Goal: Information Seeking & Learning: Learn about a topic

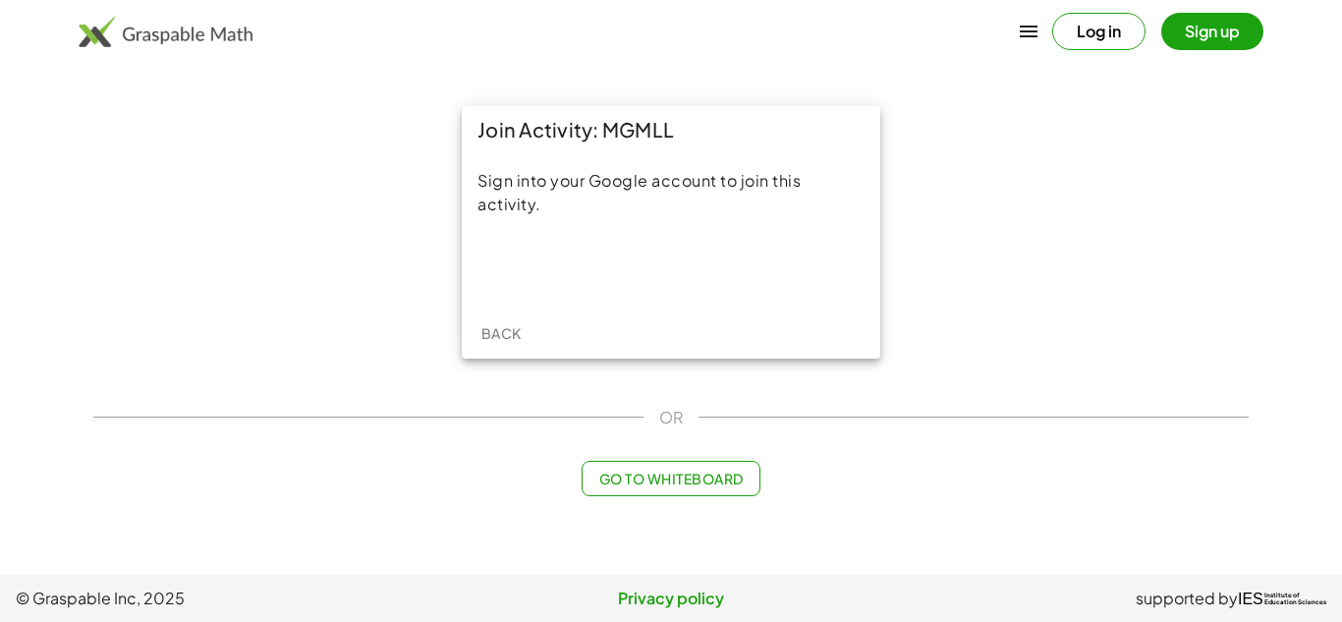
click at [660, 240] on div "Sign into your Google account to join this activity." at bounding box center [671, 230] width 419 height 154
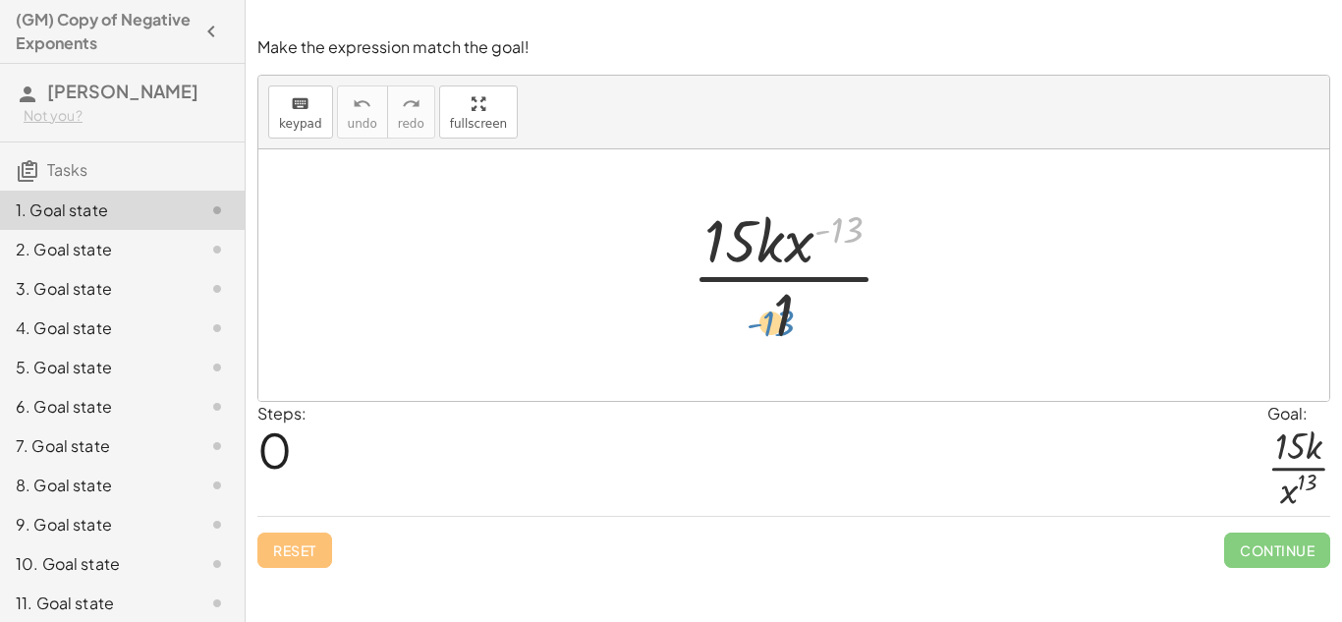
drag, startPoint x: 848, startPoint y: 222, endPoint x: 780, endPoint y: 315, distance: 115.4
click at [780, 315] on div at bounding box center [801, 274] width 239 height 151
drag, startPoint x: 798, startPoint y: 253, endPoint x: 768, endPoint y: 322, distance: 75.7
click at [768, 322] on div at bounding box center [801, 274] width 239 height 151
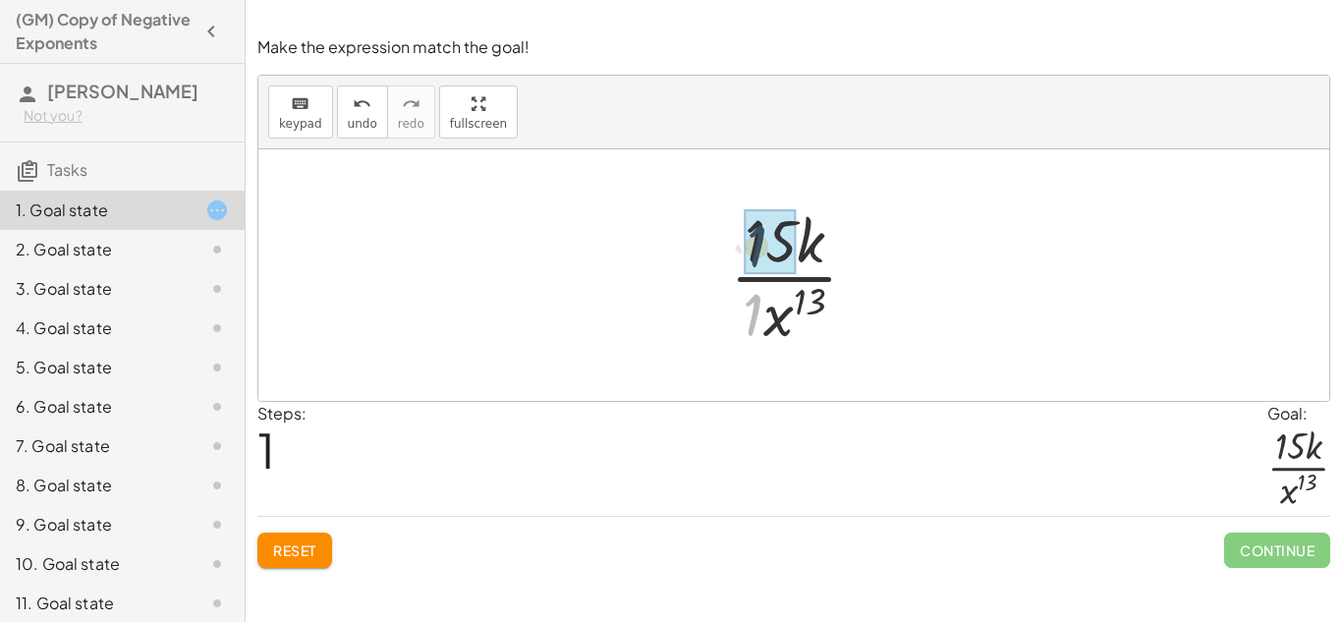
drag, startPoint x: 748, startPoint y: 310, endPoint x: 755, endPoint y: 232, distance: 78.9
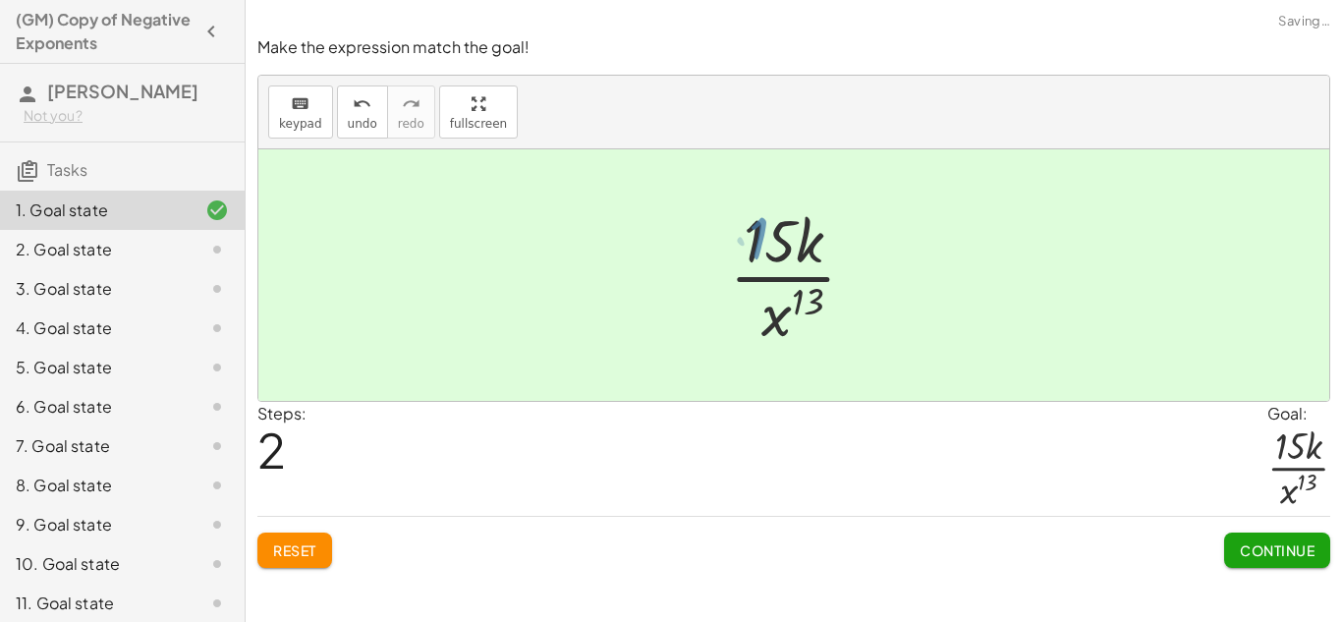
click at [755, 232] on div at bounding box center [800, 274] width 159 height 151
click at [1285, 544] on span "Continue" at bounding box center [1277, 550] width 75 height 18
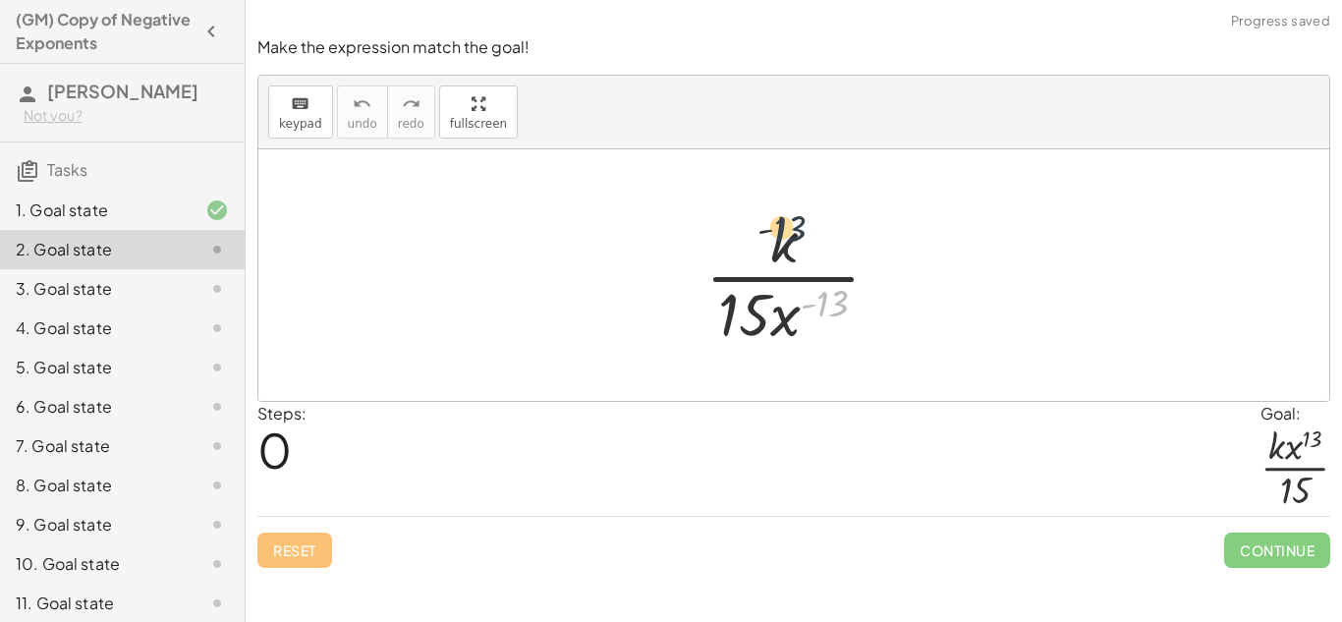
drag, startPoint x: 829, startPoint y: 309, endPoint x: 778, endPoint y: 217, distance: 104.7
click at [778, 217] on div at bounding box center [801, 274] width 210 height 151
drag, startPoint x: 793, startPoint y: 331, endPoint x: 774, endPoint y: 235, distance: 98.1
click at [774, 235] on div at bounding box center [801, 274] width 210 height 151
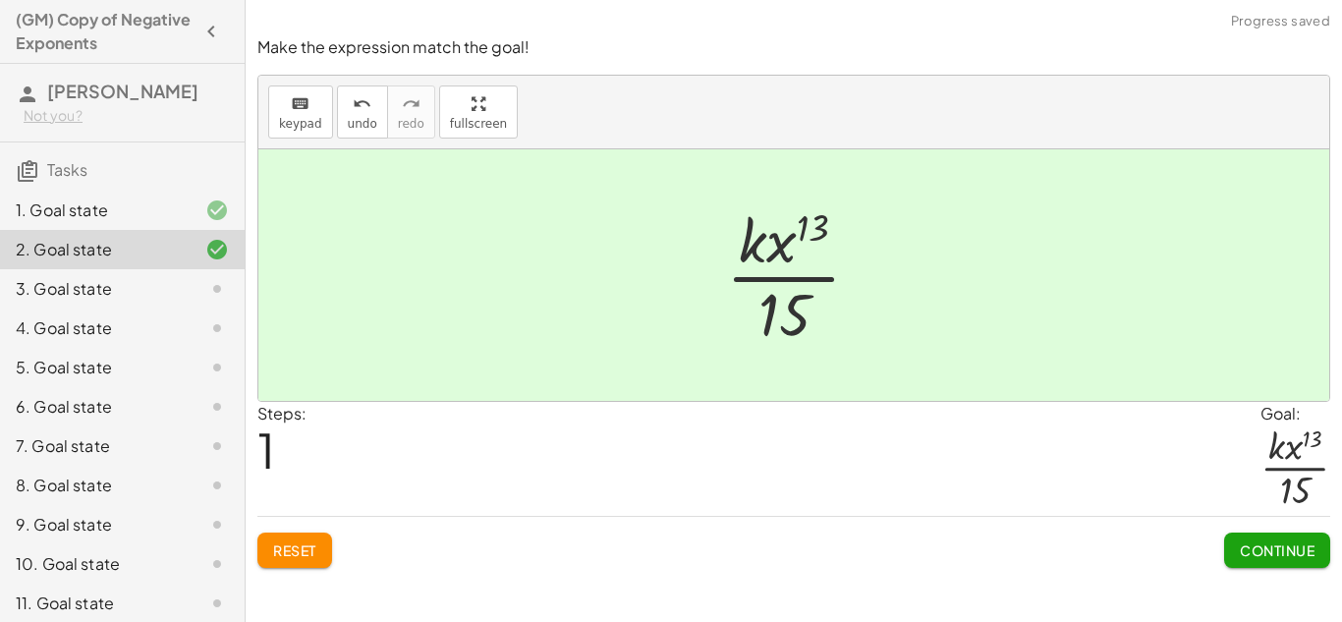
click at [1274, 552] on span "Continue" at bounding box center [1277, 550] width 75 height 18
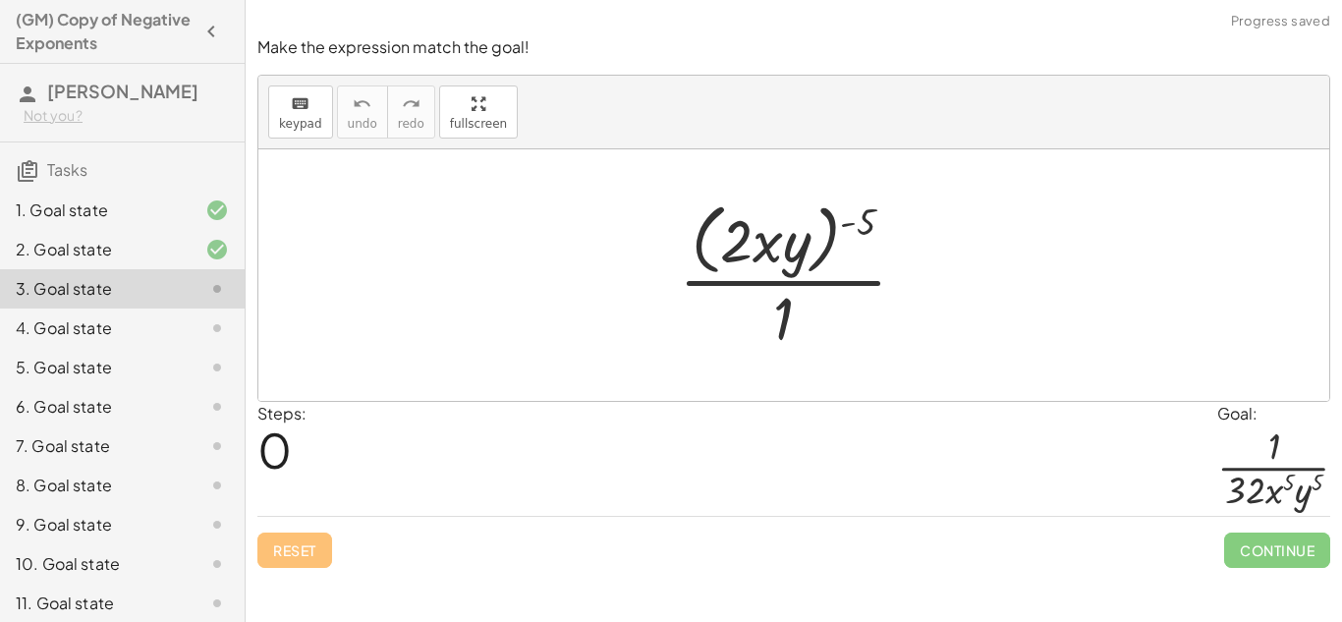
scroll to position [205, 0]
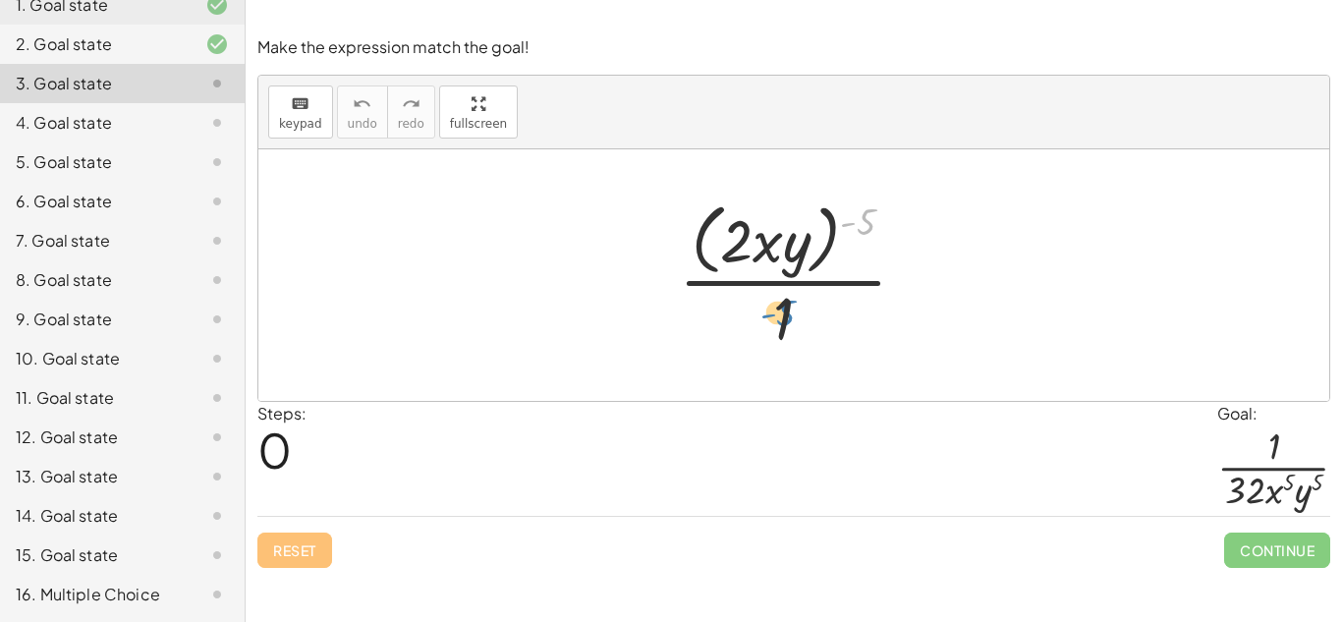
drag, startPoint x: 860, startPoint y: 218, endPoint x: 778, endPoint y: 310, distance: 122.5
click at [778, 310] on div at bounding box center [800, 275] width 263 height 160
drag, startPoint x: 778, startPoint y: 227, endPoint x: 786, endPoint y: 267, distance: 41.0
click at [786, 267] on div at bounding box center [800, 275] width 263 height 160
drag, startPoint x: 869, startPoint y: 211, endPoint x: 813, endPoint y: 218, distance: 56.4
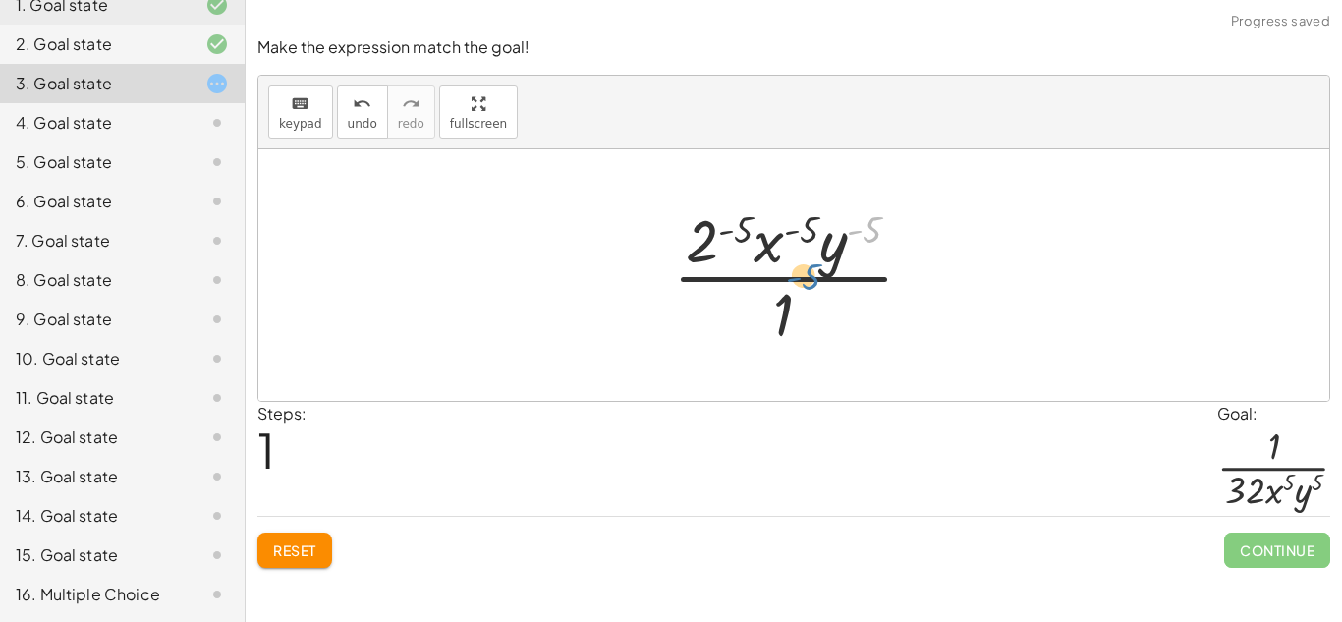
drag, startPoint x: 875, startPoint y: 222, endPoint x: 799, endPoint y: 279, distance: 95.5
click at [799, 279] on div at bounding box center [801, 274] width 276 height 151
drag, startPoint x: 834, startPoint y: 251, endPoint x: 791, endPoint y: 312, distance: 75.5
click at [791, 312] on div at bounding box center [801, 274] width 276 height 151
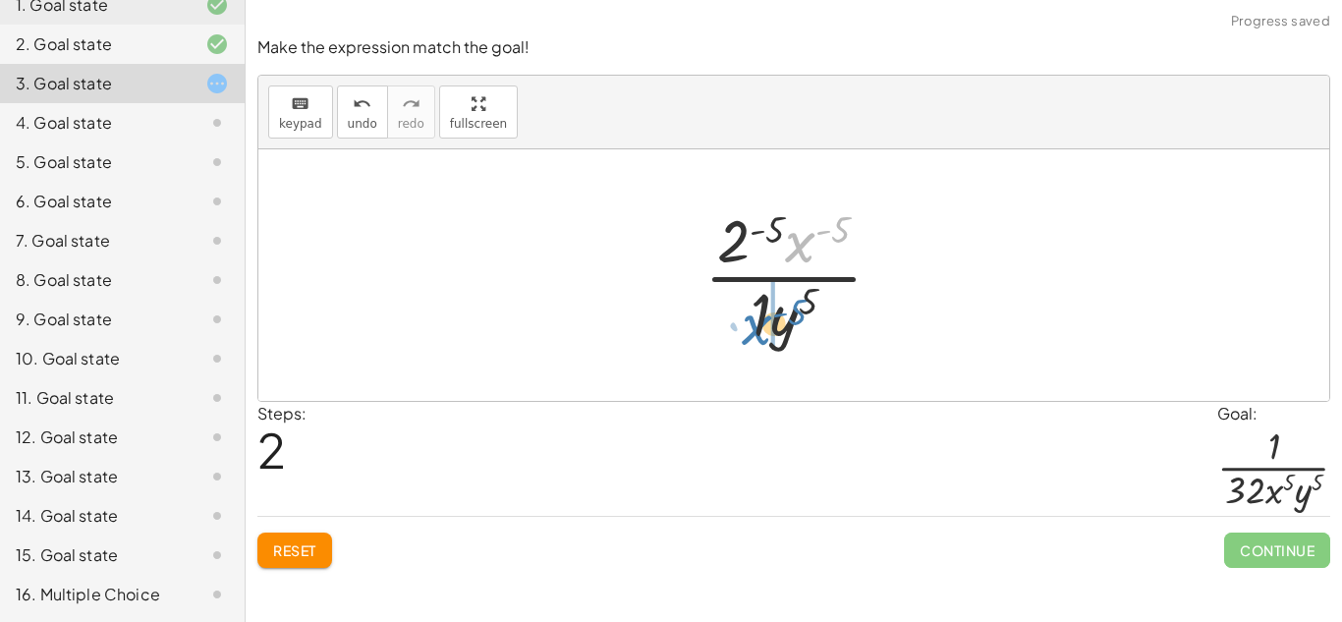
drag, startPoint x: 803, startPoint y: 242, endPoint x: 760, endPoint y: 324, distance: 93.2
click at [760, 324] on div at bounding box center [801, 274] width 213 height 151
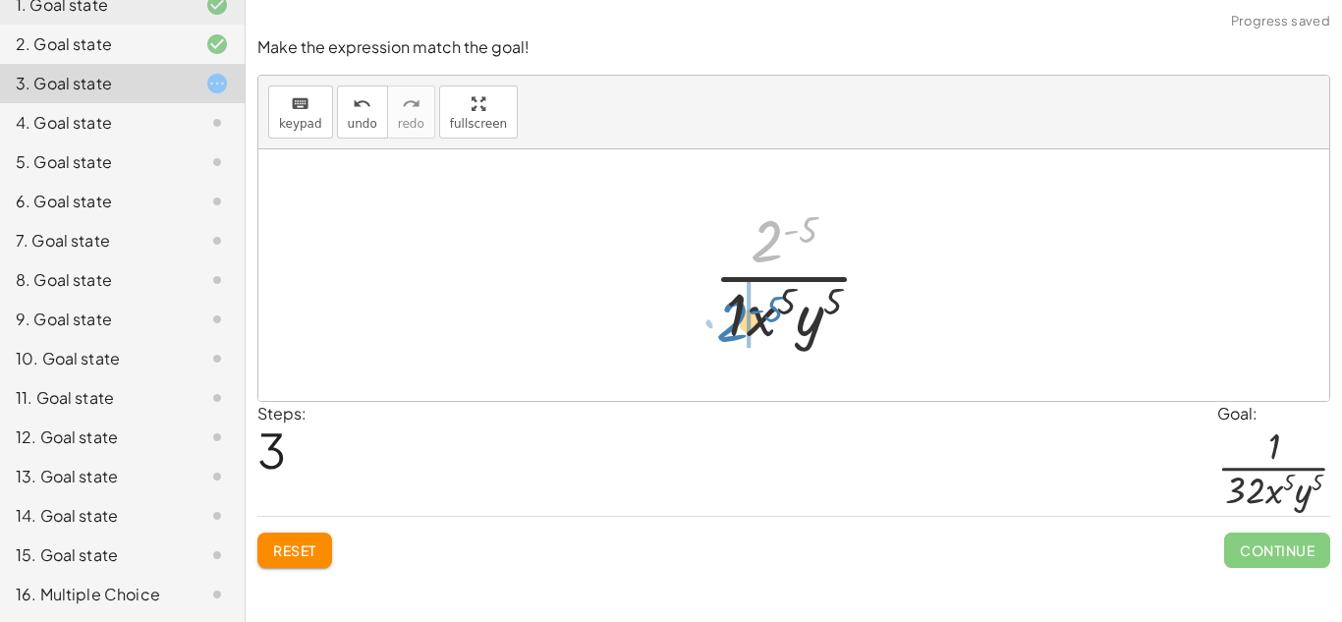
drag, startPoint x: 770, startPoint y: 253, endPoint x: 736, endPoint y: 332, distance: 86.7
click at [736, 332] on div at bounding box center [802, 274] width 196 height 151
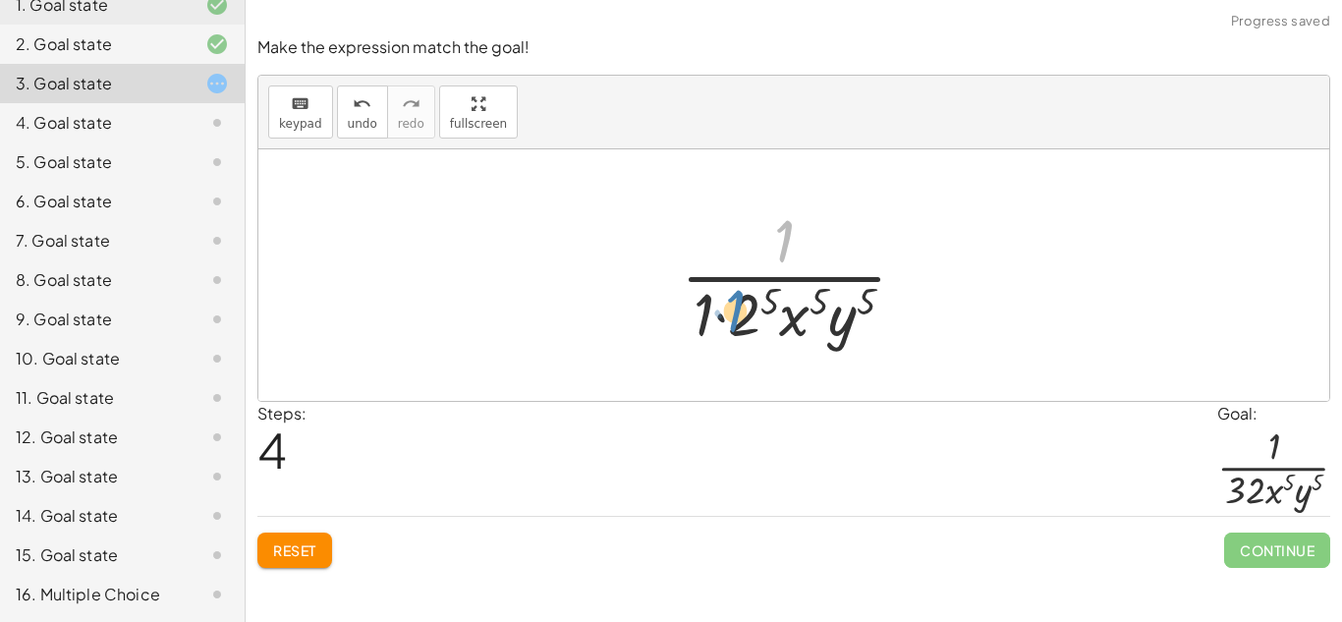
drag, startPoint x: 783, startPoint y: 243, endPoint x: 734, endPoint y: 314, distance: 86.9
click at [734, 314] on div at bounding box center [801, 274] width 261 height 151
drag, startPoint x: 704, startPoint y: 312, endPoint x: 742, endPoint y: 313, distance: 38.3
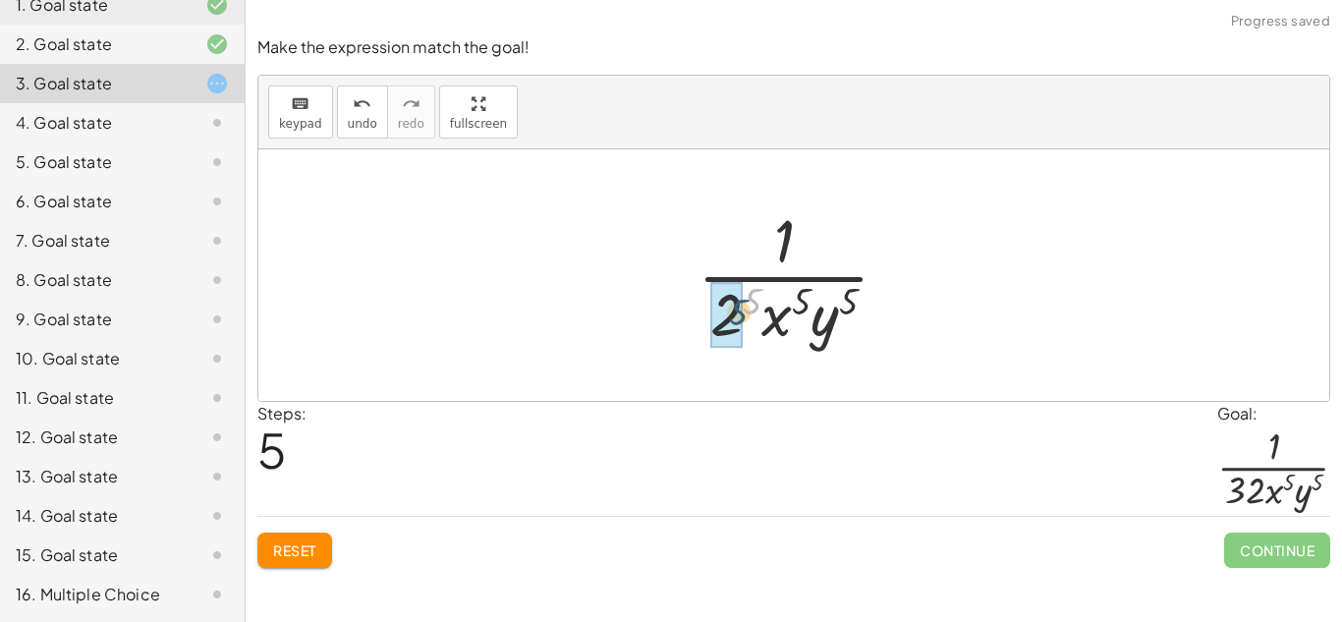
drag, startPoint x: 746, startPoint y: 300, endPoint x: 728, endPoint y: 313, distance: 22.4
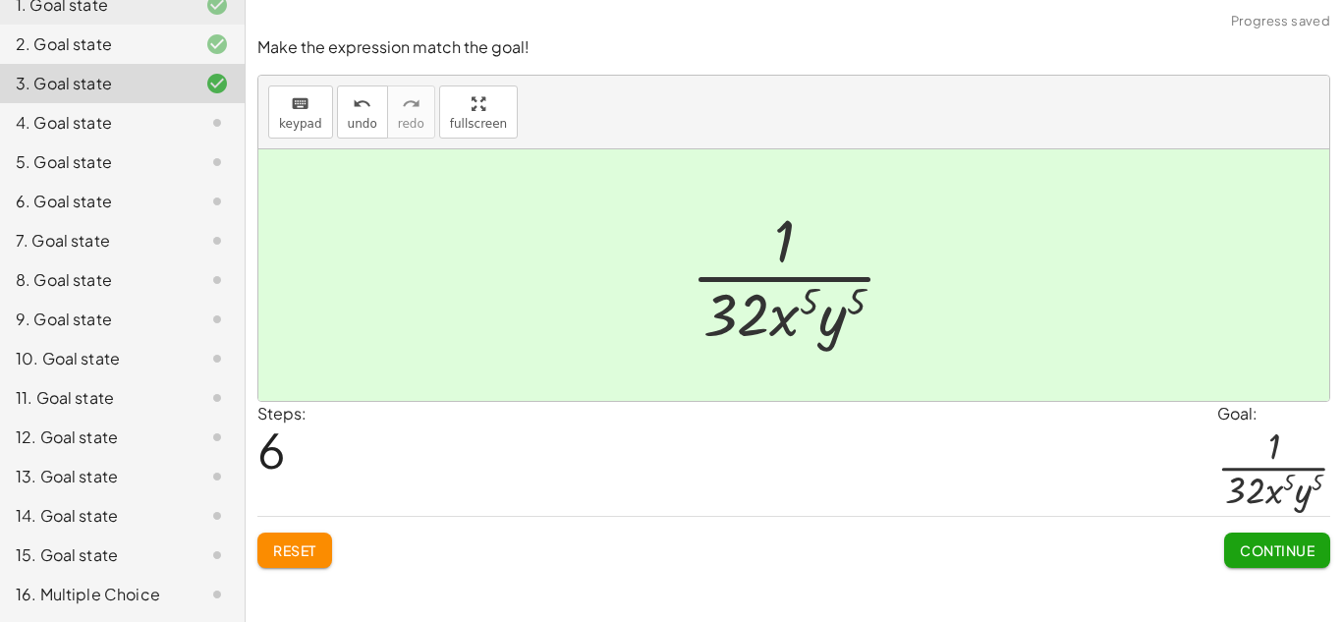
click at [1252, 543] on span "Continue" at bounding box center [1277, 550] width 75 height 18
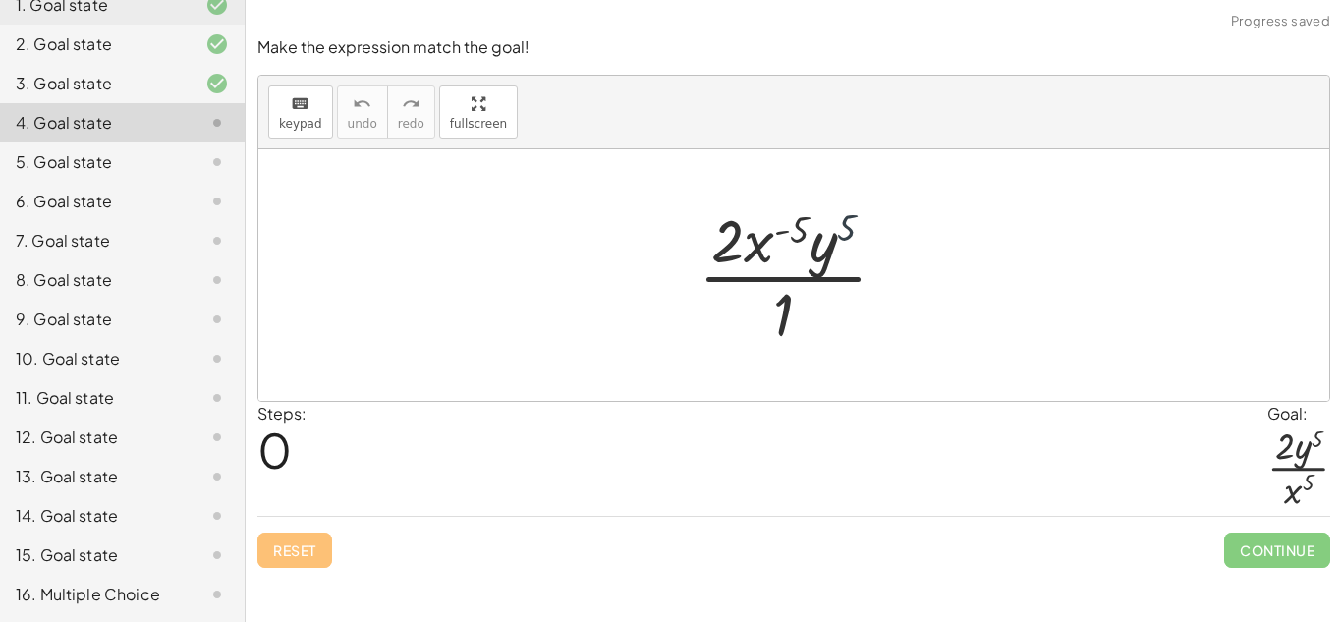
click at [841, 229] on div at bounding box center [801, 274] width 224 height 151
drag, startPoint x: 799, startPoint y: 222, endPoint x: 772, endPoint y: 234, distance: 29.0
click at [772, 234] on div at bounding box center [801, 274] width 224 height 151
drag, startPoint x: 762, startPoint y: 243, endPoint x: 786, endPoint y: 306, distance: 67.5
click at [786, 306] on div at bounding box center [801, 274] width 224 height 151
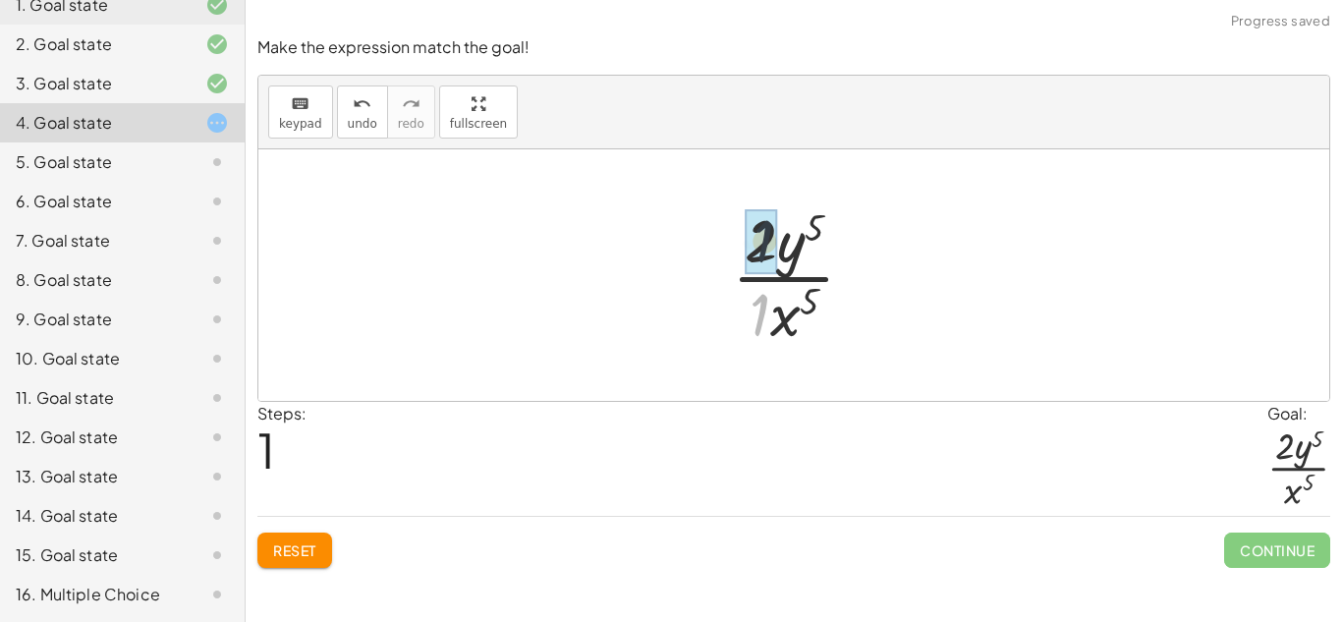
drag, startPoint x: 760, startPoint y: 306, endPoint x: 765, endPoint y: 212, distance: 93.5
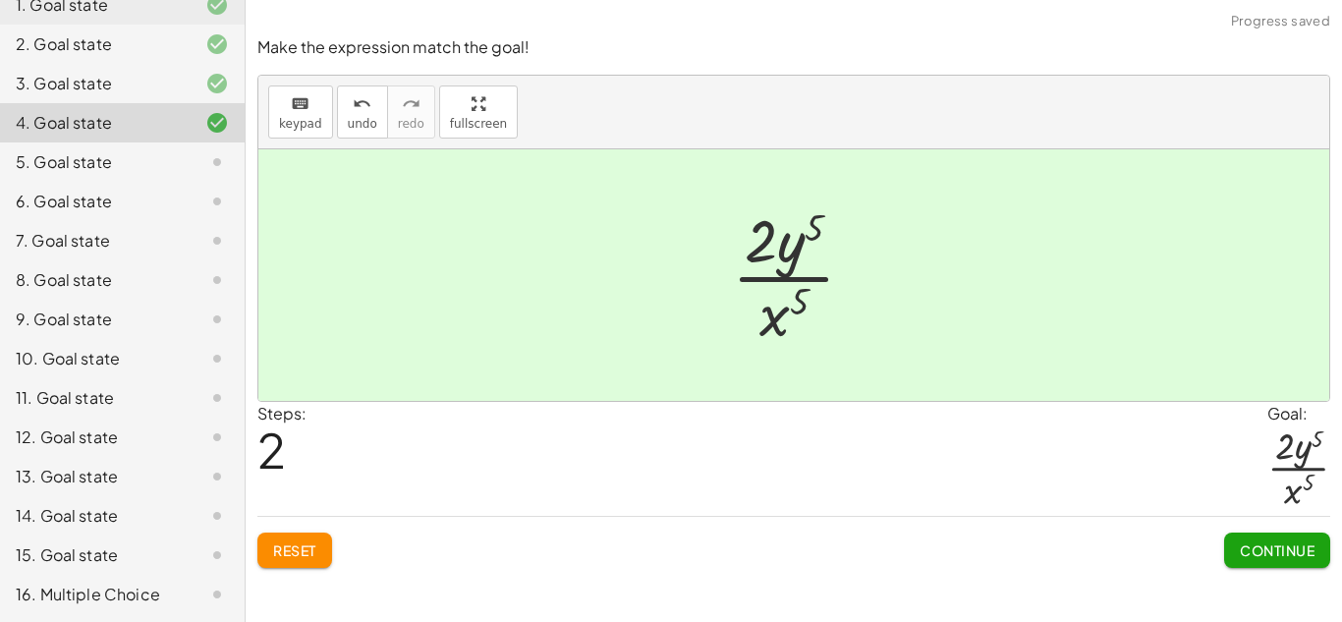
click at [1299, 558] on span "Continue" at bounding box center [1277, 550] width 75 height 18
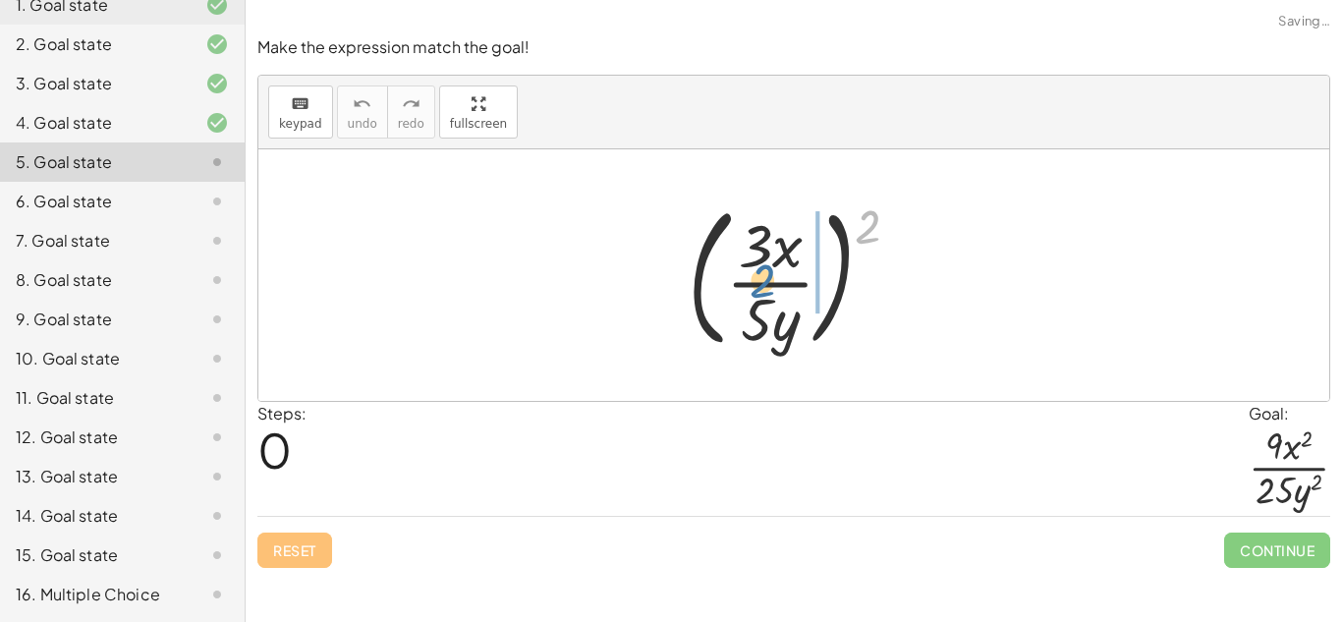
drag, startPoint x: 868, startPoint y: 231, endPoint x: 762, endPoint y: 280, distance: 116.0
click at [762, 280] on div at bounding box center [802, 275] width 248 height 163
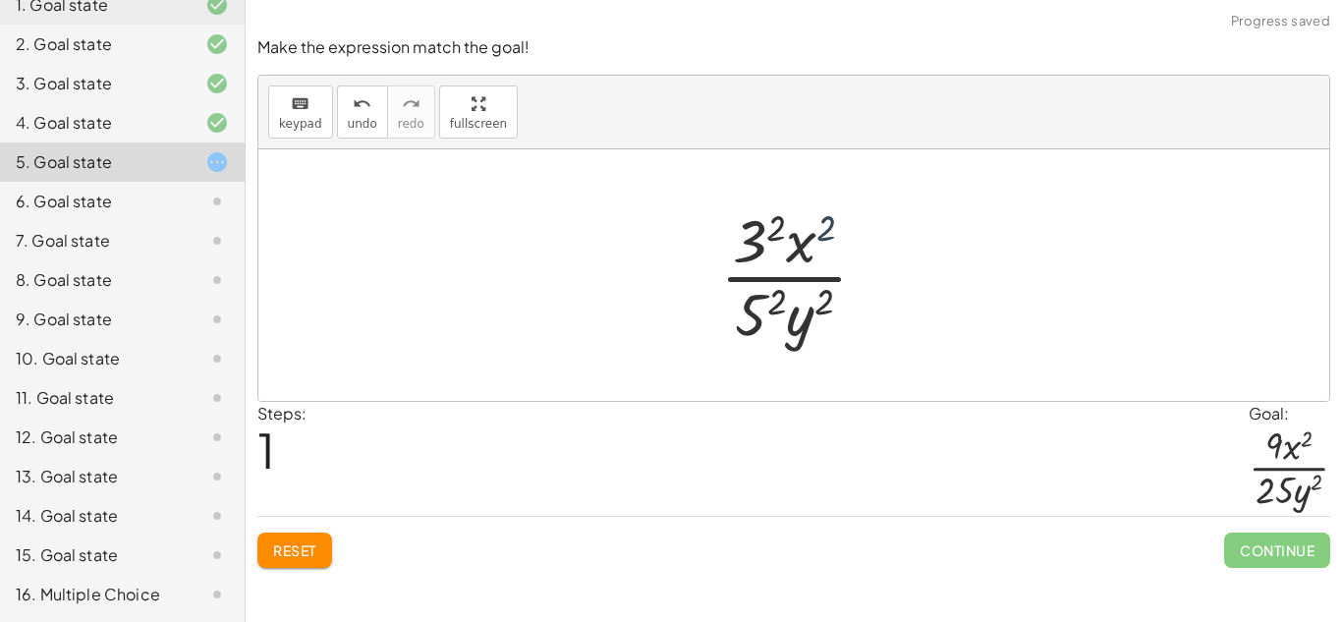
click at [823, 233] on div at bounding box center [801, 274] width 183 height 151
drag, startPoint x: 750, startPoint y: 322, endPoint x: 754, endPoint y: 246, distance: 76.7
click at [754, 246] on div at bounding box center [801, 274] width 183 height 151
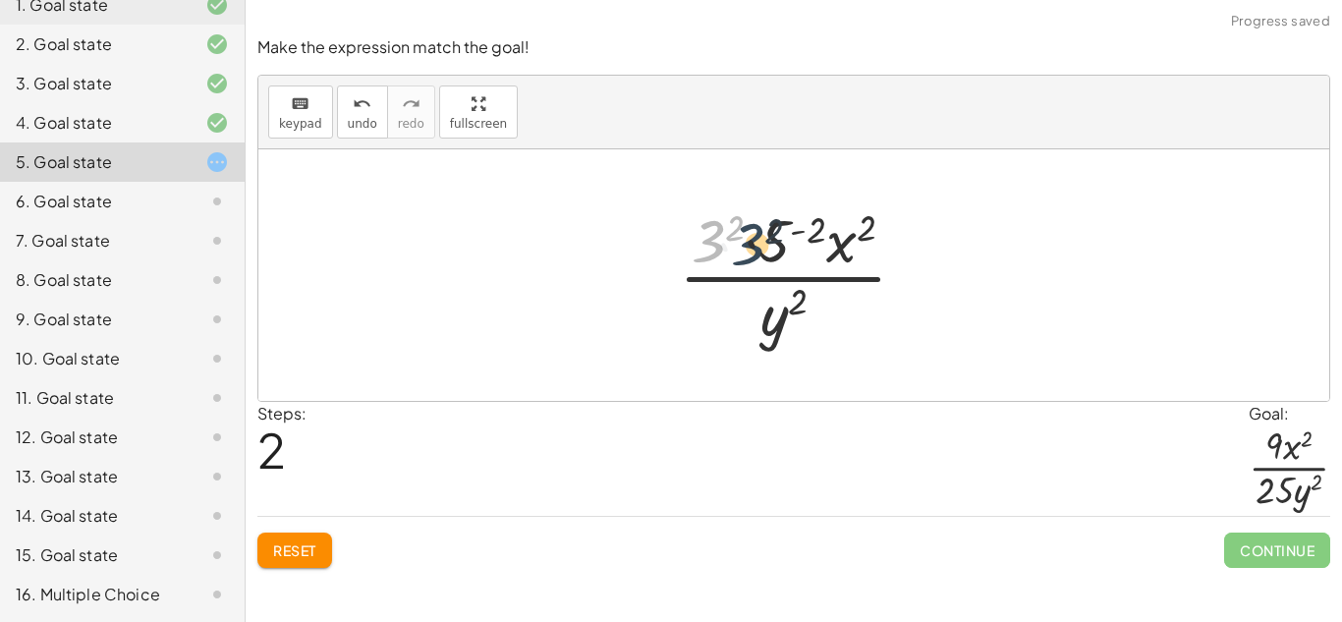
drag, startPoint x: 715, startPoint y: 246, endPoint x: 761, endPoint y: 250, distance: 45.4
click at [761, 250] on div at bounding box center [800, 274] width 263 height 151
drag, startPoint x: 773, startPoint y: 251, endPoint x: 704, endPoint y: 246, distance: 69.9
click at [704, 246] on div at bounding box center [800, 274] width 263 height 151
drag, startPoint x: 822, startPoint y: 228, endPoint x: 807, endPoint y: 238, distance: 18.5
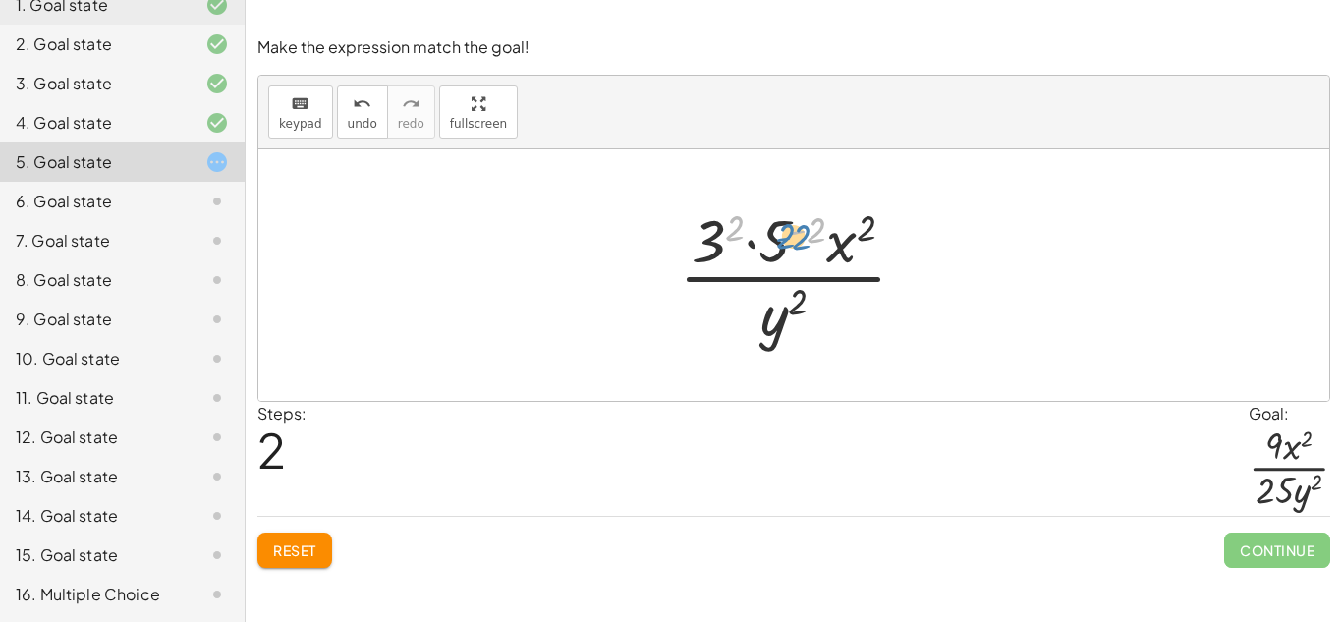
click at [807, 238] on div at bounding box center [800, 274] width 263 height 151
drag, startPoint x: 811, startPoint y: 238, endPoint x: 780, endPoint y: 250, distance: 32.7
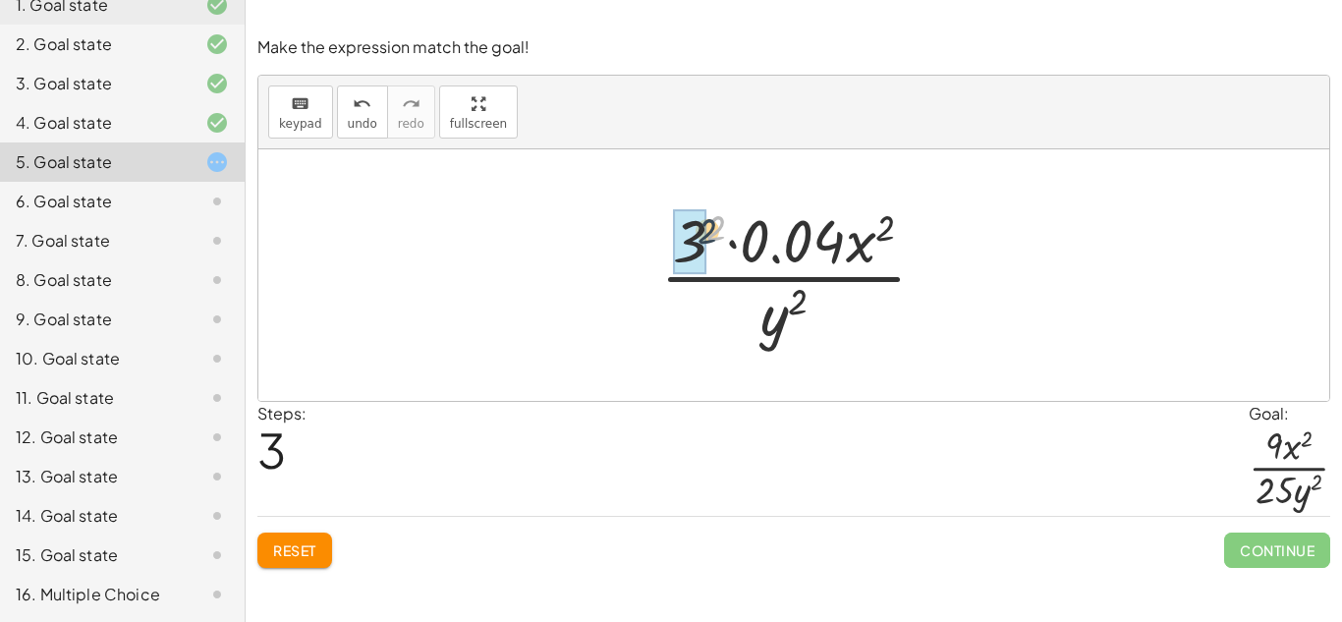
drag, startPoint x: 718, startPoint y: 231, endPoint x: 695, endPoint y: 240, distance: 25.2
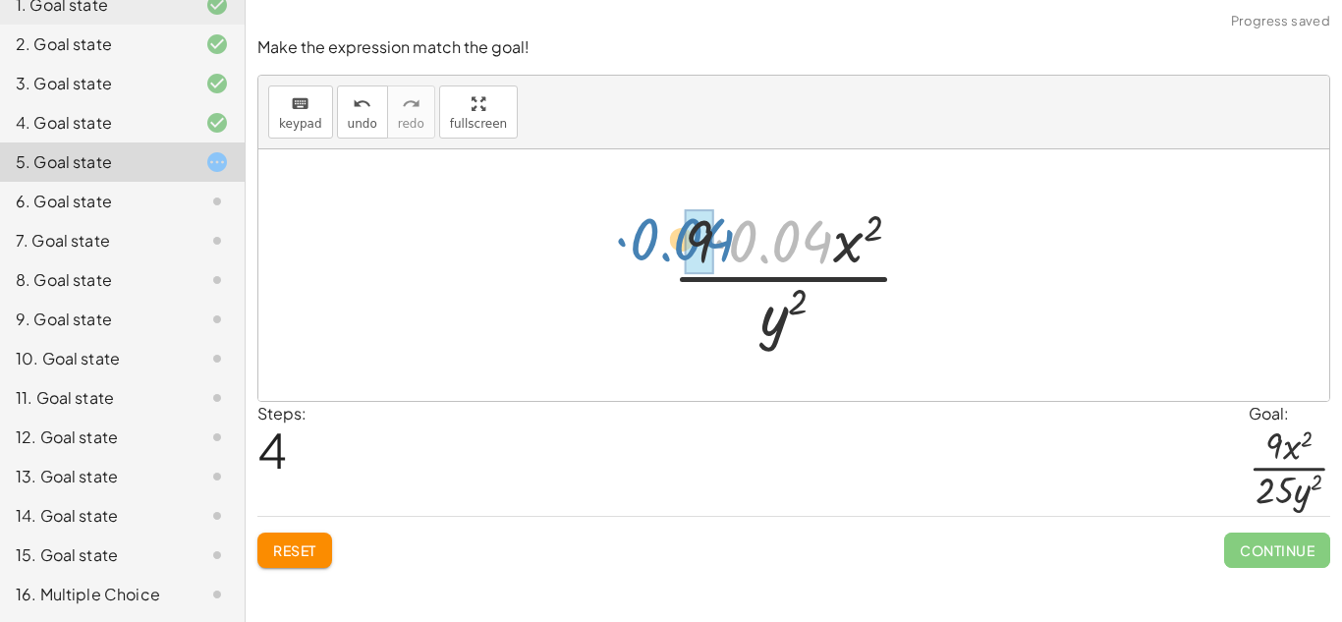
drag, startPoint x: 813, startPoint y: 251, endPoint x: 723, endPoint y: 248, distance: 89.5
click at [723, 248] on div at bounding box center [800, 274] width 277 height 151
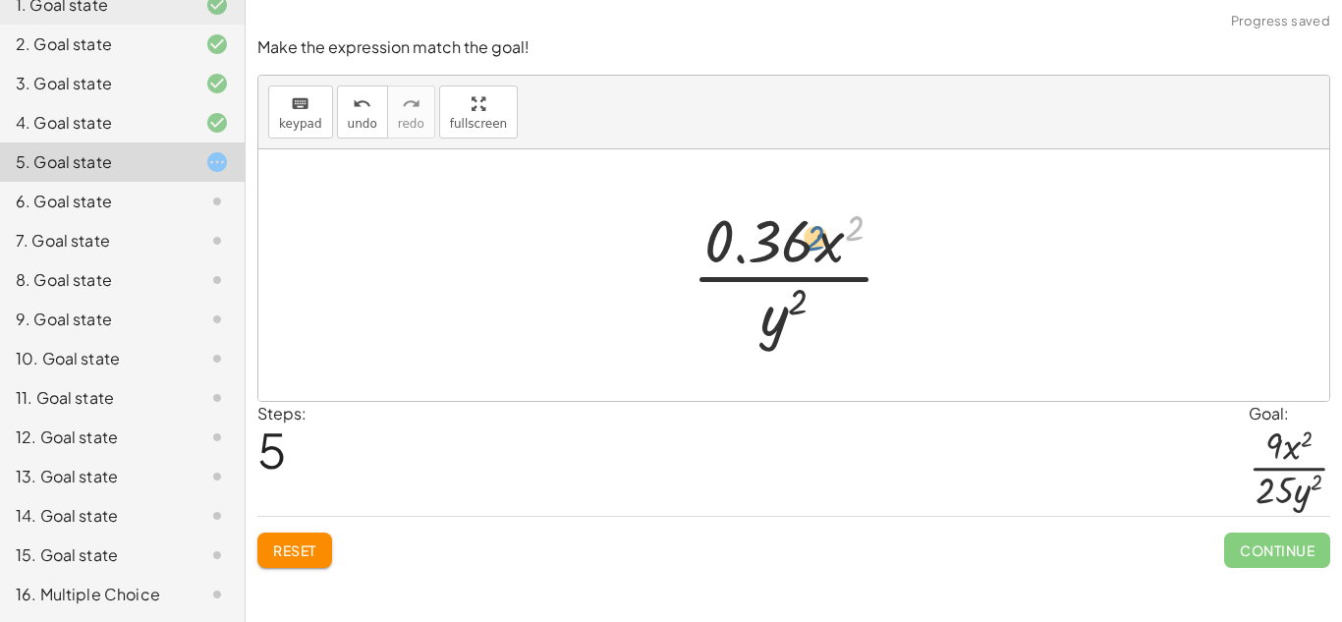
drag, startPoint x: 857, startPoint y: 225, endPoint x: 824, endPoint y: 238, distance: 34.9
click at [824, 238] on div at bounding box center [801, 274] width 239 height 151
drag, startPoint x: 831, startPoint y: 243, endPoint x: 832, endPoint y: 253, distance: 9.9
click at [832, 253] on div at bounding box center [801, 274] width 239 height 151
click at [735, 223] on div at bounding box center [801, 274] width 239 height 151
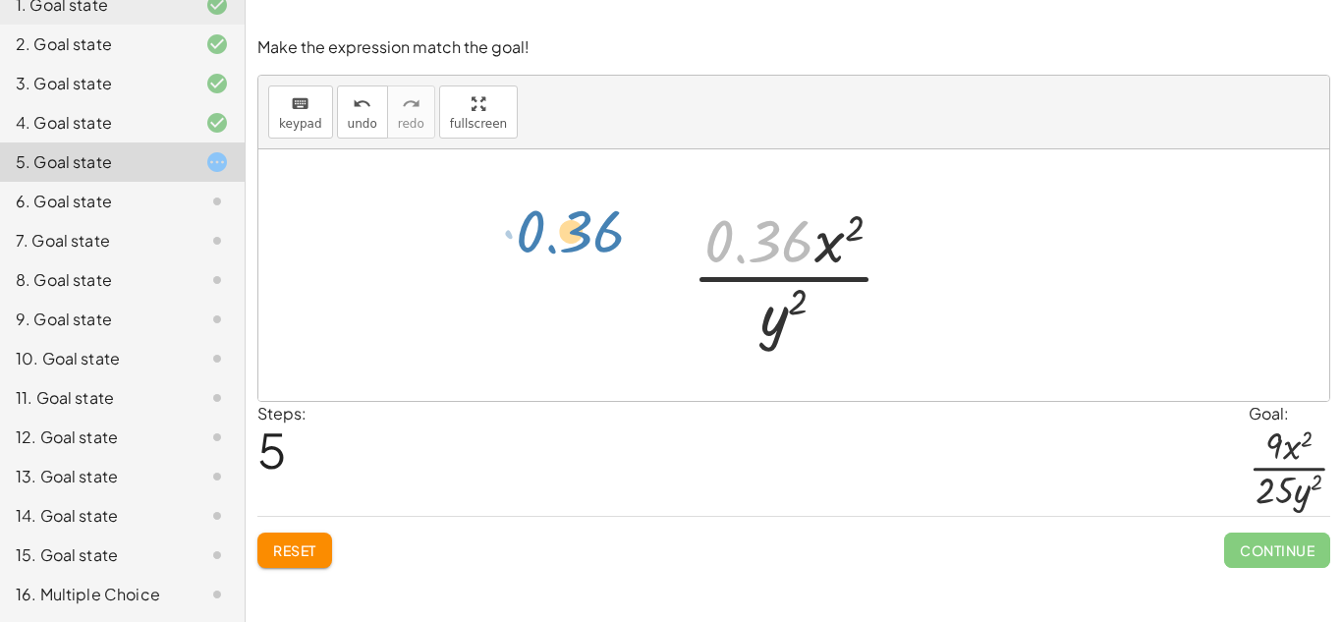
drag, startPoint x: 782, startPoint y: 244, endPoint x: 580, endPoint y: 235, distance: 202.6
click at [580, 235] on div "( · 3 · x · 5 · y ) 2 · 3 2 · x 2 · 5 2 · y 2 · 3 2 · 5 ( - 2 ) · x 2 · y 2 · 3…" at bounding box center [793, 275] width 1071 height 252
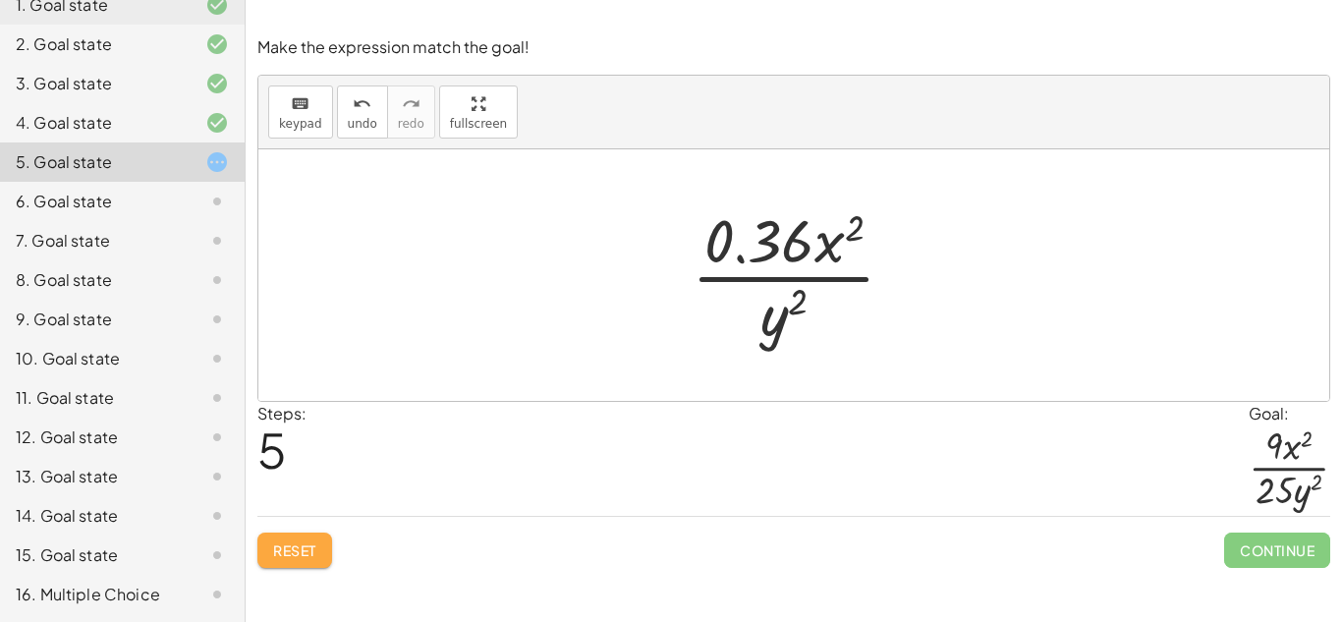
click at [306, 536] on button "Reset" at bounding box center [294, 550] width 75 height 35
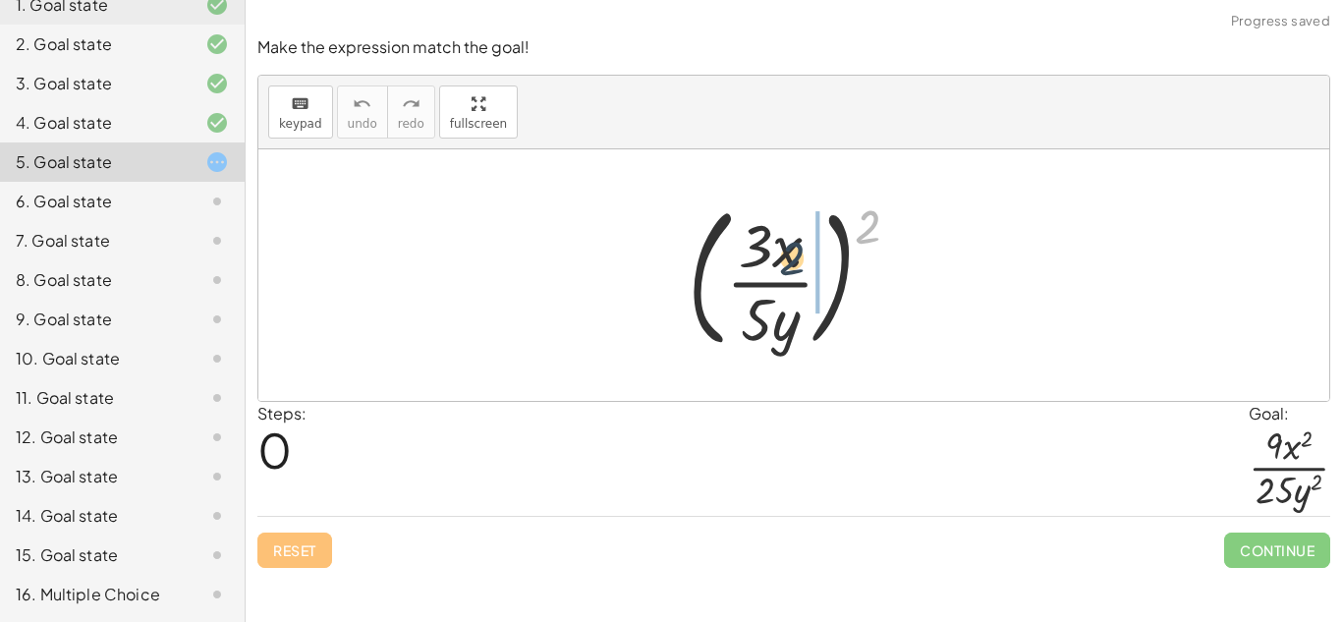
drag, startPoint x: 858, startPoint y: 230, endPoint x: 775, endPoint y: 264, distance: 89.4
click at [775, 264] on div at bounding box center [802, 275] width 248 height 163
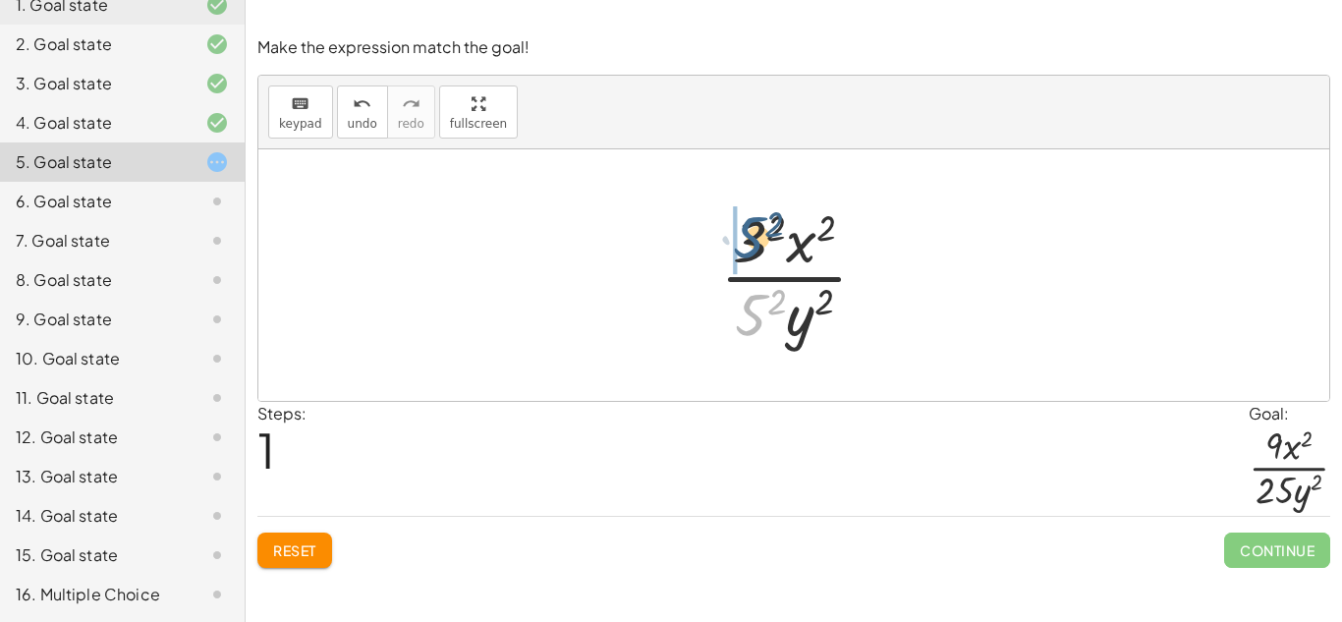
drag, startPoint x: 753, startPoint y: 306, endPoint x: 751, endPoint y: 224, distance: 81.6
click at [751, 224] on div at bounding box center [801, 274] width 183 height 151
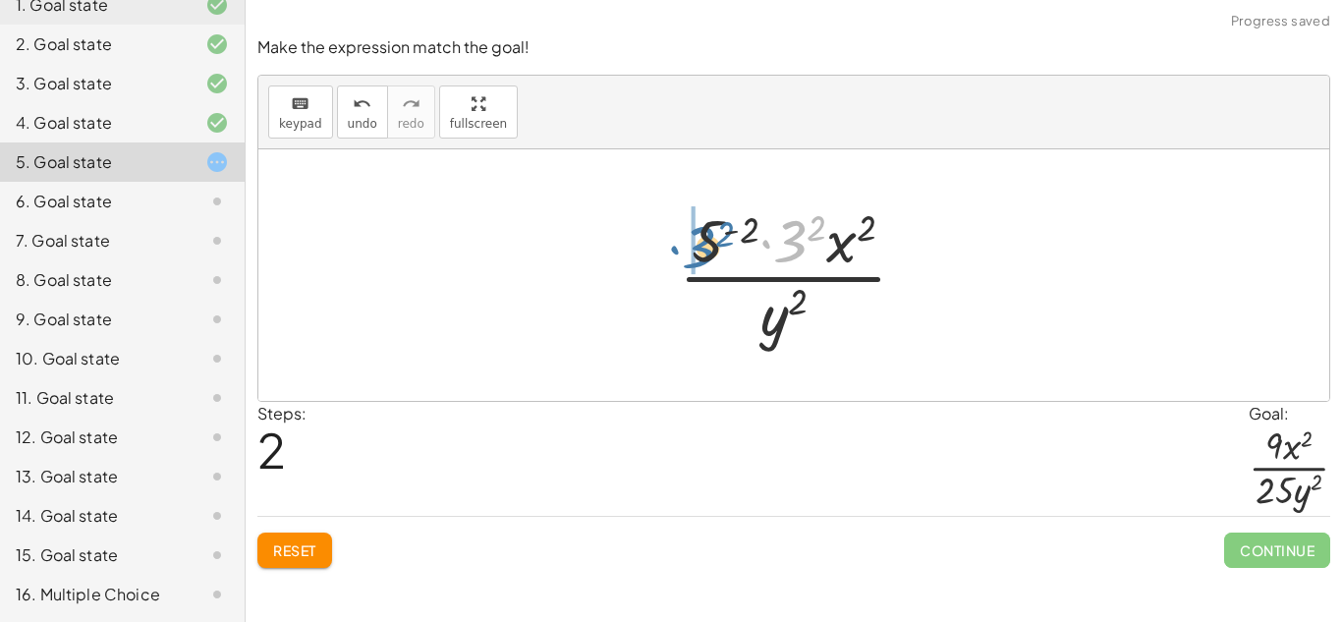
drag, startPoint x: 793, startPoint y: 233, endPoint x: 699, endPoint y: 239, distance: 94.5
click at [699, 239] on div at bounding box center [800, 274] width 263 height 151
drag, startPoint x: 819, startPoint y: 231, endPoint x: 792, endPoint y: 242, distance: 29.6
click at [792, 242] on div at bounding box center [800, 274] width 263 height 151
drag, startPoint x: 810, startPoint y: 233, endPoint x: 775, endPoint y: 244, distance: 36.0
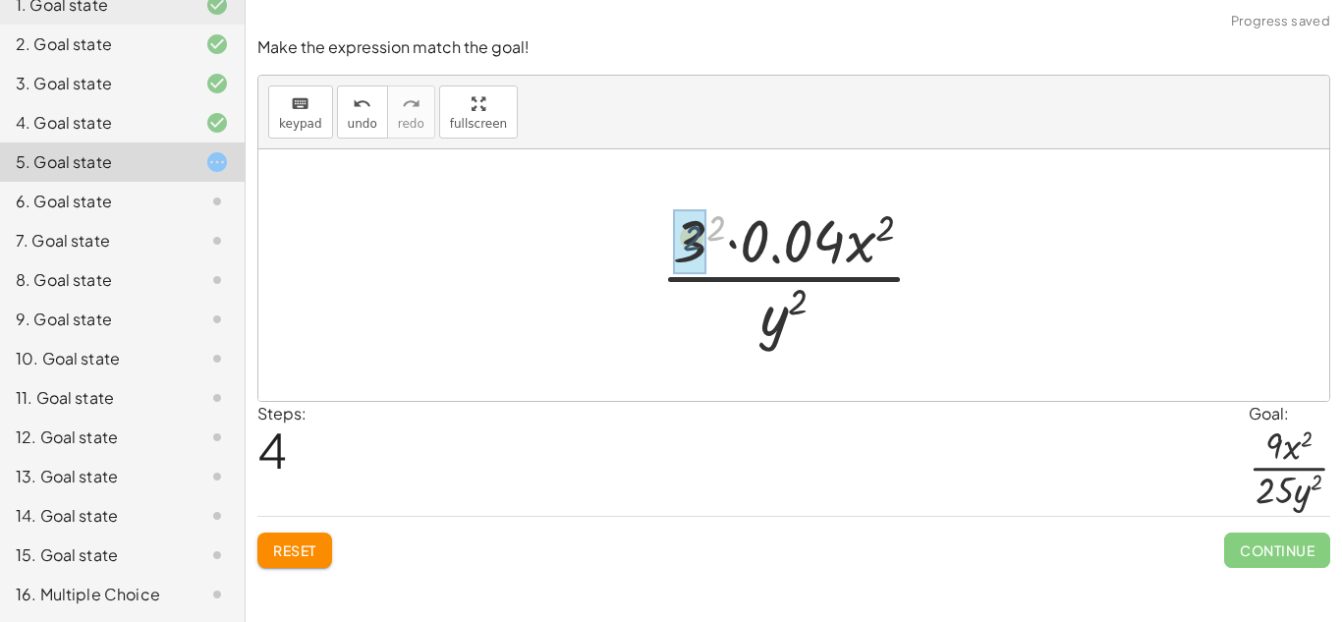
drag, startPoint x: 720, startPoint y: 225, endPoint x: 691, endPoint y: 236, distance: 31.4
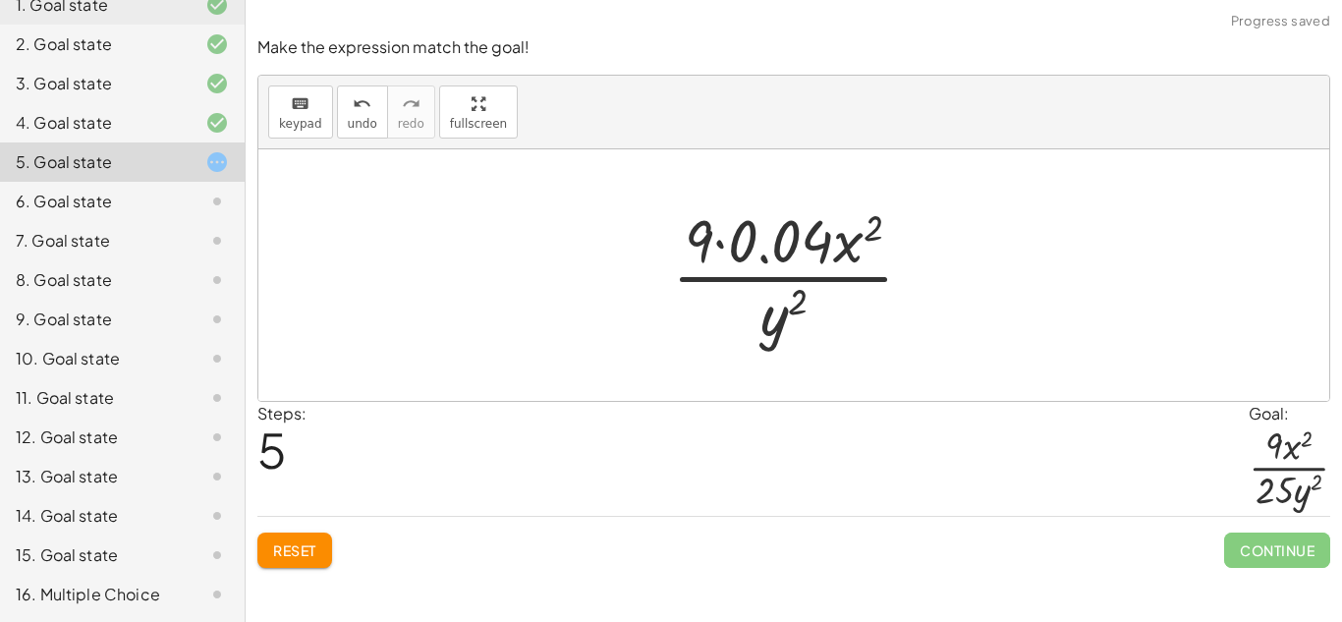
click at [307, 539] on button "Reset" at bounding box center [294, 550] width 75 height 35
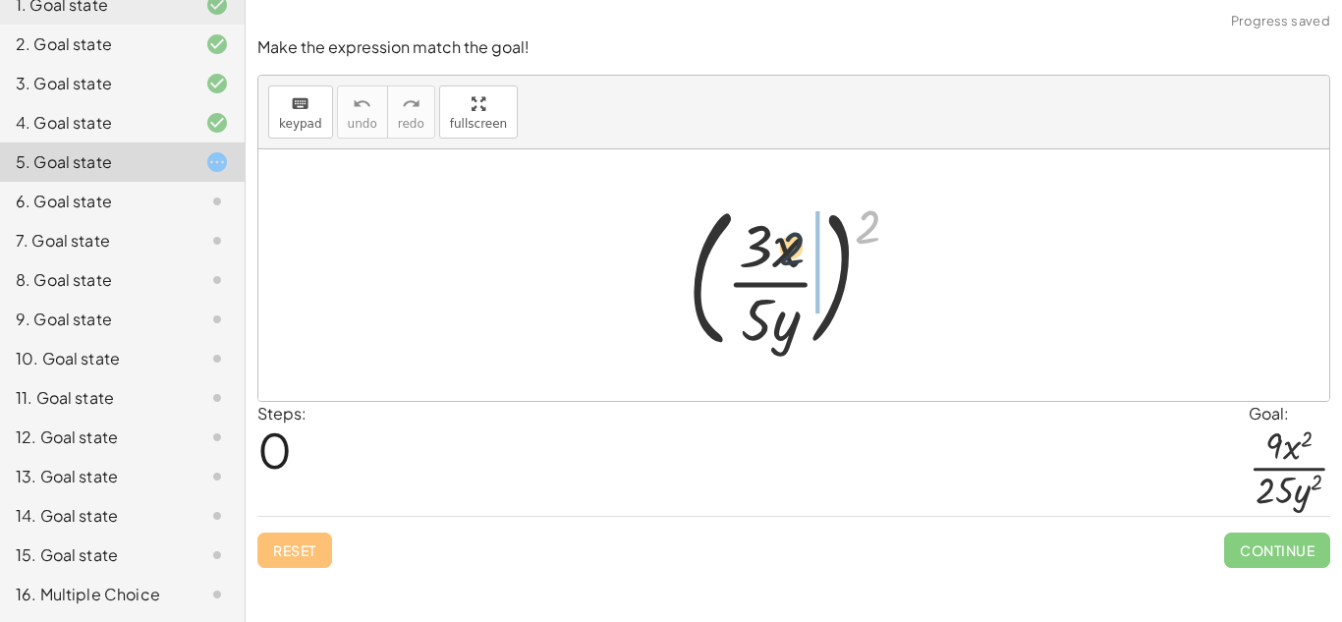
drag, startPoint x: 818, startPoint y: 249, endPoint x: 788, endPoint y: 257, distance: 31.7
click at [788, 257] on div at bounding box center [802, 275] width 248 height 163
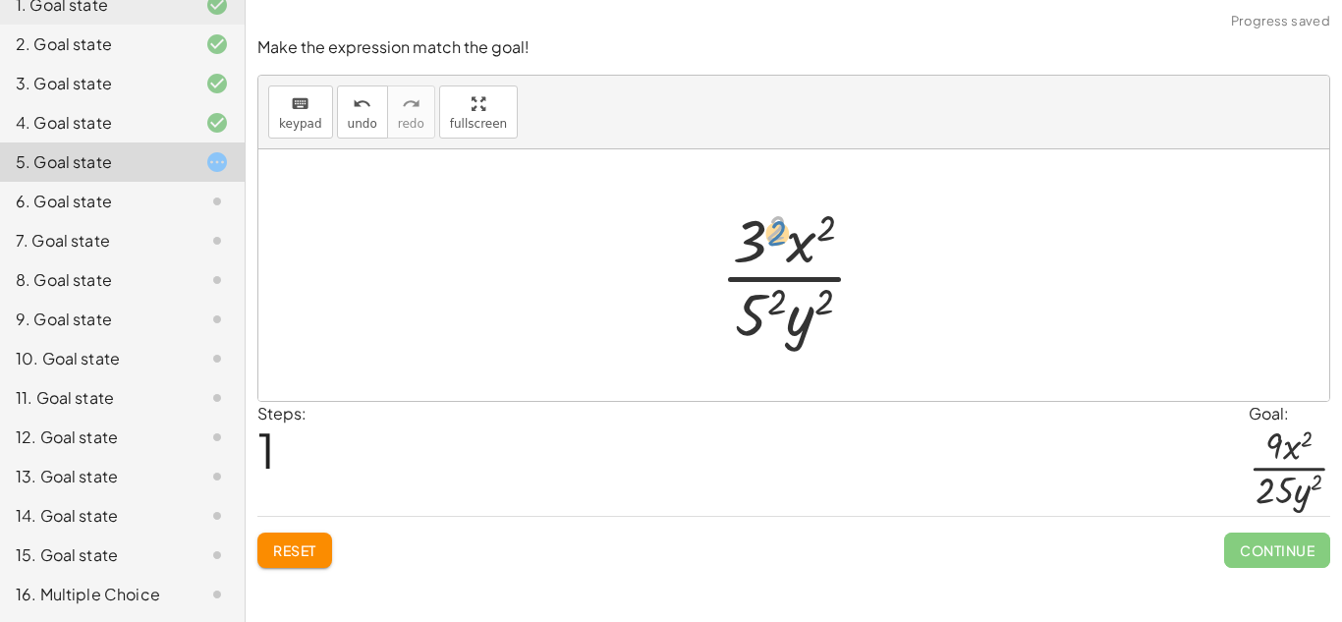
drag, startPoint x: 771, startPoint y: 229, endPoint x: 786, endPoint y: 227, distance: 14.9
click at [786, 227] on div at bounding box center [801, 274] width 183 height 151
drag, startPoint x: 773, startPoint y: 233, endPoint x: 742, endPoint y: 254, distance: 38.2
drag, startPoint x: 774, startPoint y: 303, endPoint x: 754, endPoint y: 312, distance: 22.9
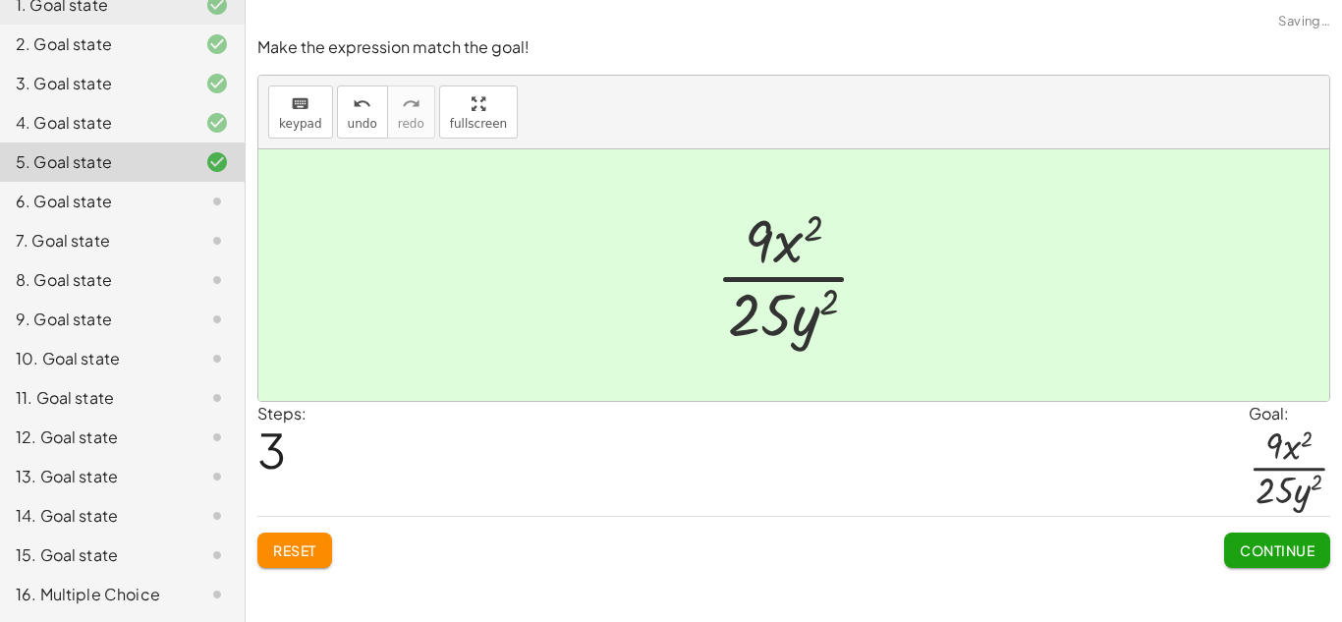
click at [1248, 535] on button "Continue" at bounding box center [1277, 550] width 106 height 35
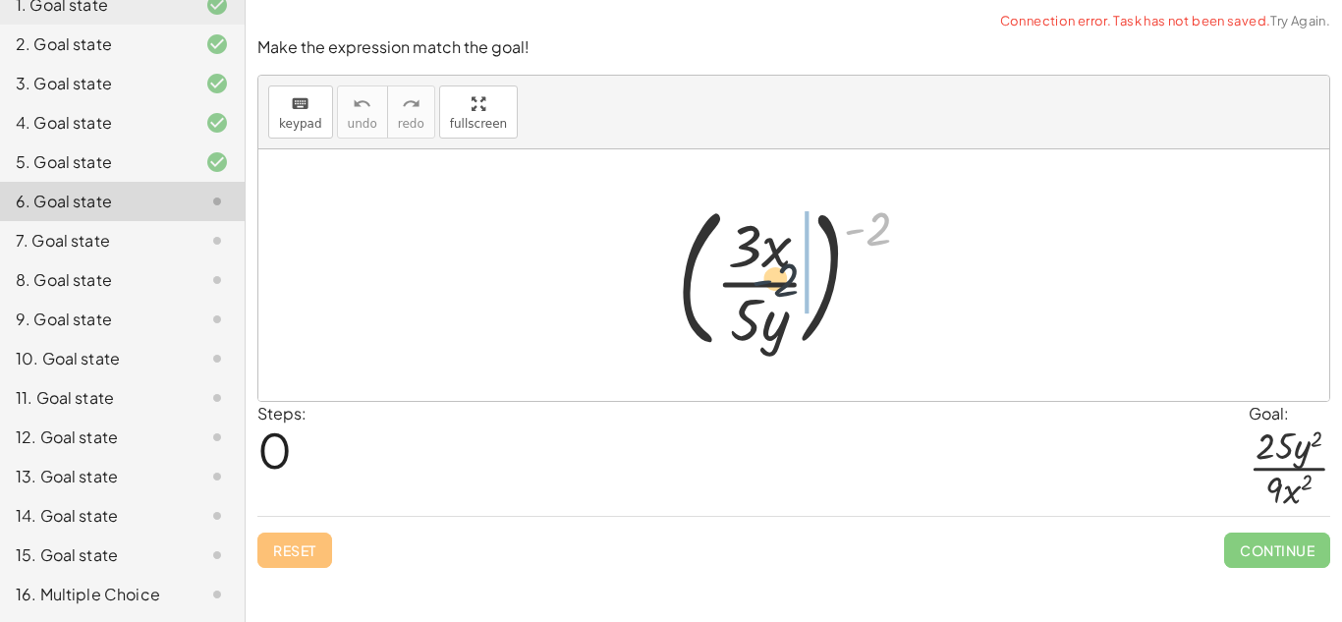
drag, startPoint x: 860, startPoint y: 240, endPoint x: 762, endPoint y: 293, distance: 110.8
click at [762, 293] on div at bounding box center [801, 275] width 269 height 163
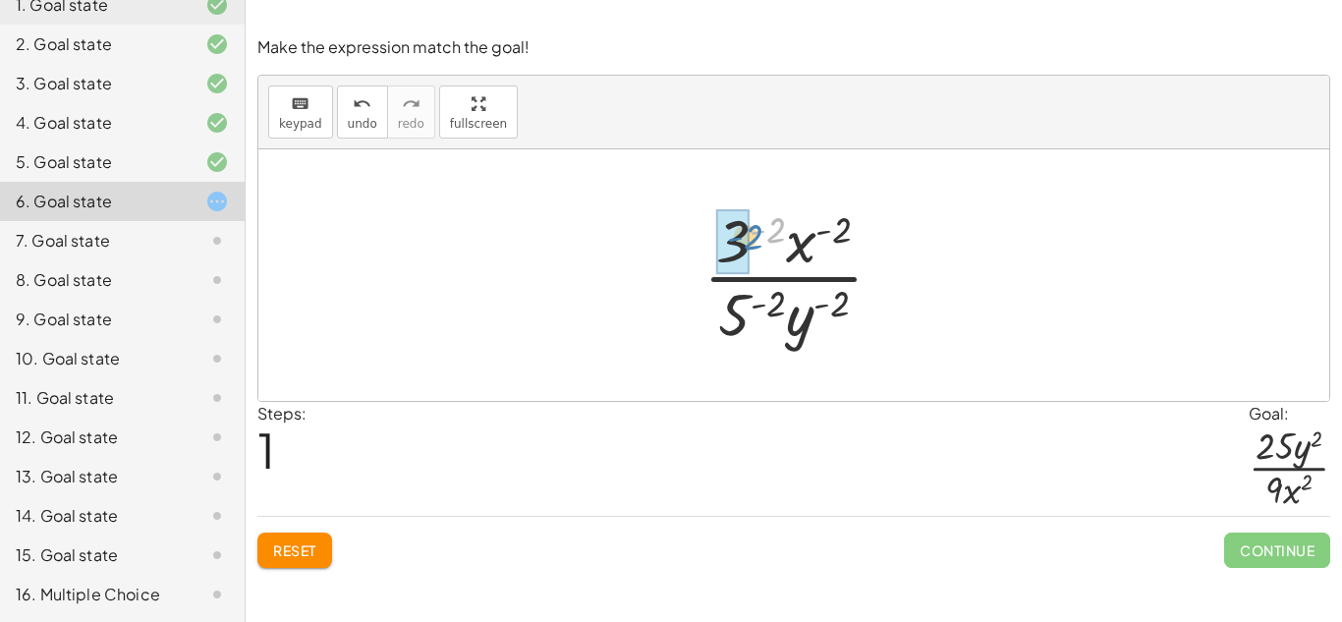
drag, startPoint x: 771, startPoint y: 230, endPoint x: 758, endPoint y: 237, distance: 15.4
click at [758, 237] on div at bounding box center [801, 274] width 215 height 151
drag, startPoint x: 772, startPoint y: 236, endPoint x: 745, endPoint y: 236, distance: 27.5
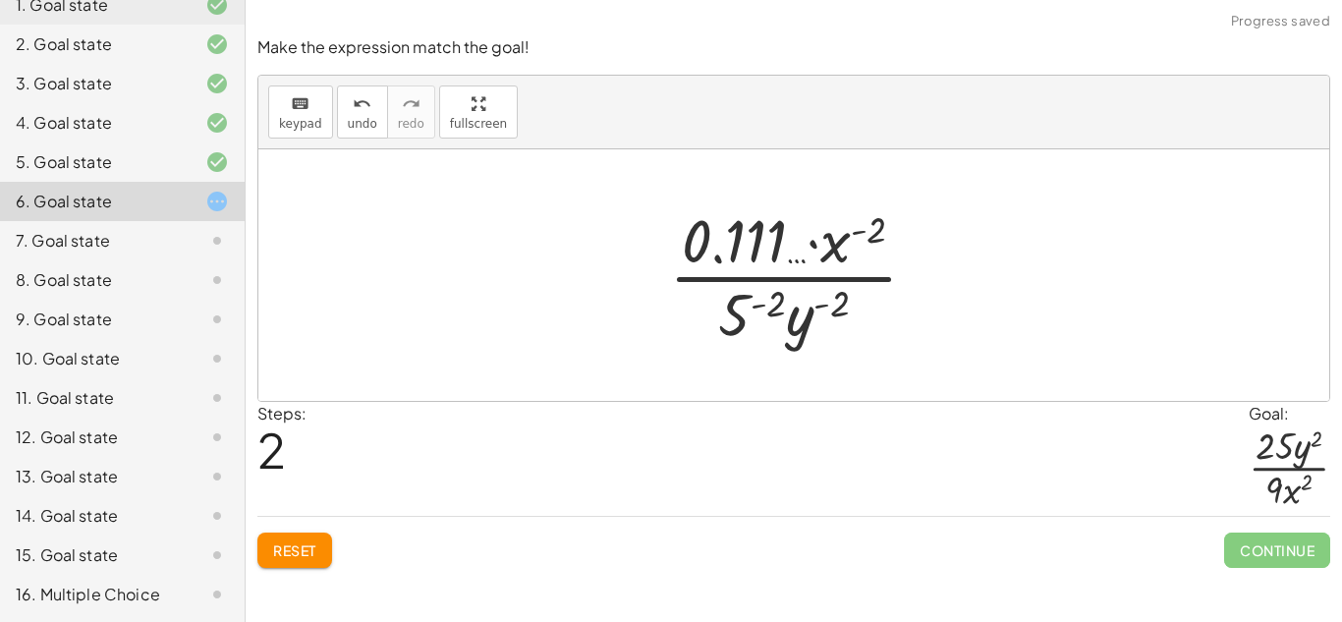
click at [325, 537] on button "Reset" at bounding box center [294, 550] width 75 height 35
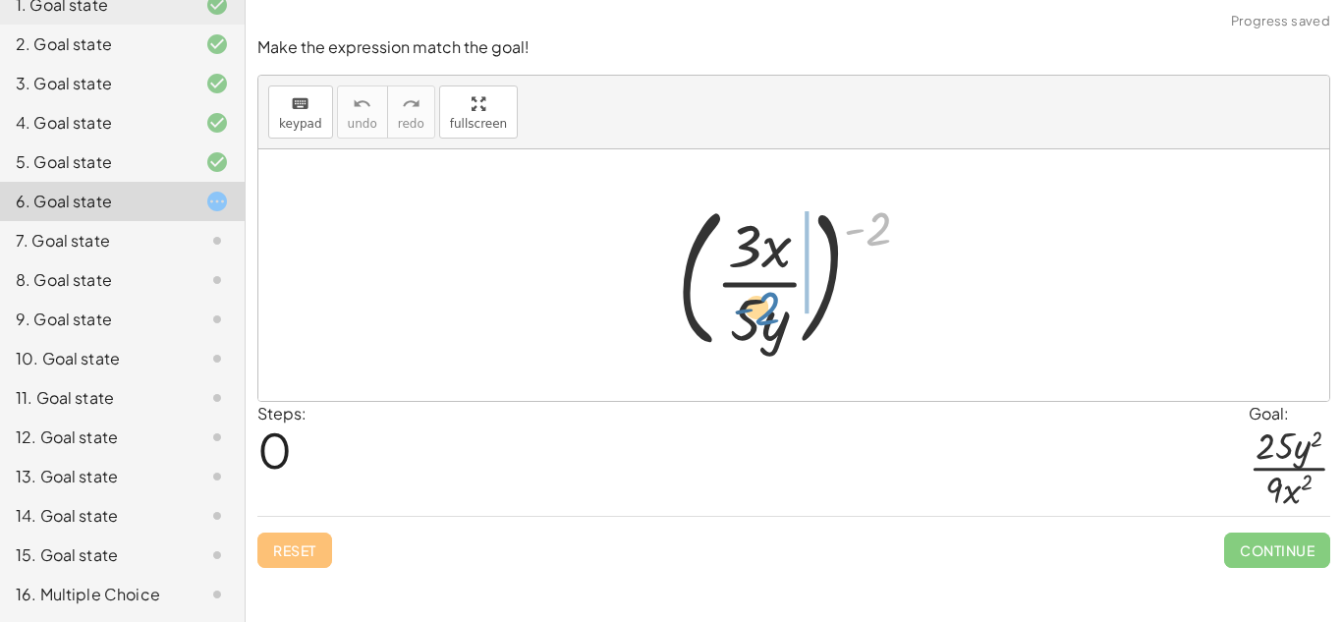
drag, startPoint x: 867, startPoint y: 224, endPoint x: 755, endPoint y: 305, distance: 138.0
click at [755, 305] on div at bounding box center [801, 275] width 269 height 163
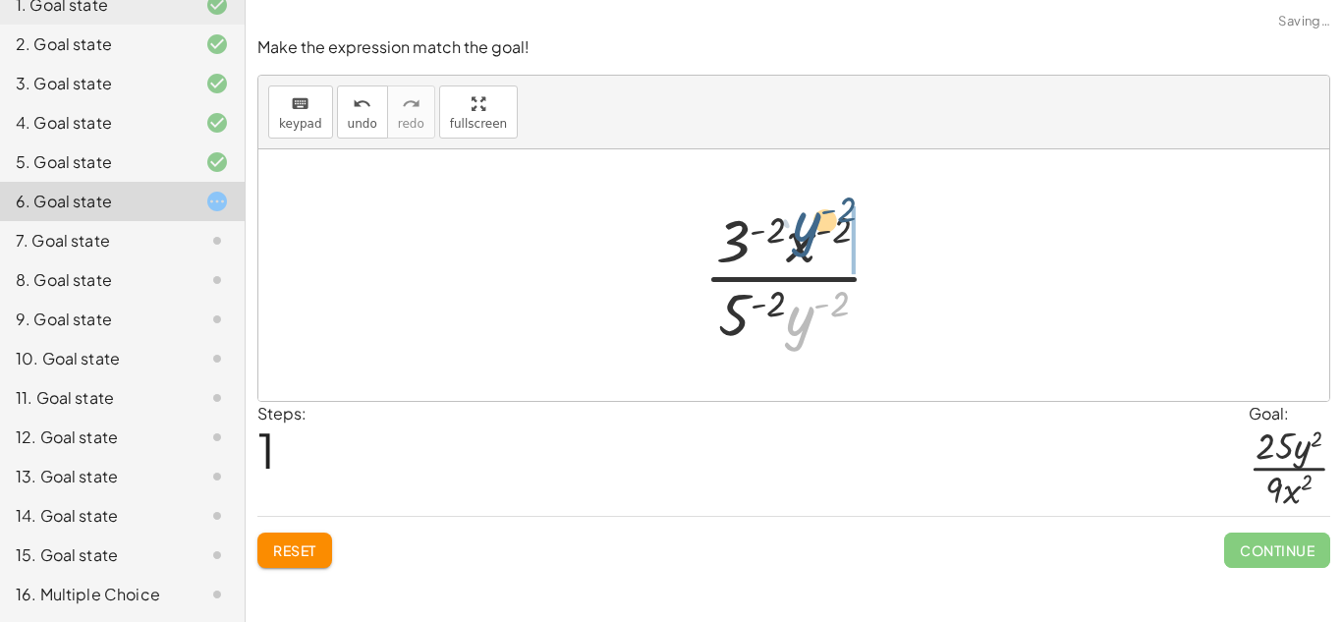
drag, startPoint x: 804, startPoint y: 326, endPoint x: 811, endPoint y: 234, distance: 92.6
click at [811, 234] on div at bounding box center [801, 274] width 215 height 151
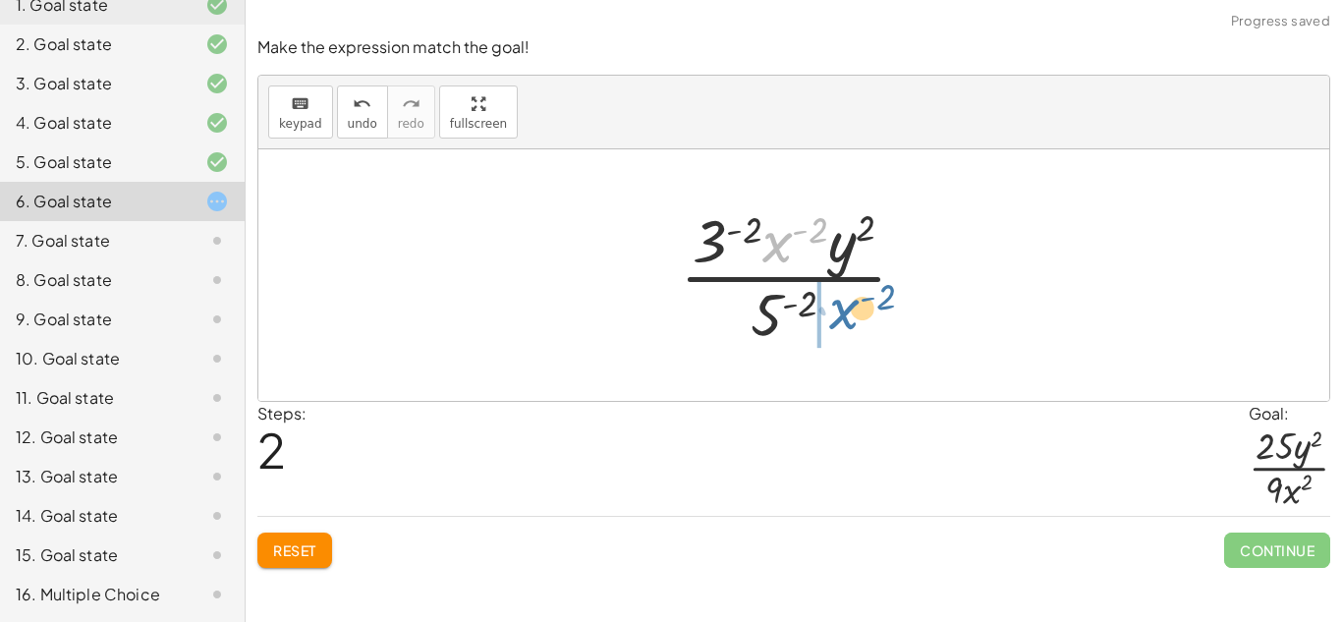
drag, startPoint x: 786, startPoint y: 244, endPoint x: 855, endPoint y: 314, distance: 98.7
click at [855, 314] on div at bounding box center [801, 274] width 262 height 151
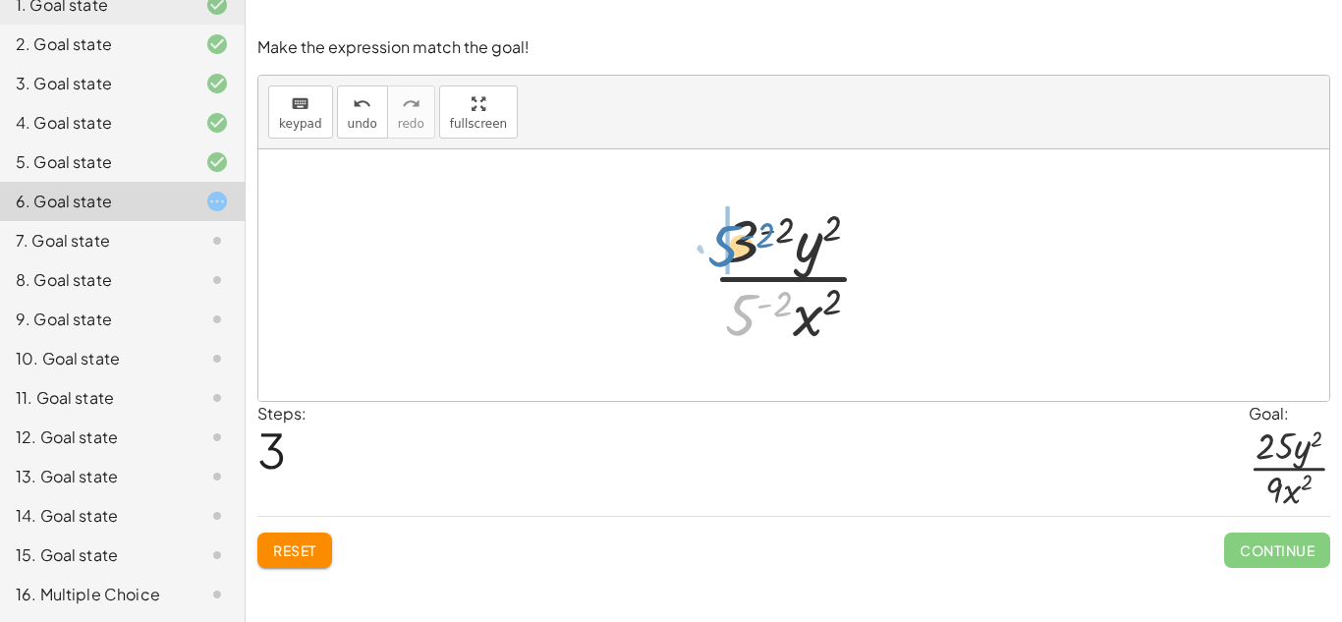
drag, startPoint x: 747, startPoint y: 309, endPoint x: 730, endPoint y: 225, distance: 85.2
click at [730, 225] on div at bounding box center [801, 274] width 197 height 151
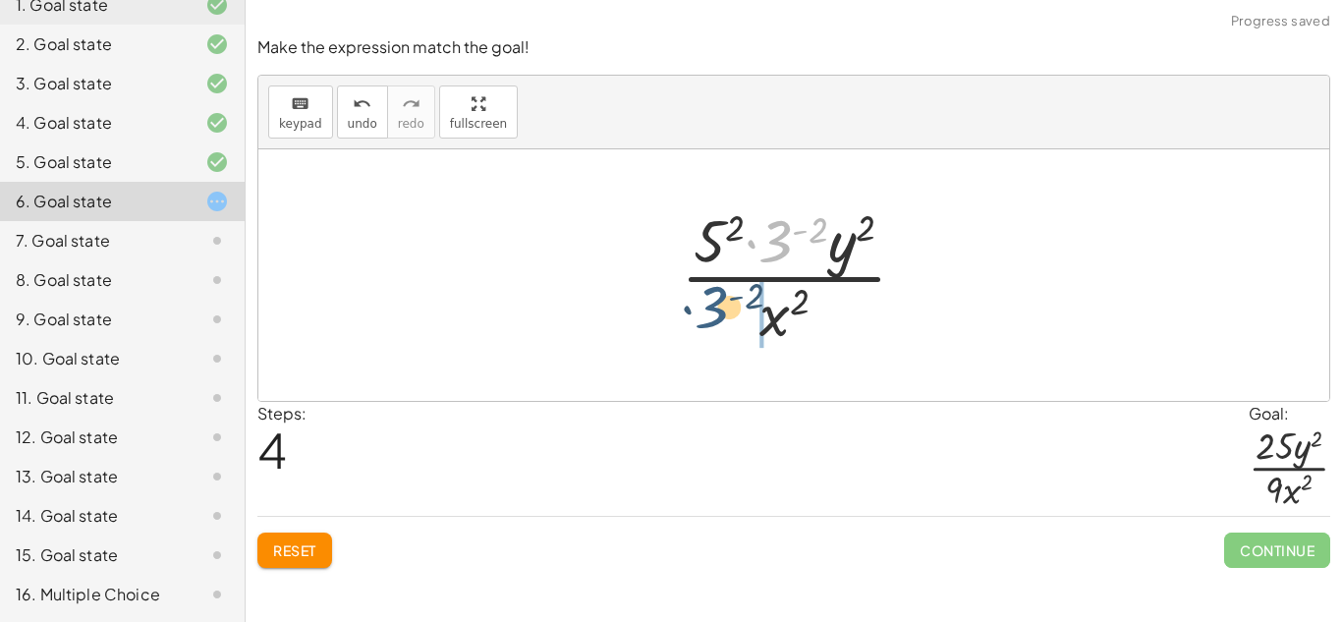
drag, startPoint x: 782, startPoint y: 247, endPoint x: 716, endPoint y: 314, distance: 94.5
click at [716, 314] on div at bounding box center [801, 274] width 261 height 151
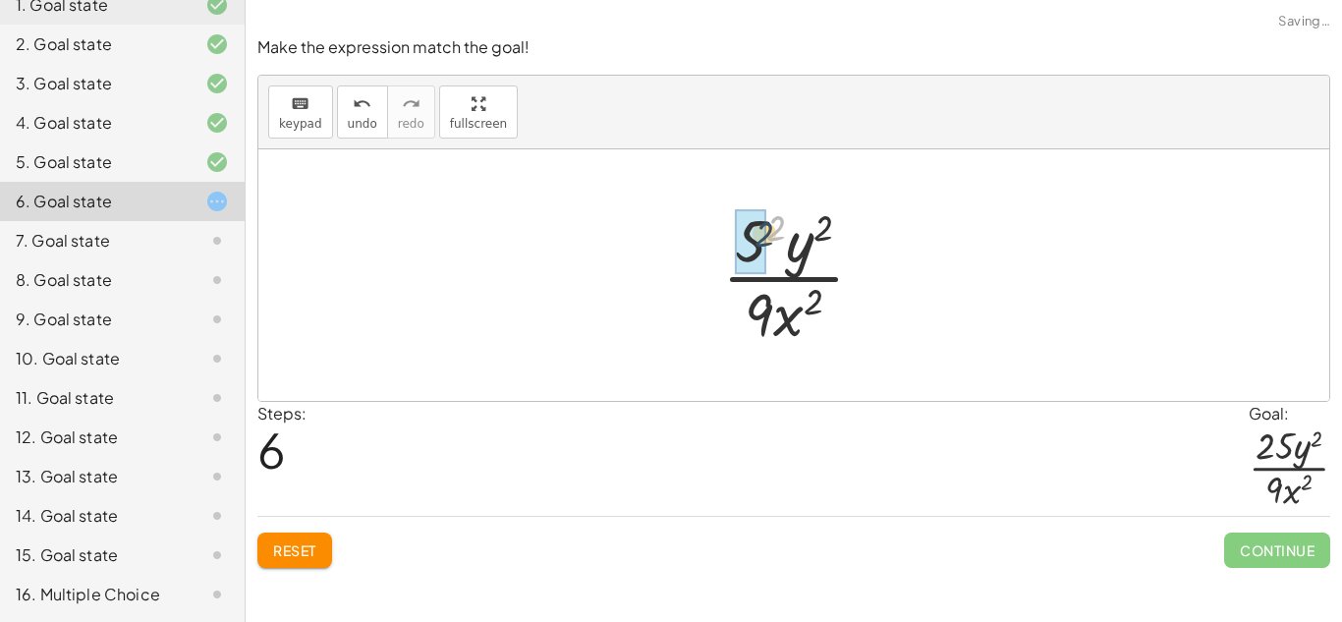
drag, startPoint x: 776, startPoint y: 219, endPoint x: 751, endPoint y: 234, distance: 29.5
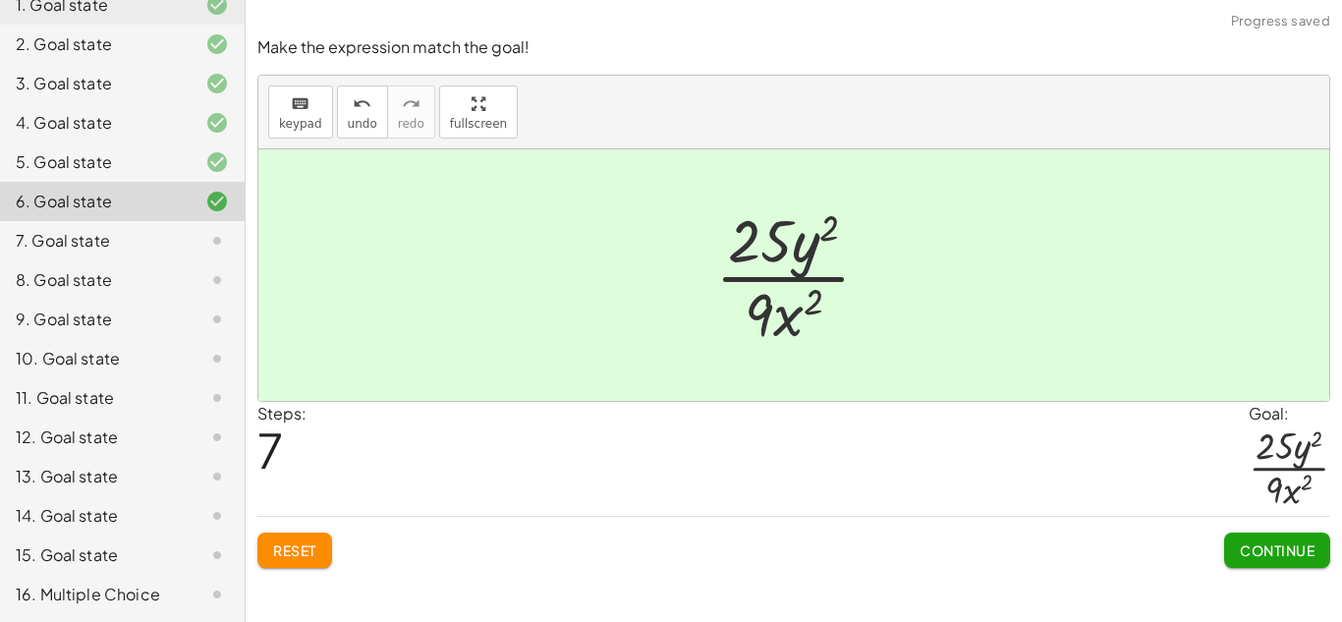
click at [1276, 555] on span "Continue" at bounding box center [1277, 550] width 75 height 18
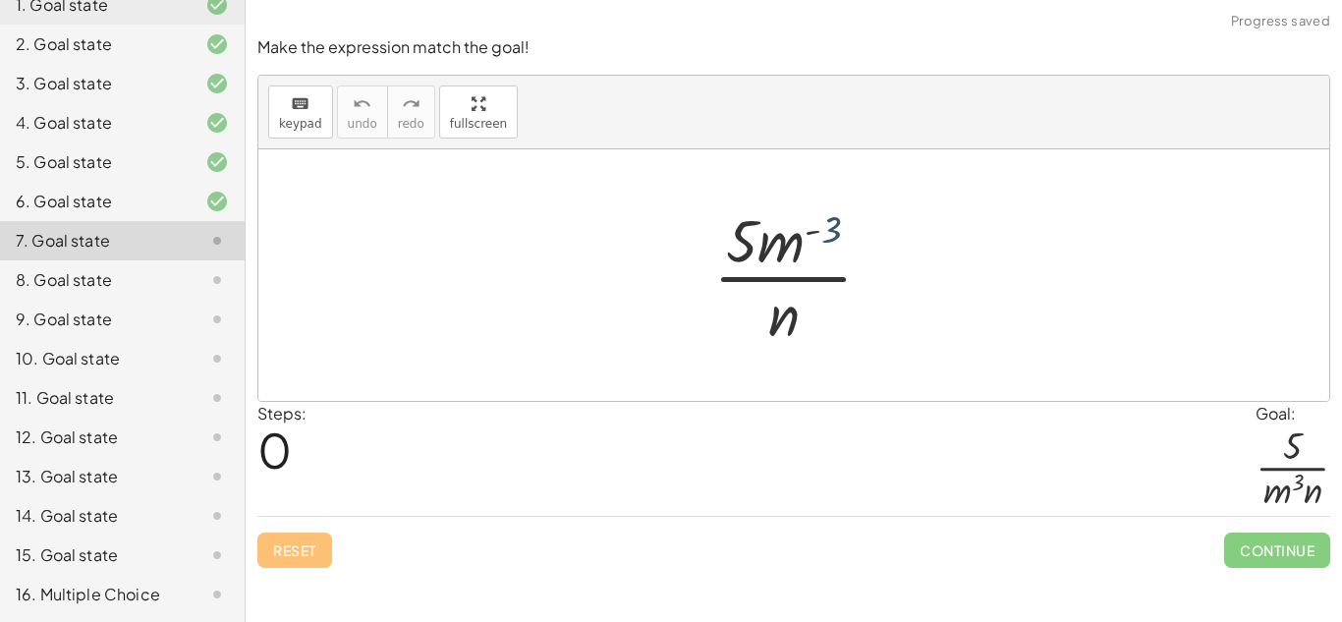
drag, startPoint x: 825, startPoint y: 237, endPoint x: 820, endPoint y: 247, distance: 11.0
click at [820, 247] on div at bounding box center [801, 274] width 195 height 151
drag, startPoint x: 786, startPoint y: 245, endPoint x: 751, endPoint y: 314, distance: 78.2
click at [751, 314] on div at bounding box center [801, 274] width 195 height 151
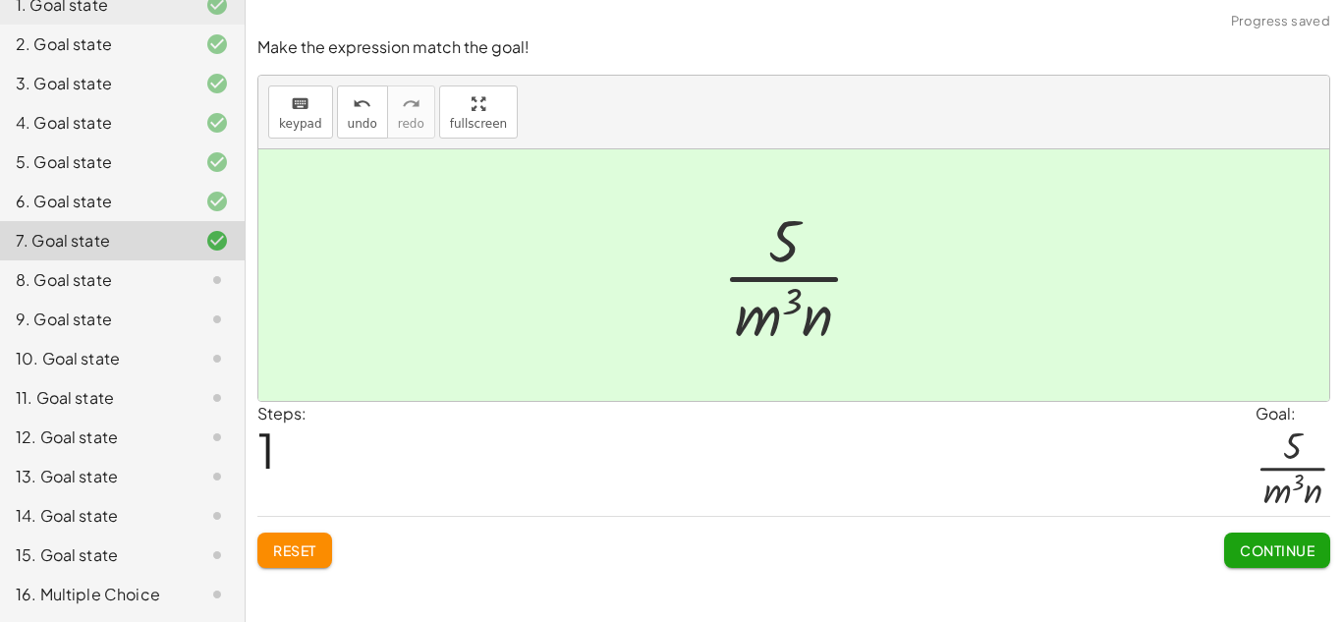
click at [1292, 541] on span "Continue" at bounding box center [1277, 550] width 75 height 18
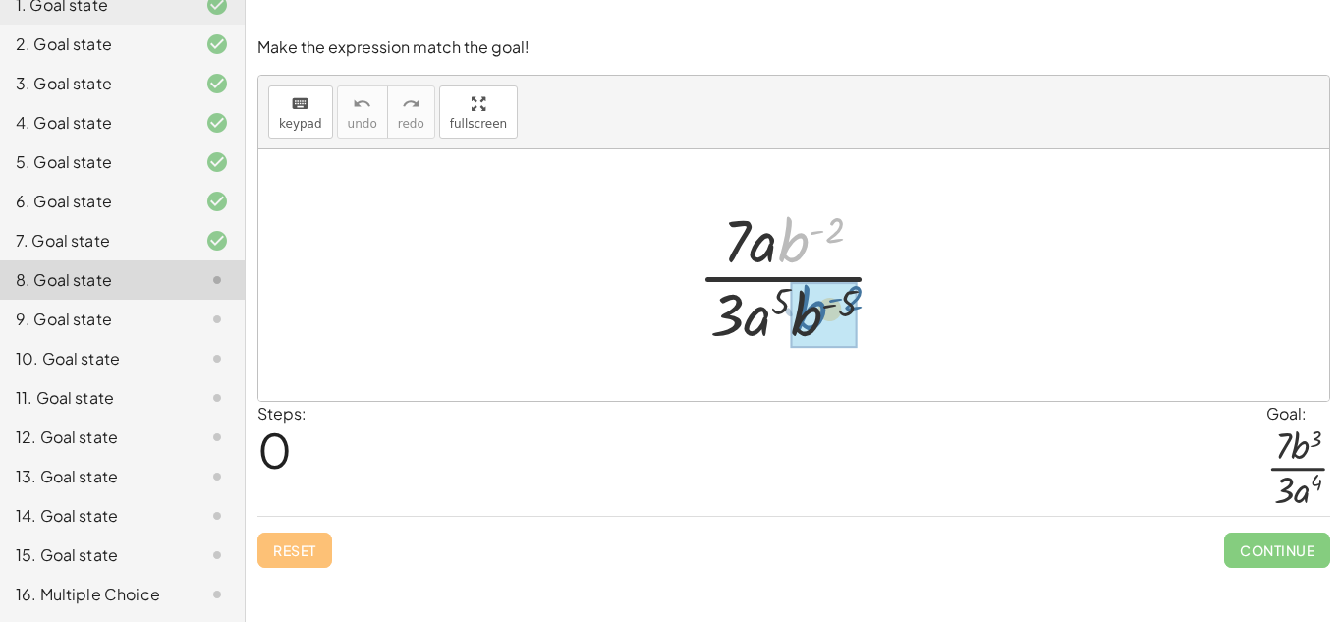
drag, startPoint x: 796, startPoint y: 249, endPoint x: 814, endPoint y: 318, distance: 72.0
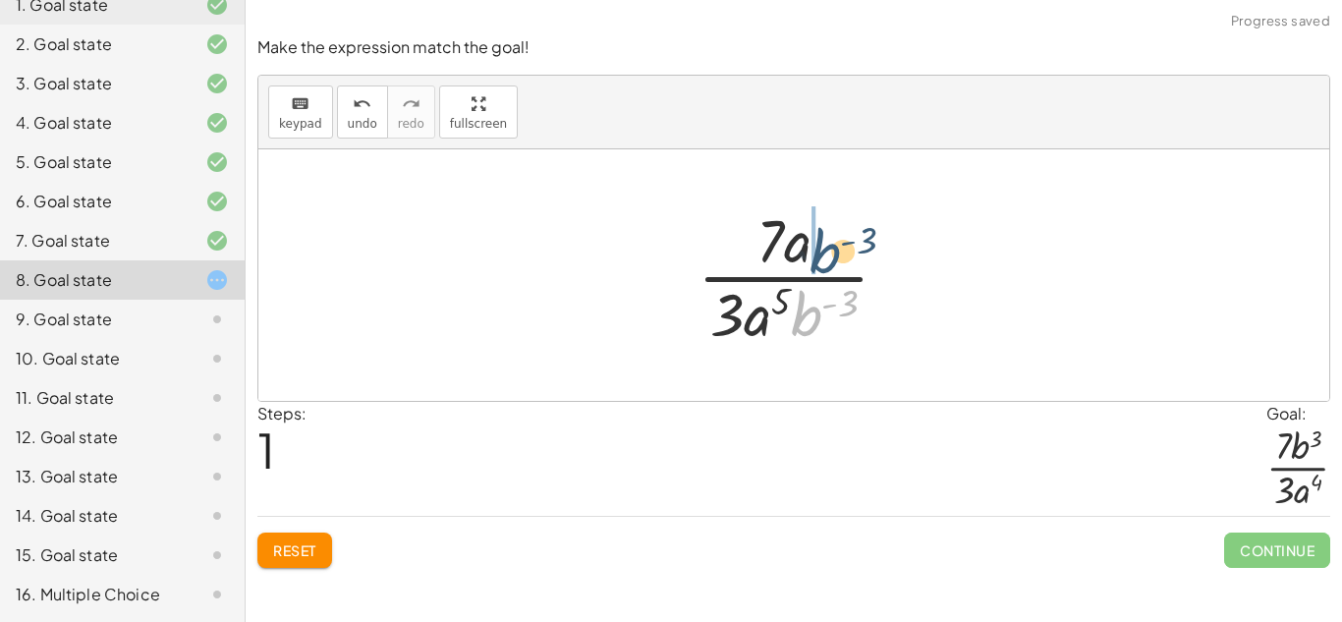
drag, startPoint x: 809, startPoint y: 312, endPoint x: 825, endPoint y: 247, distance: 67.9
click at [825, 247] on div at bounding box center [801, 274] width 227 height 151
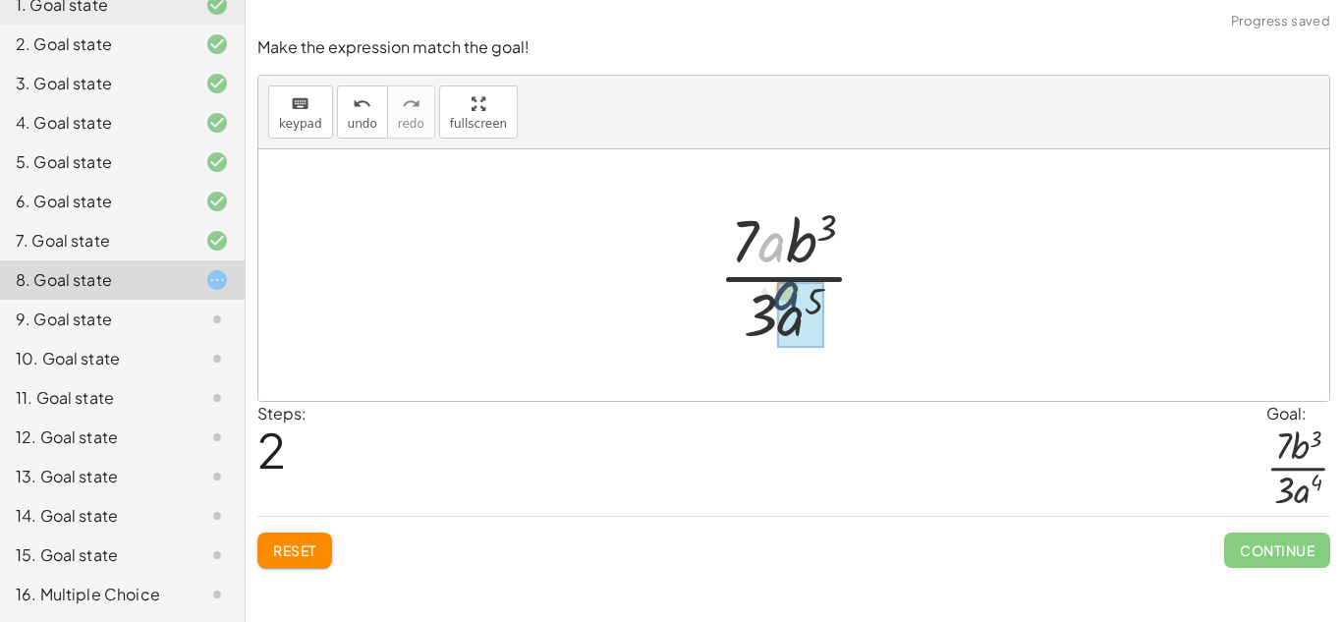
drag, startPoint x: 766, startPoint y: 246, endPoint x: 780, endPoint y: 298, distance: 53.9
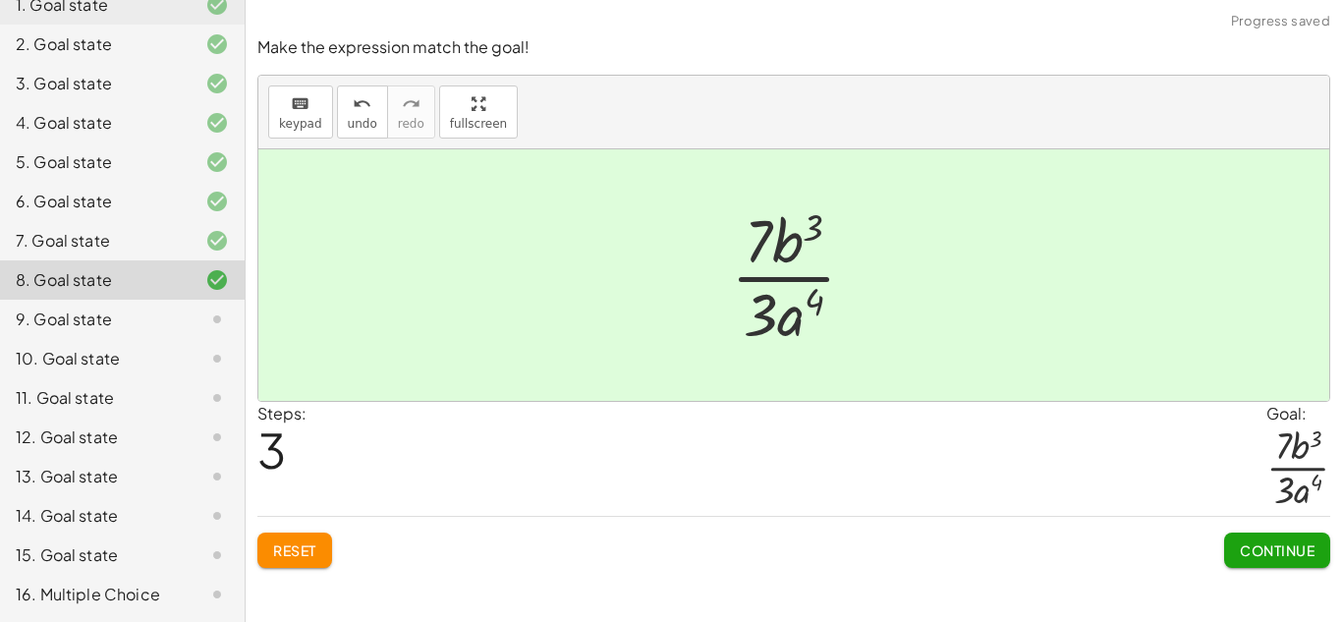
click at [1265, 548] on span "Continue" at bounding box center [1277, 550] width 75 height 18
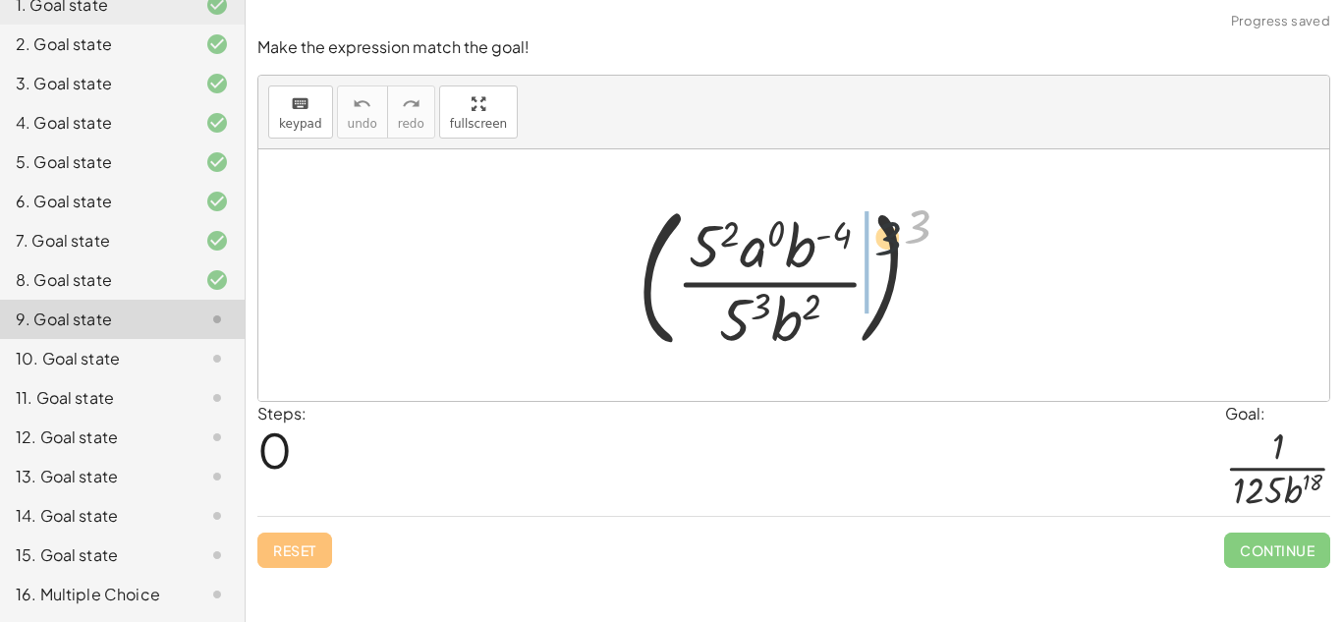
drag, startPoint x: 920, startPoint y: 213, endPoint x: 763, endPoint y: 275, distance: 168.0
click at [763, 275] on div at bounding box center [802, 275] width 348 height 163
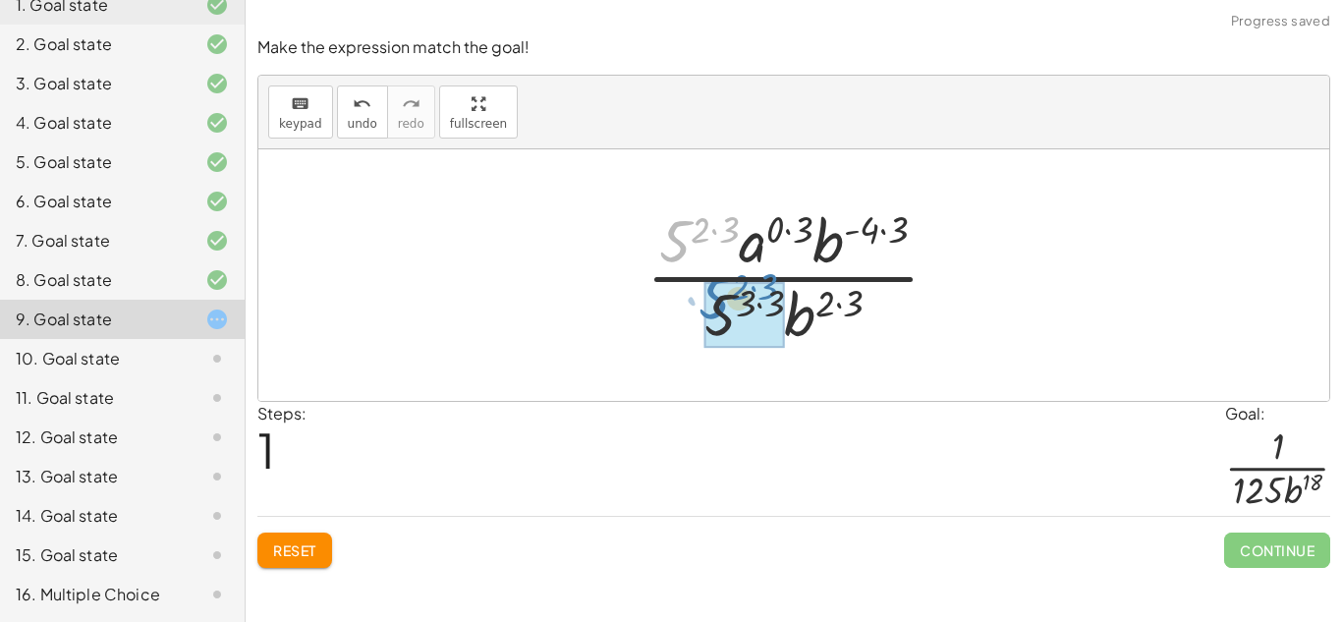
drag, startPoint x: 685, startPoint y: 254, endPoint x: 724, endPoint y: 311, distance: 69.2
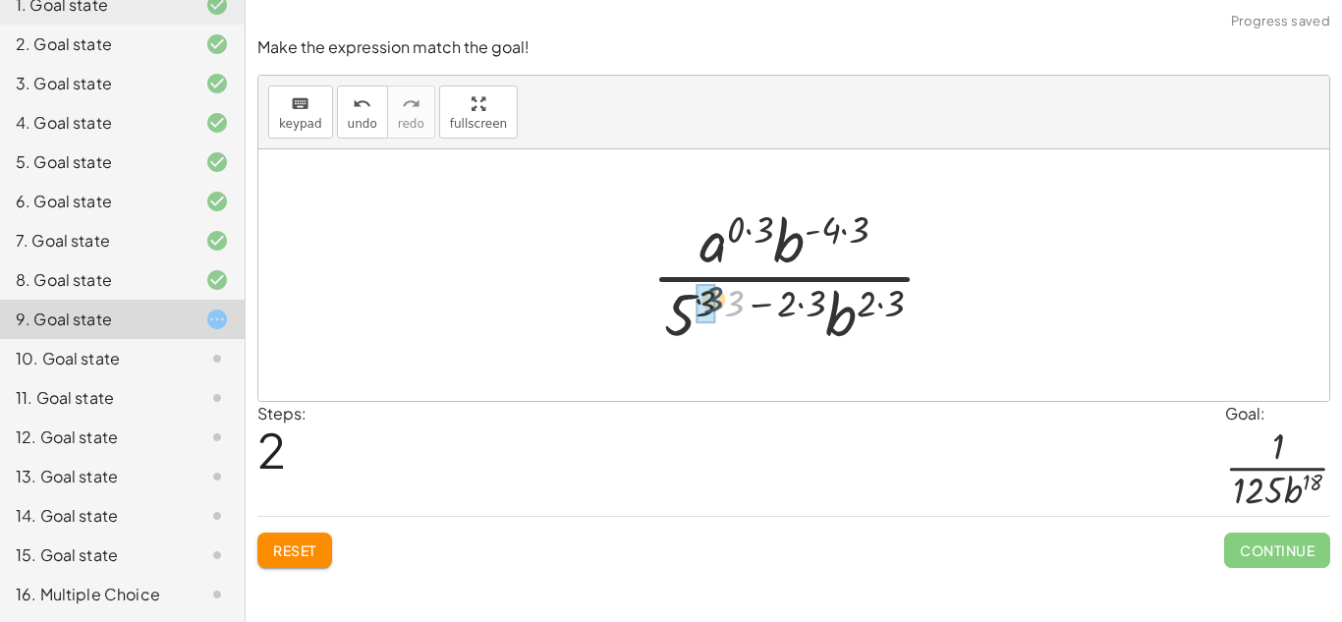
drag, startPoint x: 728, startPoint y: 310, endPoint x: 704, endPoint y: 307, distance: 24.9
drag, startPoint x: 767, startPoint y: 306, endPoint x: 715, endPoint y: 303, distance: 52.2
drag, startPoint x: 810, startPoint y: 307, endPoint x: 766, endPoint y: 306, distance: 43.2
drag, startPoint x: 798, startPoint y: 310, endPoint x: 707, endPoint y: 310, distance: 90.4
click at [707, 310] on div at bounding box center [801, 274] width 351 height 151
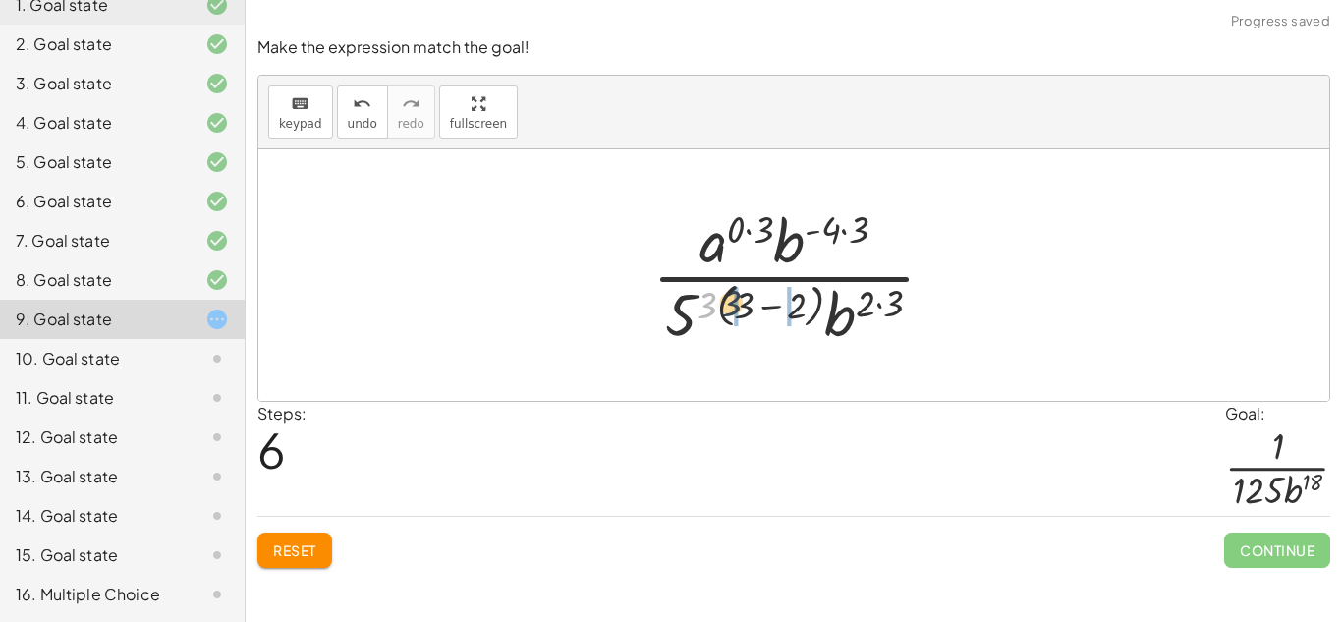
drag, startPoint x: 713, startPoint y: 310, endPoint x: 744, endPoint y: 307, distance: 30.6
click at [744, 307] on div at bounding box center [802, 274] width 318 height 151
drag, startPoint x: 869, startPoint y: 307, endPoint x: 849, endPoint y: 292, distance: 24.6
click at [849, 292] on div at bounding box center [802, 274] width 318 height 151
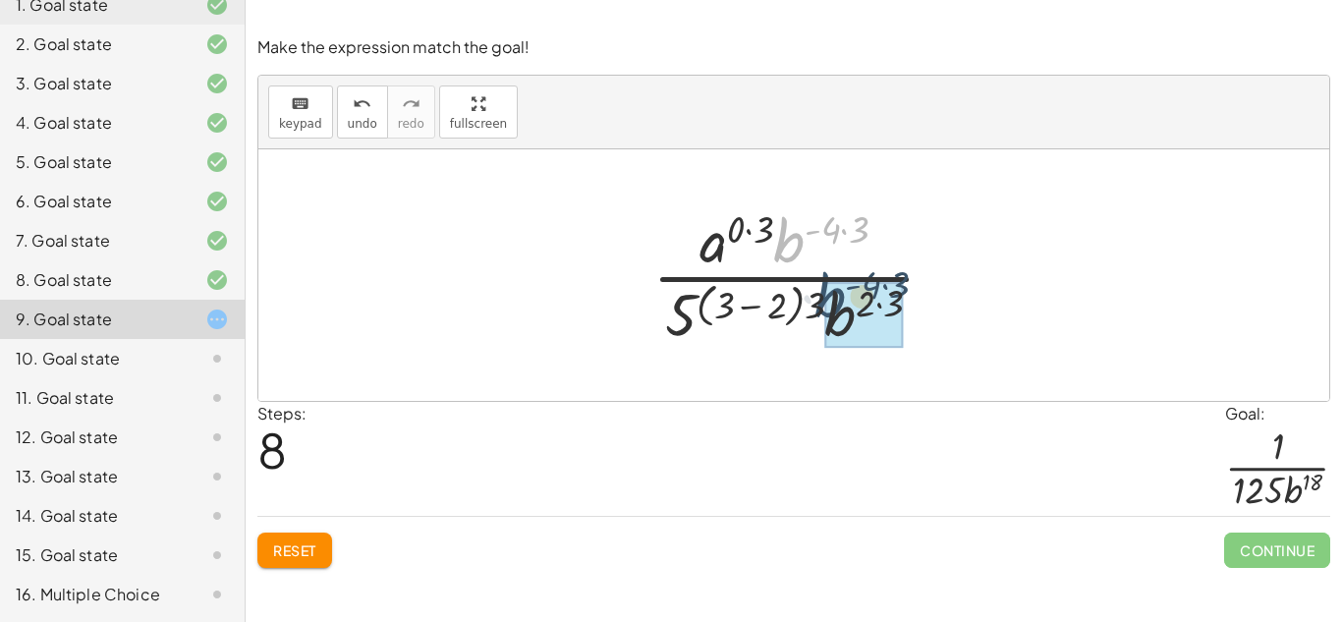
drag, startPoint x: 796, startPoint y: 247, endPoint x: 842, endPoint y: 312, distance: 80.4
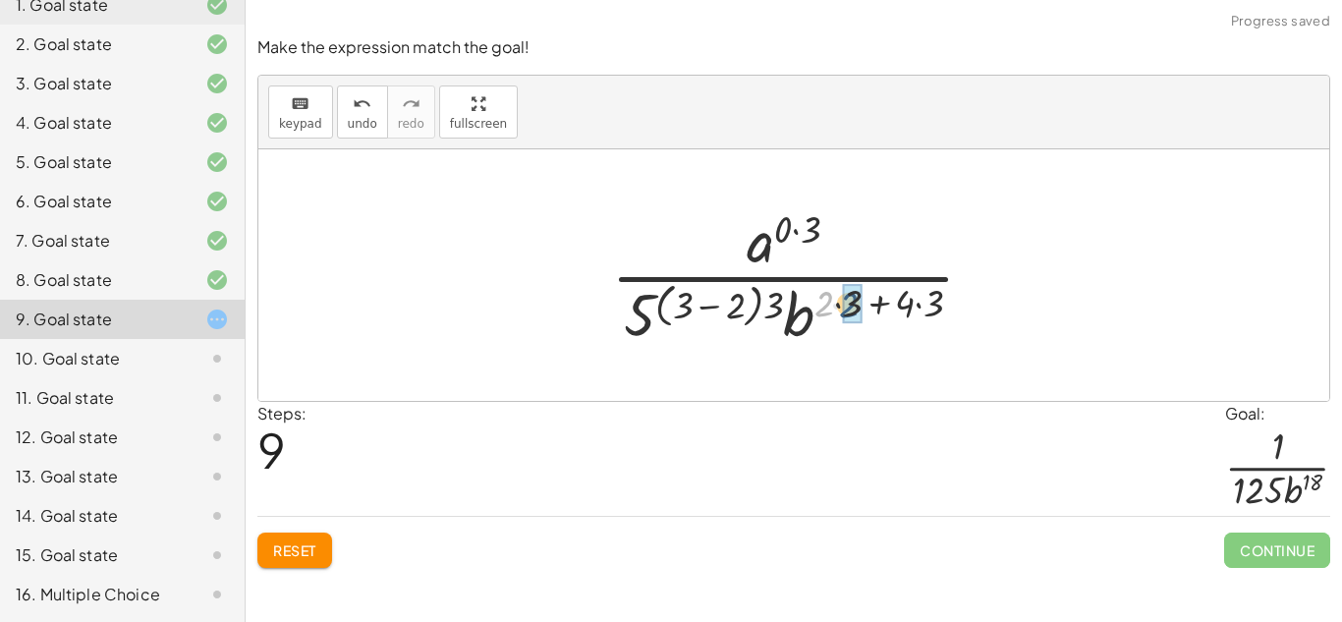
drag, startPoint x: 824, startPoint y: 303, endPoint x: 851, endPoint y: 304, distance: 26.5
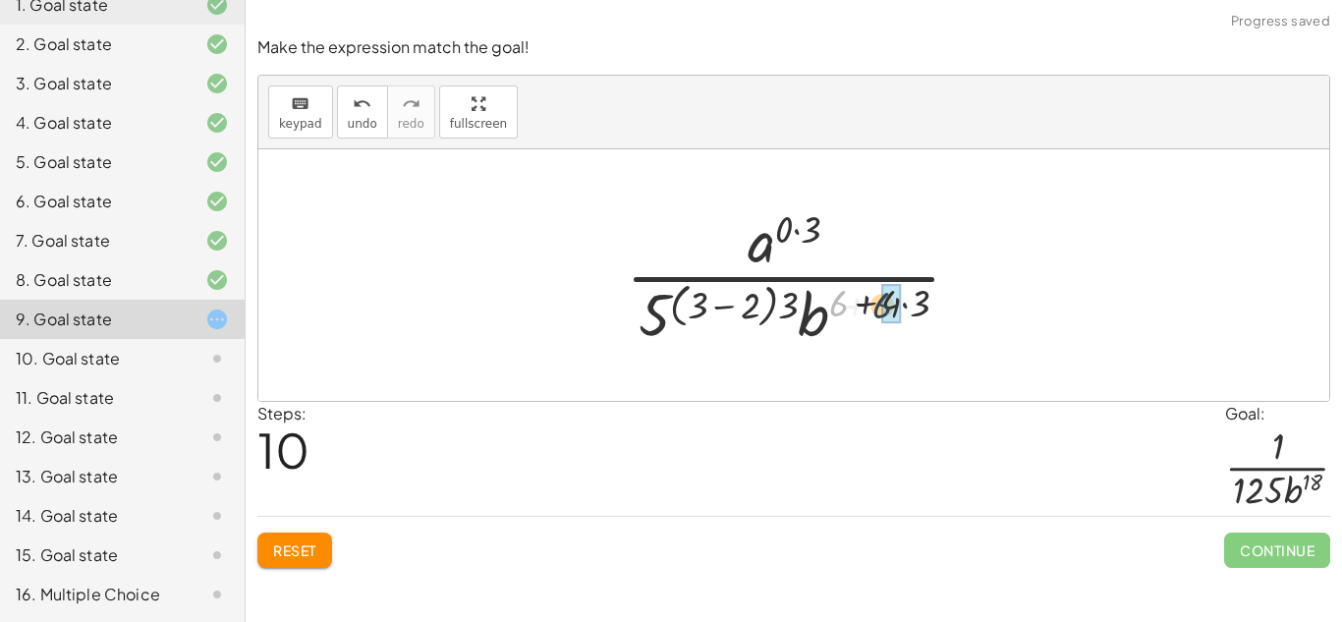
drag, startPoint x: 834, startPoint y: 300, endPoint x: 887, endPoint y: 302, distance: 53.1
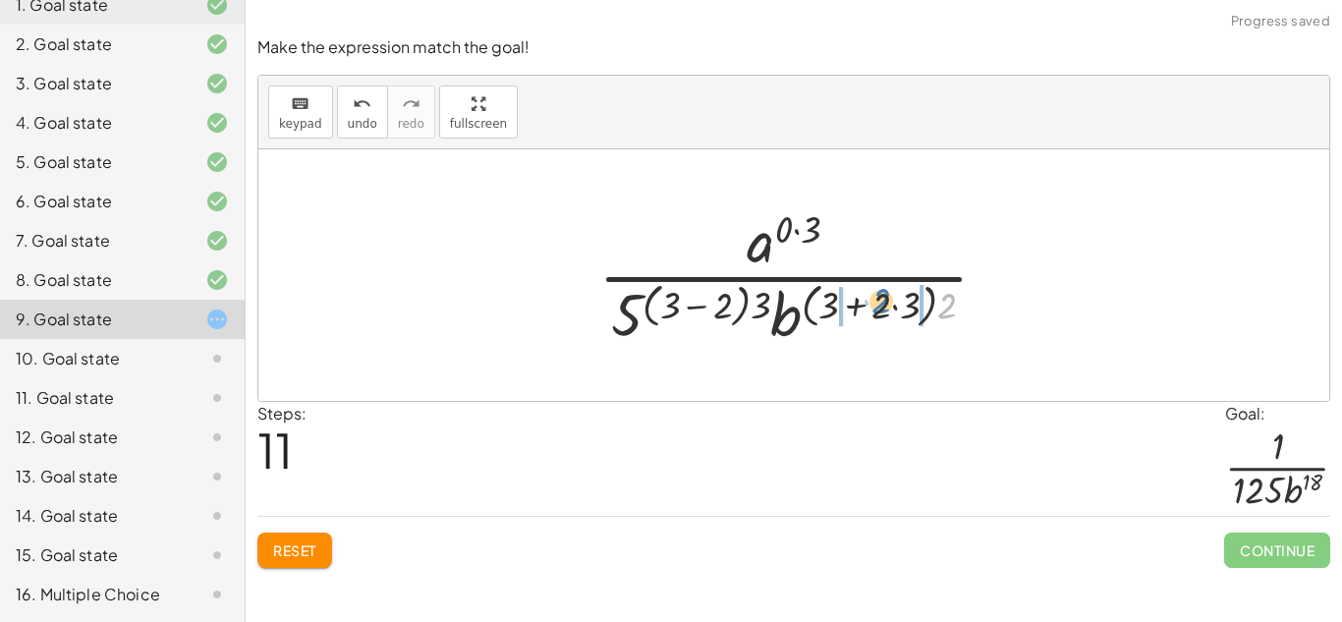
drag, startPoint x: 943, startPoint y: 308, endPoint x: 878, endPoint y: 304, distance: 65.0
click at [878, 304] on div at bounding box center [801, 274] width 425 height 151
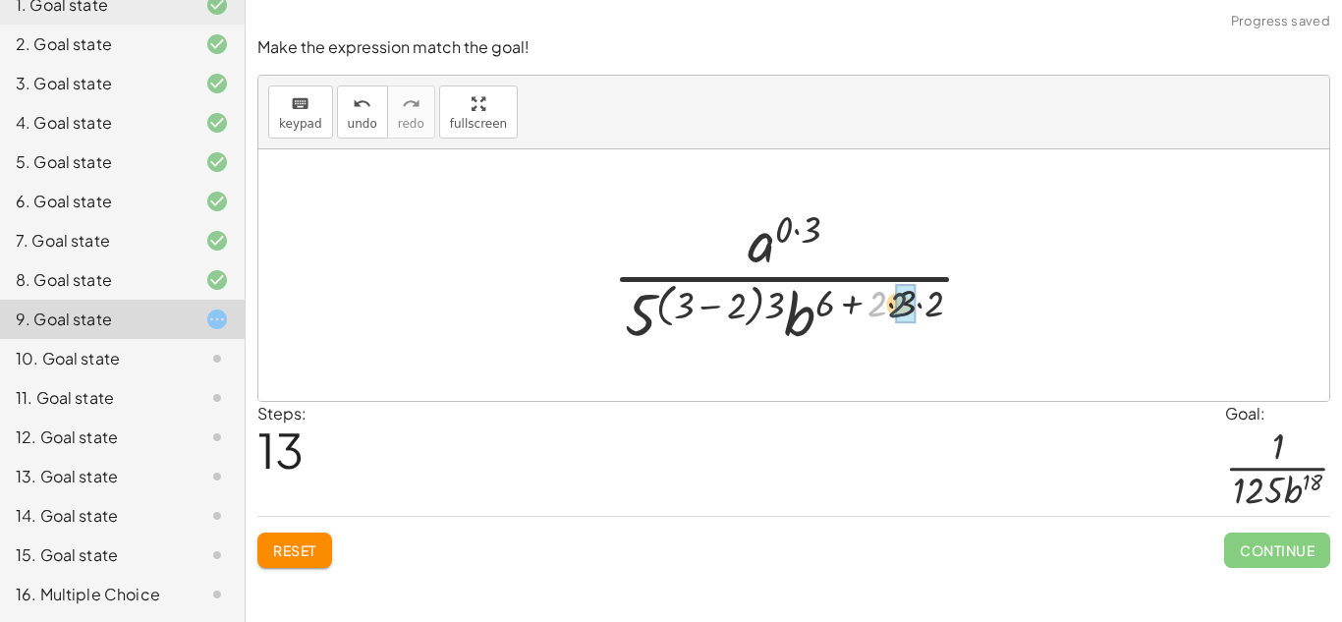
drag, startPoint x: 875, startPoint y: 302, endPoint x: 902, endPoint y: 304, distance: 27.6
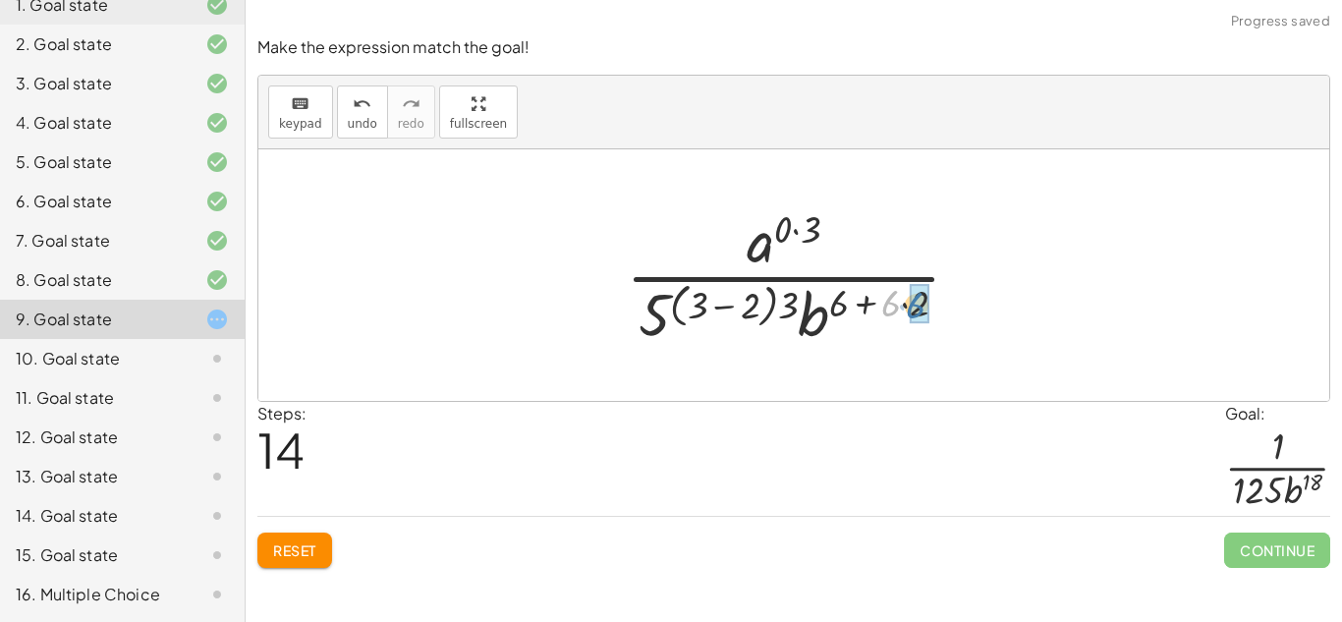
drag, startPoint x: 895, startPoint y: 304, endPoint x: 913, endPoint y: 305, distance: 17.7
drag, startPoint x: 885, startPoint y: 302, endPoint x: 900, endPoint y: 303, distance: 14.8
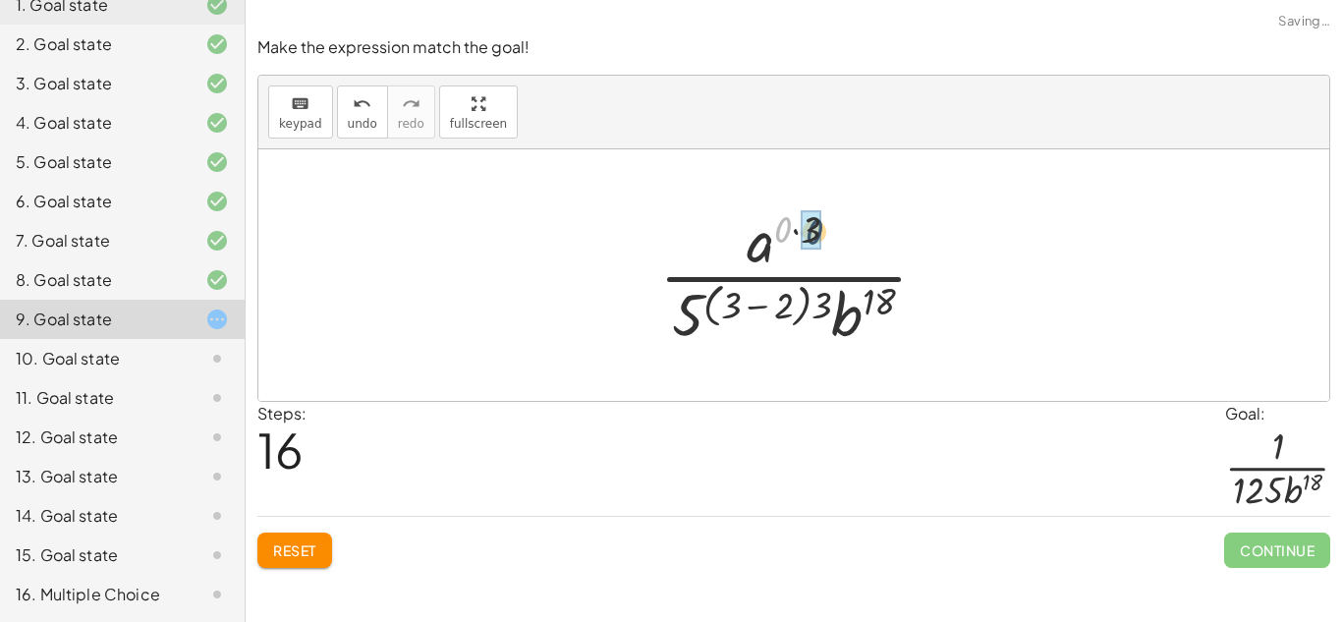
drag, startPoint x: 784, startPoint y: 231, endPoint x: 818, endPoint y: 233, distance: 33.5
drag, startPoint x: 787, startPoint y: 232, endPoint x: 777, endPoint y: 238, distance: 11.5
click at [777, 238] on div at bounding box center [801, 274] width 304 height 151
drag, startPoint x: 774, startPoint y: 237, endPoint x: 703, endPoint y: 331, distance: 118.5
click at [703, 331] on div at bounding box center [801, 274] width 304 height 151
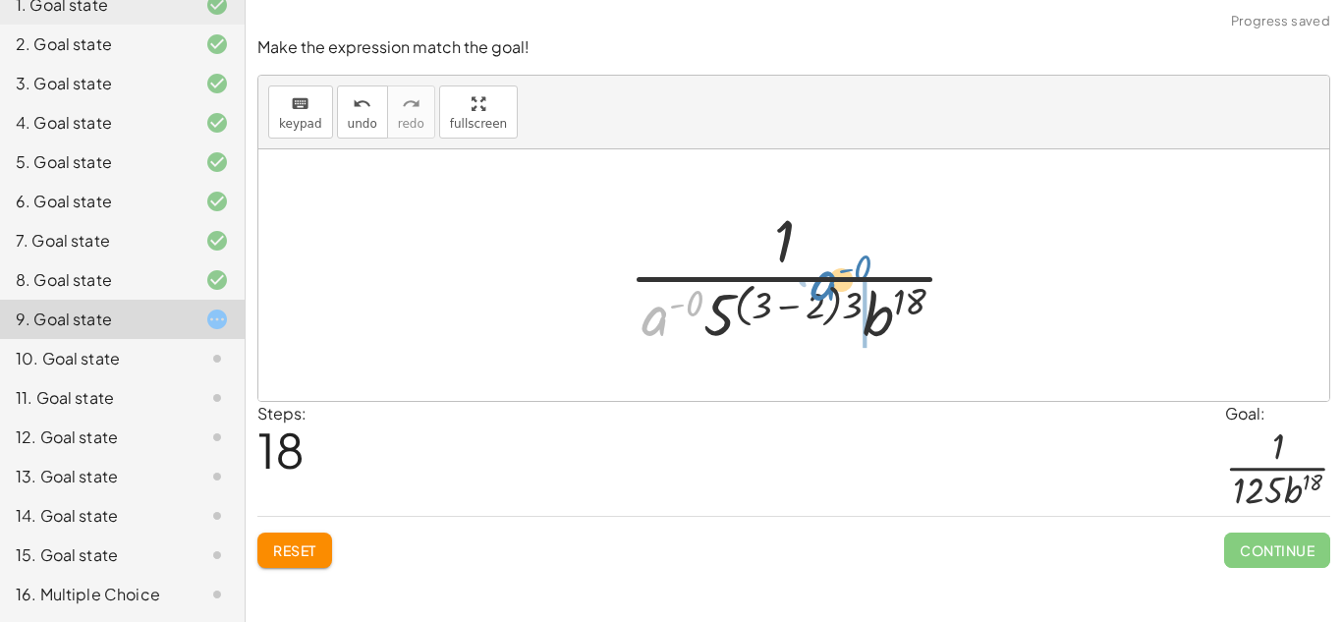
drag, startPoint x: 666, startPoint y: 316, endPoint x: 852, endPoint y: 294, distance: 187.1
click at [852, 294] on div at bounding box center [802, 274] width 366 height 151
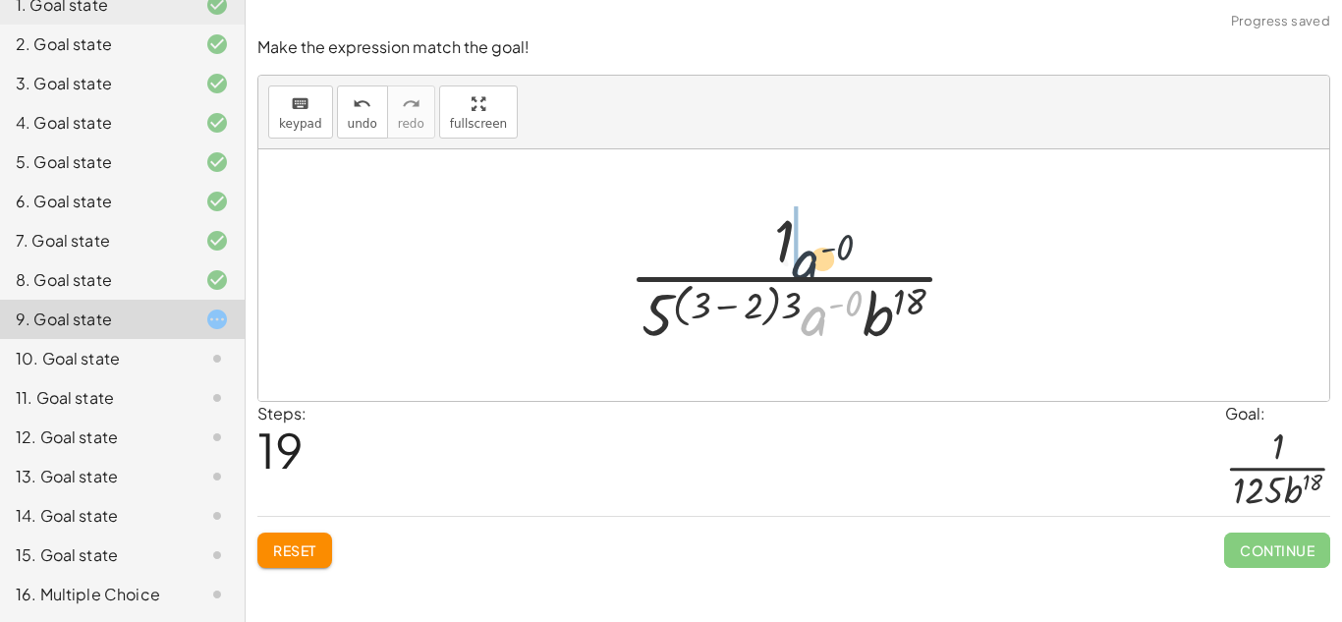
drag, startPoint x: 821, startPoint y: 316, endPoint x: 812, endPoint y: 252, distance: 65.6
click at [812, 252] on div at bounding box center [802, 274] width 366 height 151
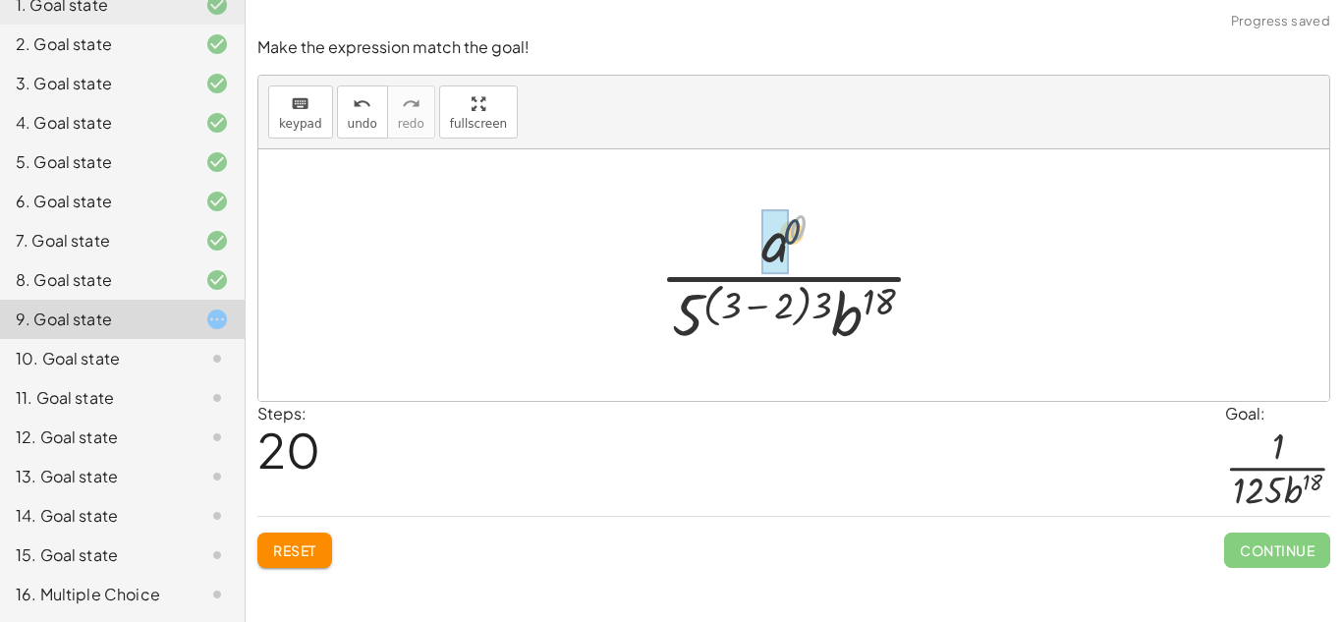
drag, startPoint x: 793, startPoint y: 227, endPoint x: 771, endPoint y: 240, distance: 25.1
drag, startPoint x: 735, startPoint y: 308, endPoint x: 791, endPoint y: 313, distance: 56.3
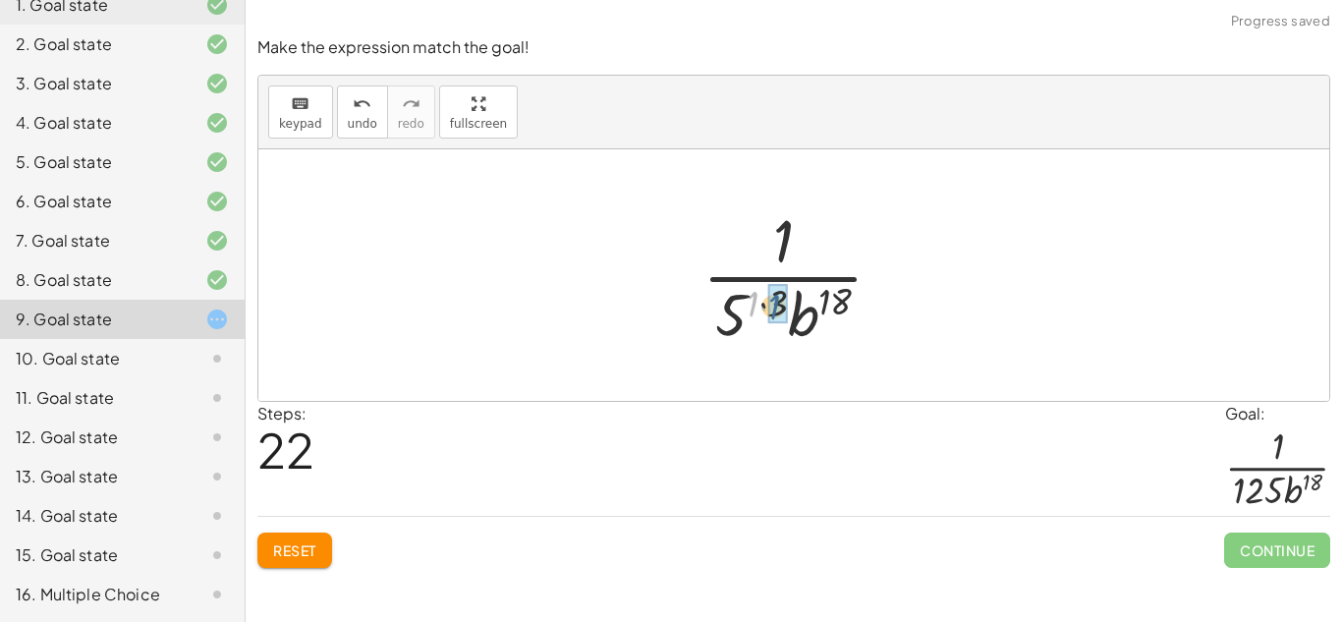
drag, startPoint x: 749, startPoint y: 307, endPoint x: 772, endPoint y: 310, distance: 23.8
drag, startPoint x: 769, startPoint y: 298, endPoint x: 743, endPoint y: 308, distance: 28.3
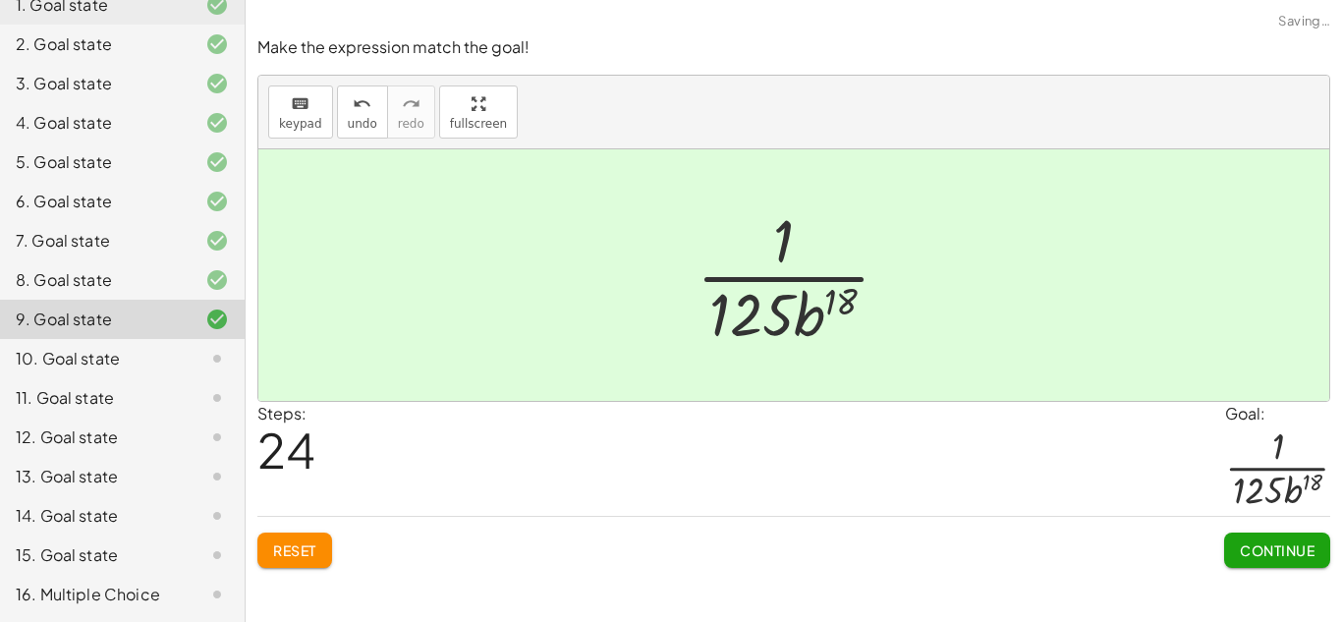
click at [1252, 541] on span "Continue" at bounding box center [1277, 550] width 75 height 18
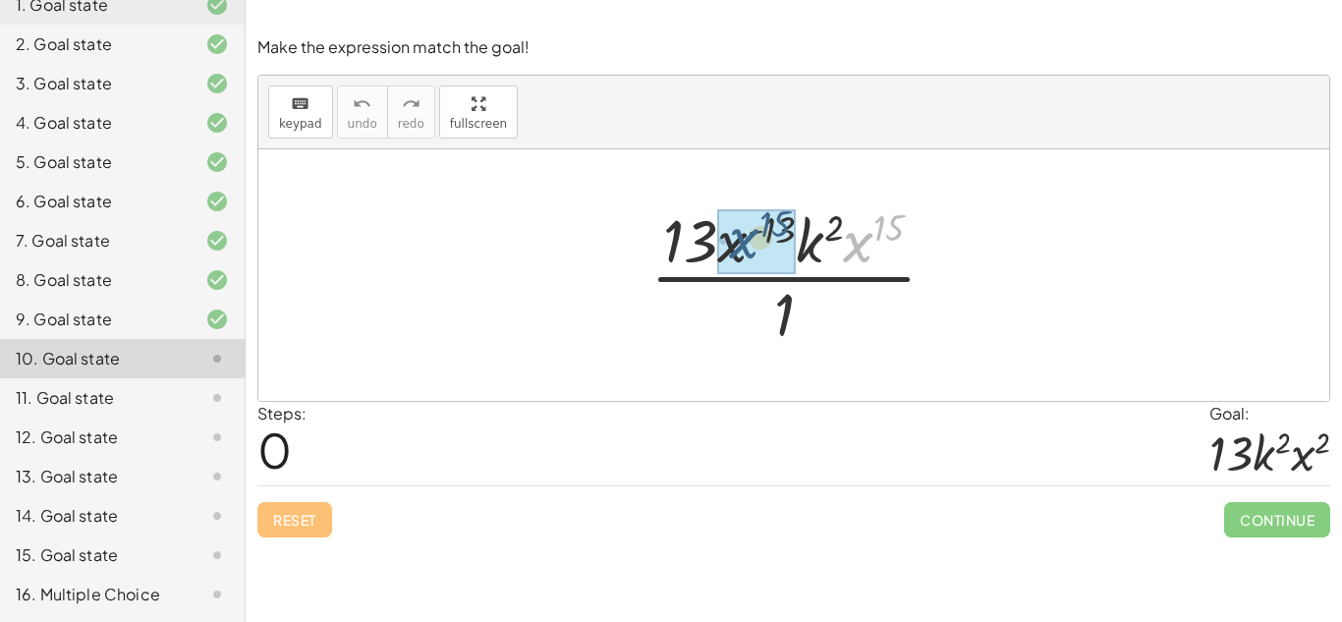
drag, startPoint x: 867, startPoint y: 257, endPoint x: 751, endPoint y: 254, distance: 116.0
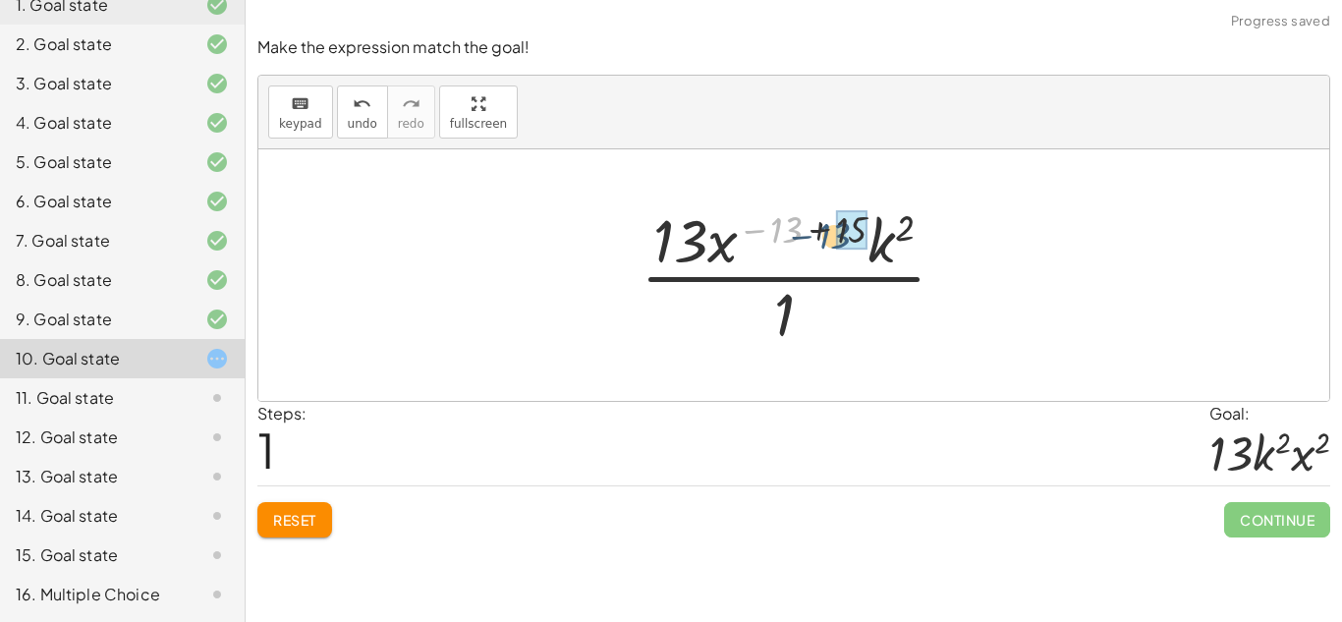
drag, startPoint x: 787, startPoint y: 219, endPoint x: 854, endPoint y: 227, distance: 67.3
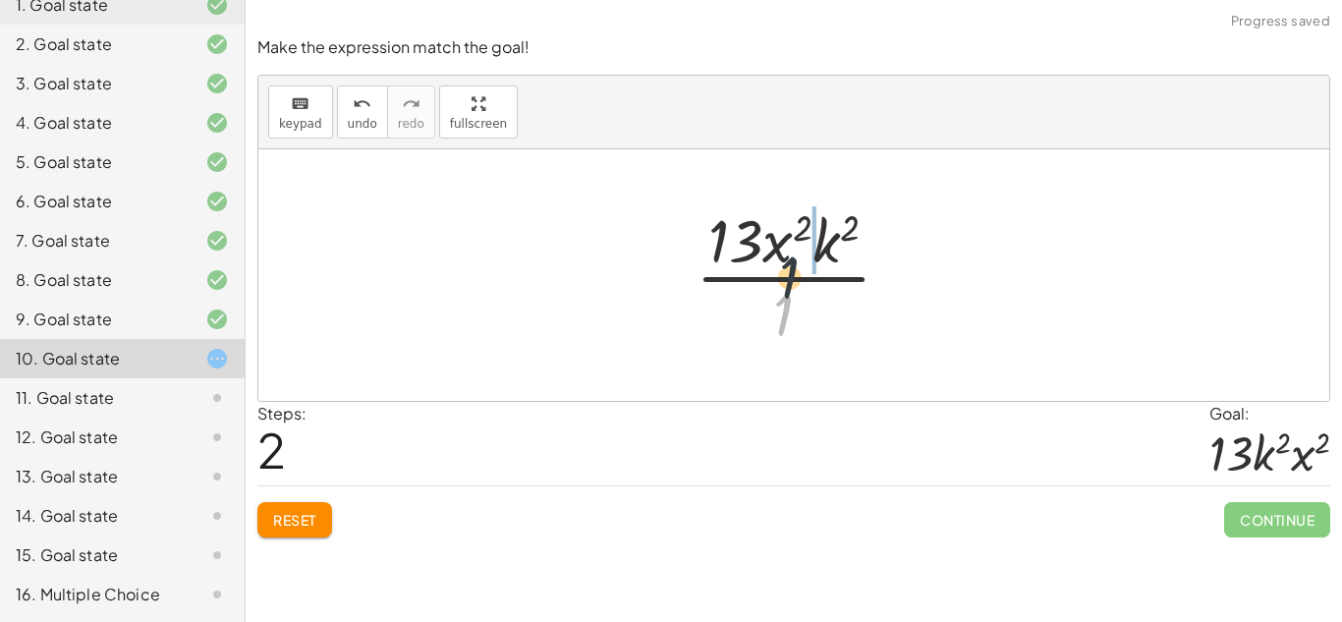
drag, startPoint x: 788, startPoint y: 319, endPoint x: 799, endPoint y: 248, distance: 72.5
click at [799, 248] on div at bounding box center [801, 274] width 231 height 151
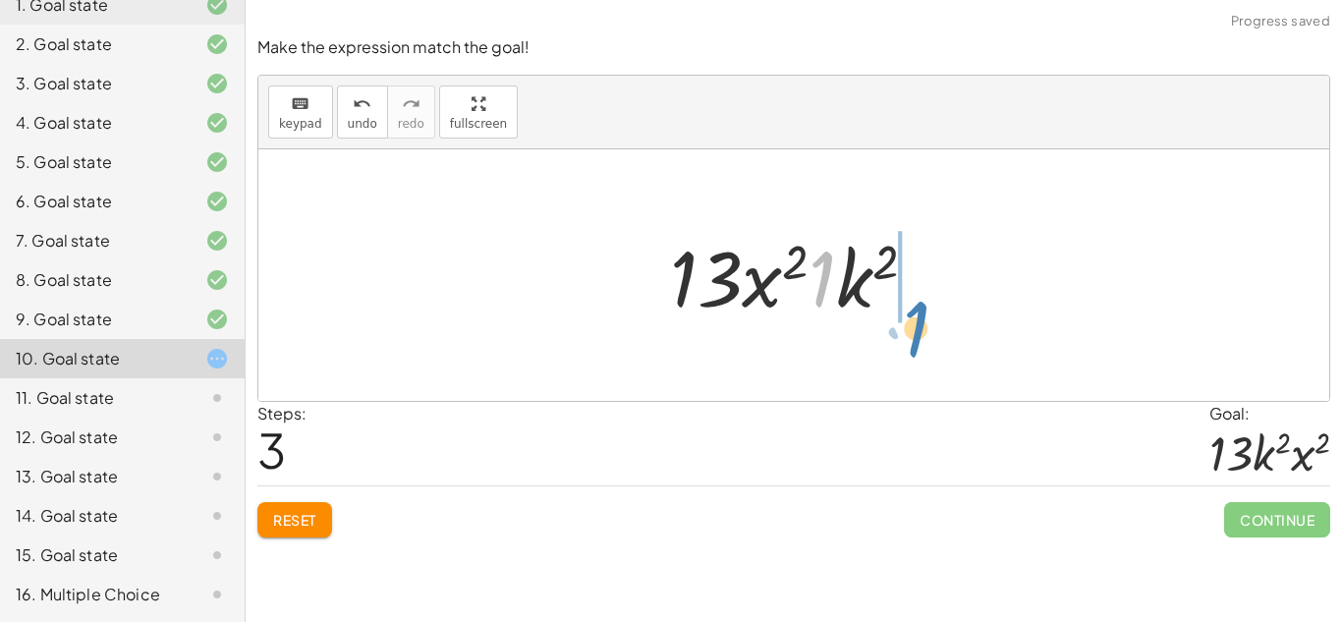
drag, startPoint x: 820, startPoint y: 292, endPoint x: 925, endPoint y: 321, distance: 108.2
click at [925, 321] on div at bounding box center [801, 275] width 282 height 101
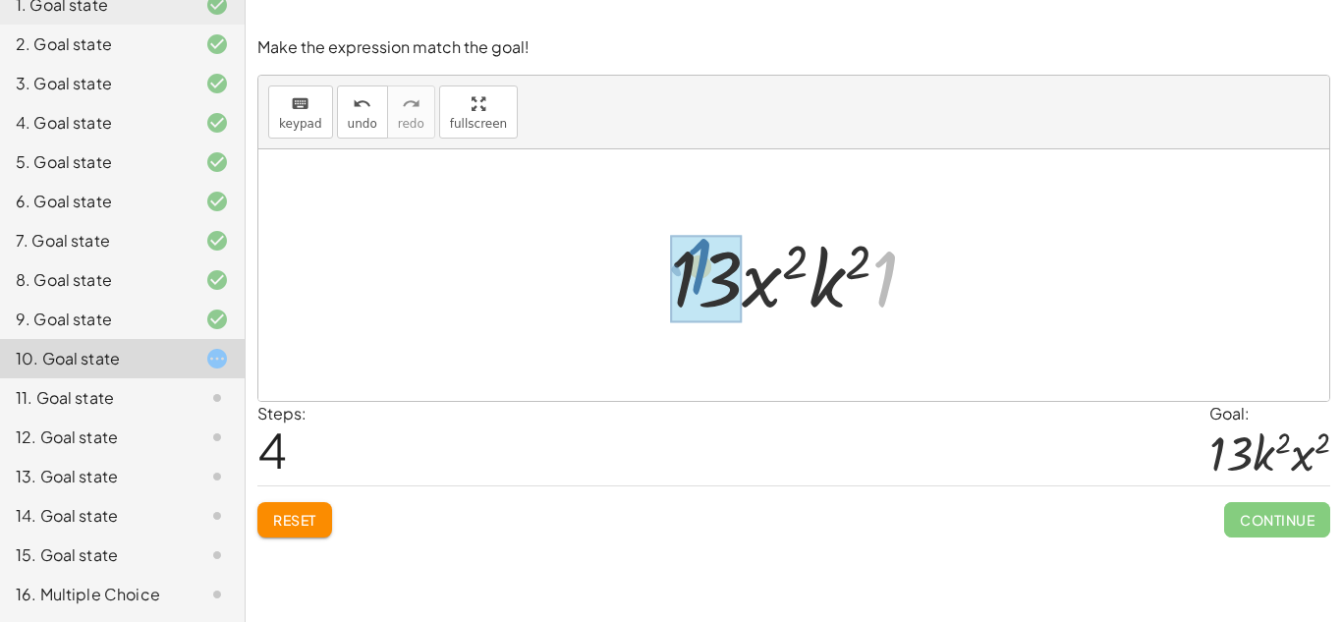
drag, startPoint x: 894, startPoint y: 292, endPoint x: 693, endPoint y: 278, distance: 201.9
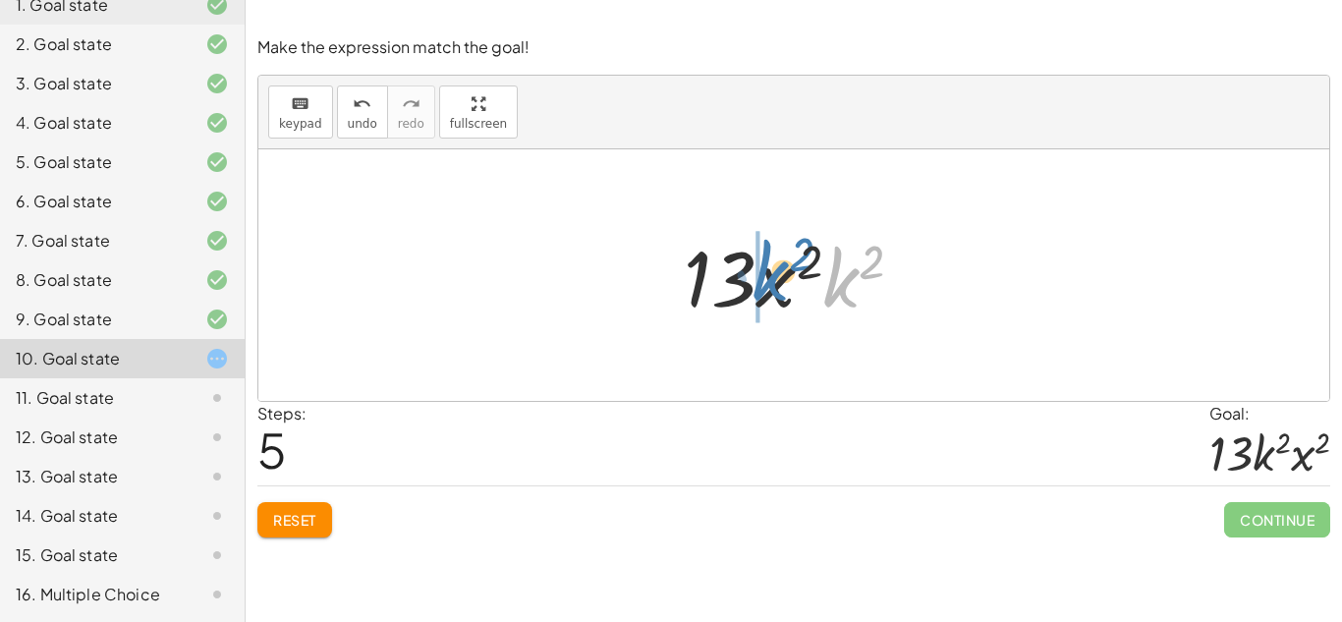
drag, startPoint x: 842, startPoint y: 303, endPoint x: 766, endPoint y: 295, distance: 76.1
click at [766, 295] on div at bounding box center [801, 275] width 255 height 101
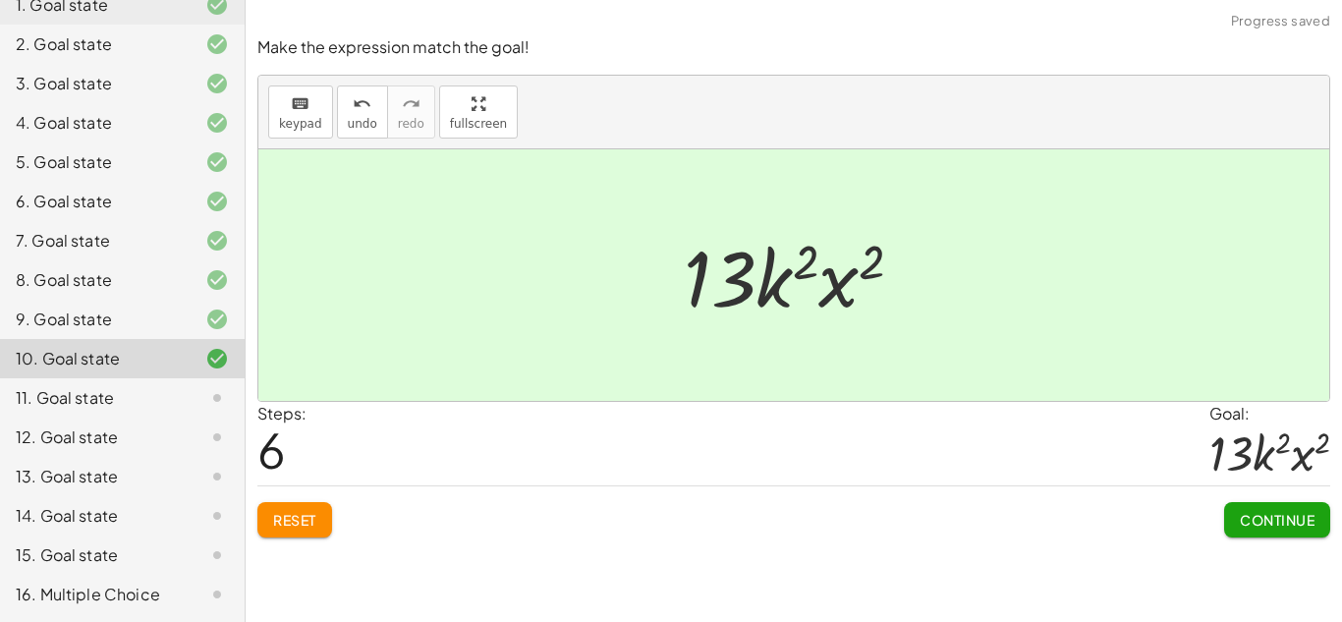
click at [1267, 518] on span "Continue" at bounding box center [1277, 520] width 75 height 18
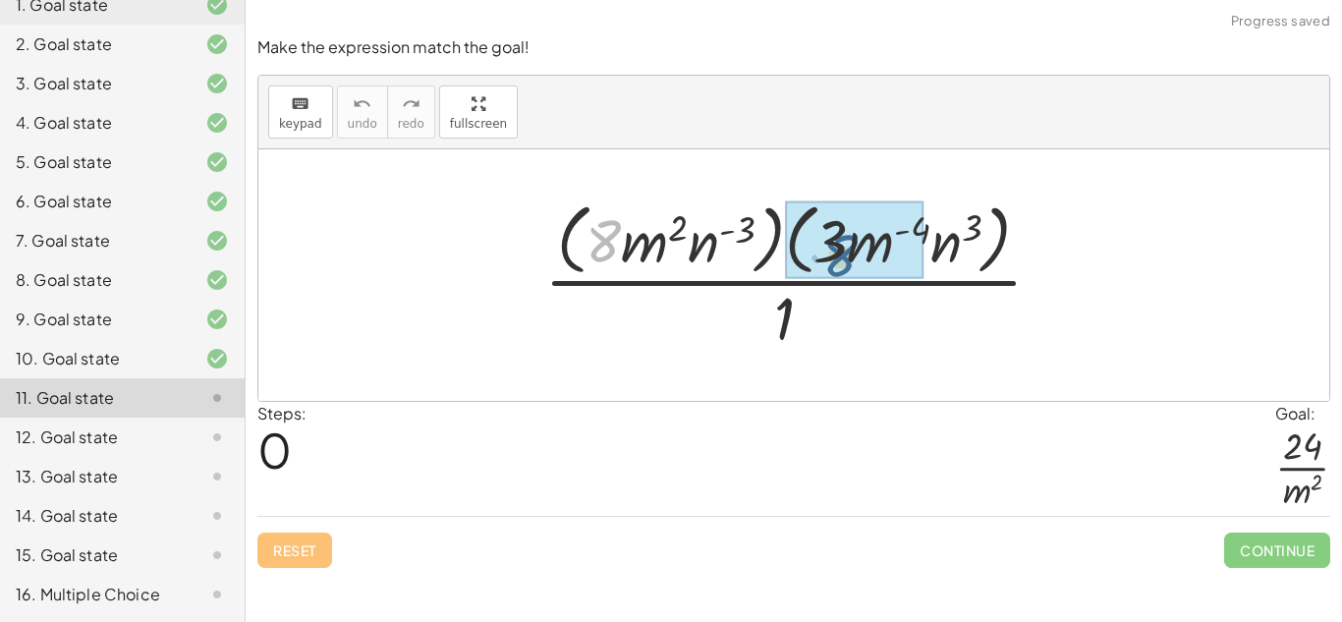
drag, startPoint x: 608, startPoint y: 220, endPoint x: 860, endPoint y: 238, distance: 252.2
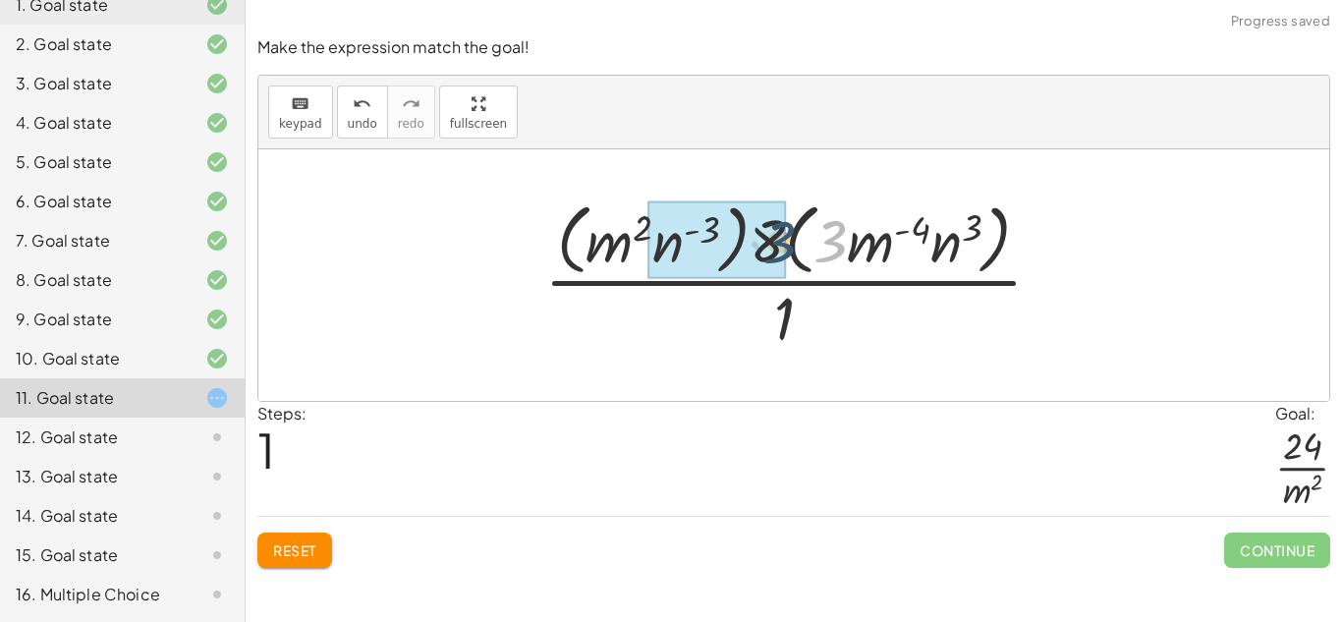
drag, startPoint x: 829, startPoint y: 237, endPoint x: 767, endPoint y: 237, distance: 61.9
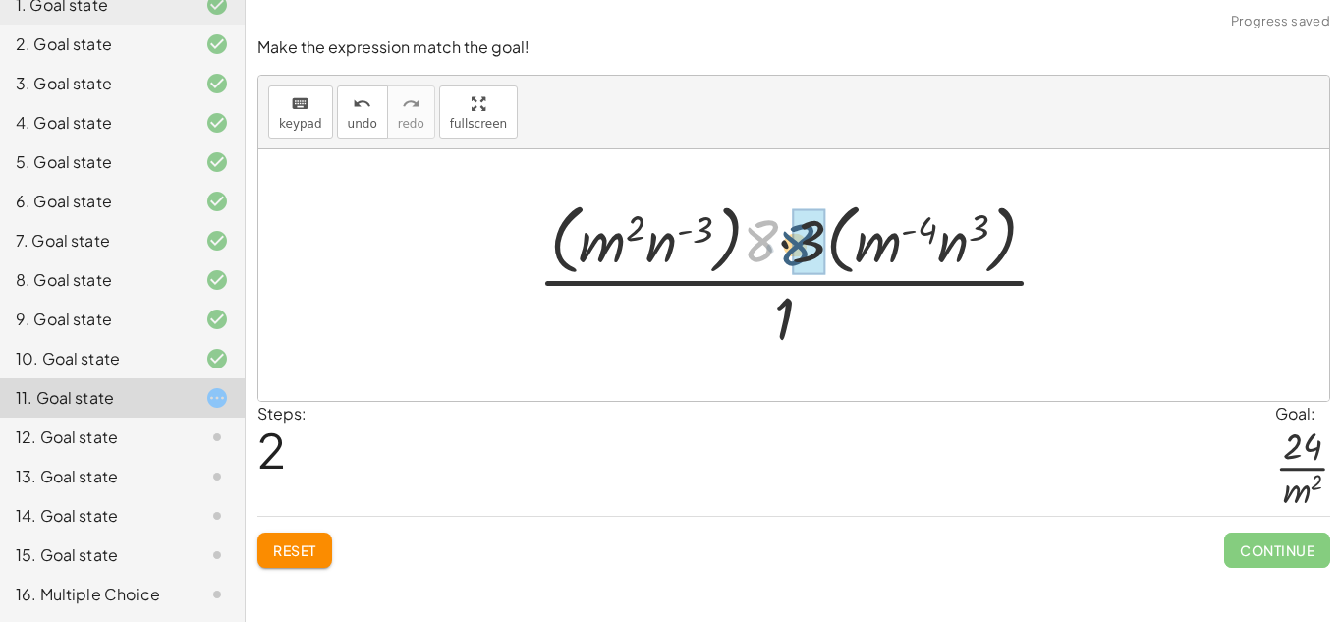
drag, startPoint x: 768, startPoint y: 240, endPoint x: 805, endPoint y: 244, distance: 36.6
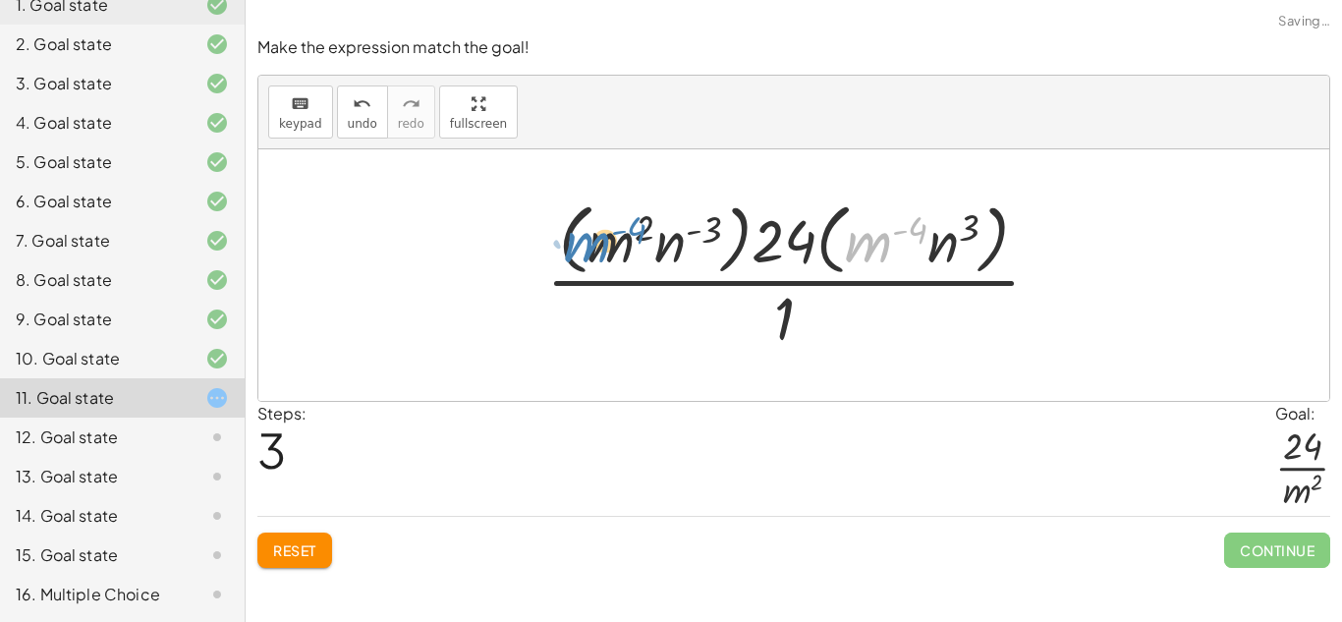
drag, startPoint x: 865, startPoint y: 250, endPoint x: 584, endPoint y: 250, distance: 281.0
click at [584, 250] on div at bounding box center [801, 275] width 530 height 160
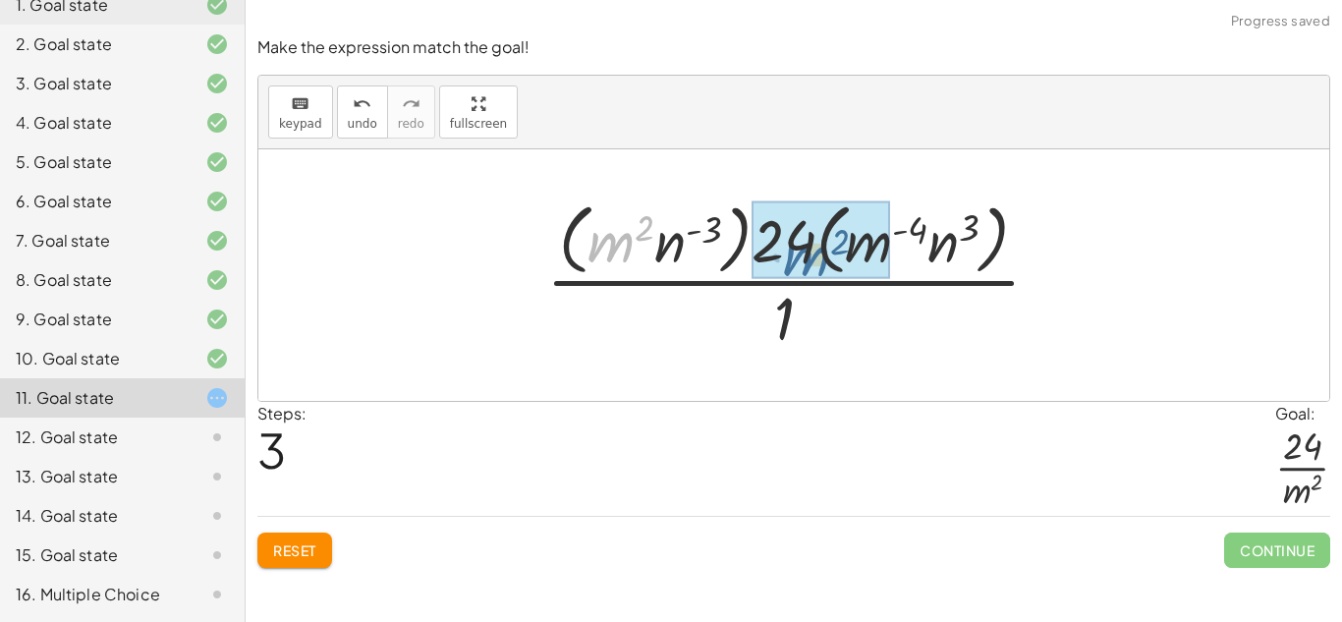
drag, startPoint x: 624, startPoint y: 254, endPoint x: 820, endPoint y: 267, distance: 197.0
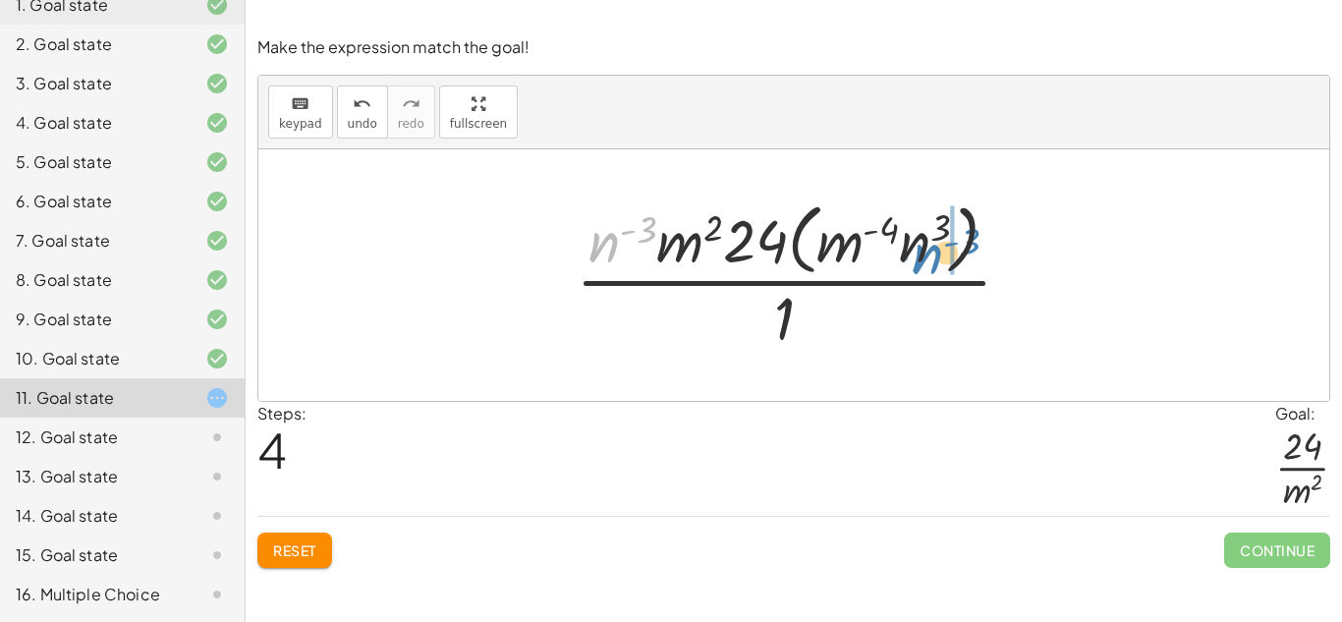
drag, startPoint x: 618, startPoint y: 235, endPoint x: 942, endPoint y: 247, distance: 324.5
click at [942, 247] on div at bounding box center [802, 275] width 472 height 160
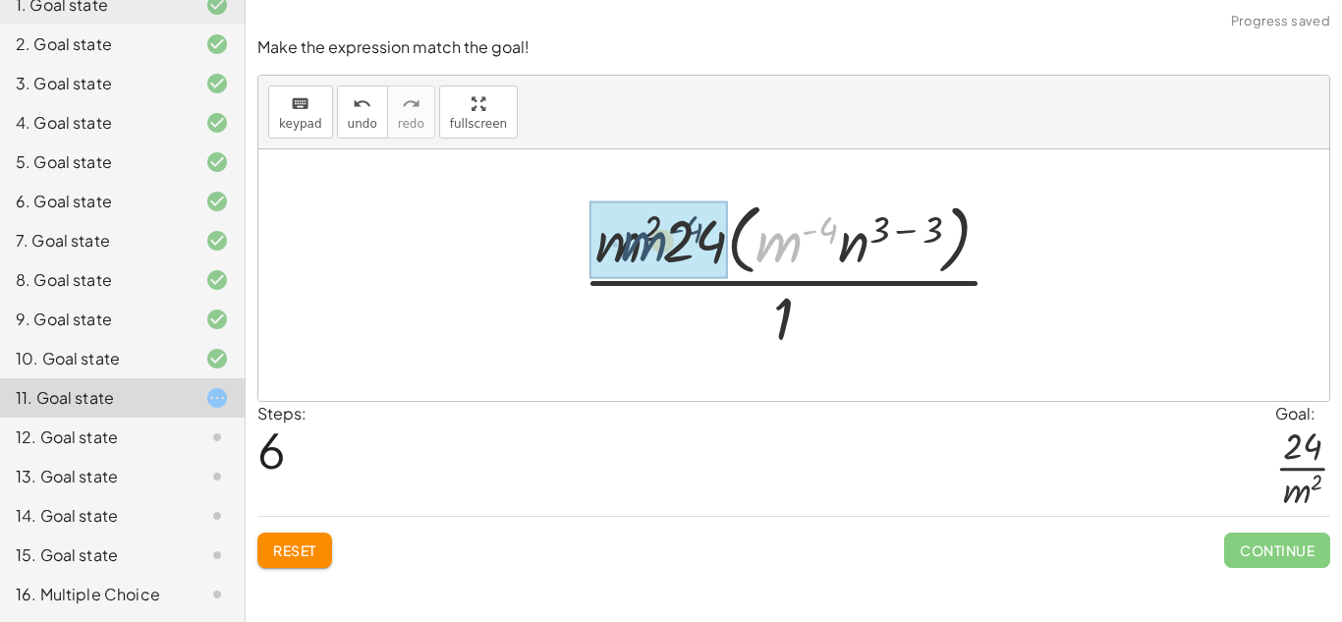
drag, startPoint x: 783, startPoint y: 243, endPoint x: 634, endPoint y: 244, distance: 149.4
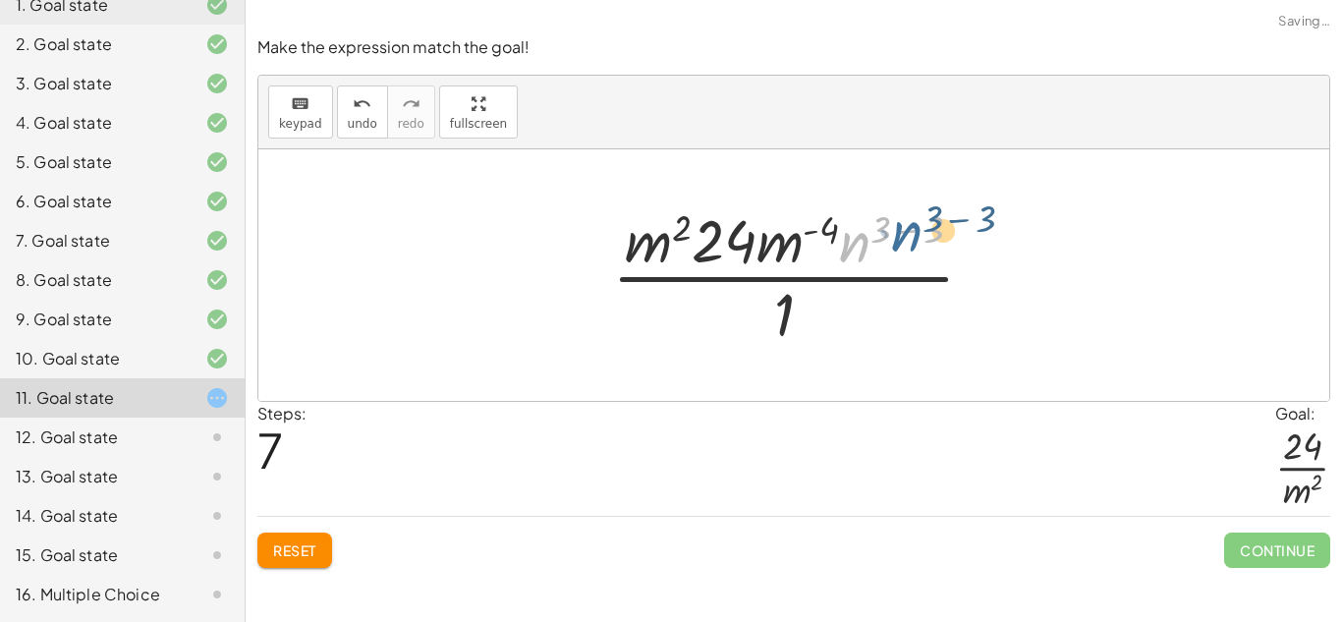
drag, startPoint x: 859, startPoint y: 250, endPoint x: 912, endPoint y: 237, distance: 54.6
click at [912, 237] on div at bounding box center [801, 274] width 398 height 151
drag, startPoint x: 938, startPoint y: 228, endPoint x: 878, endPoint y: 223, distance: 60.1
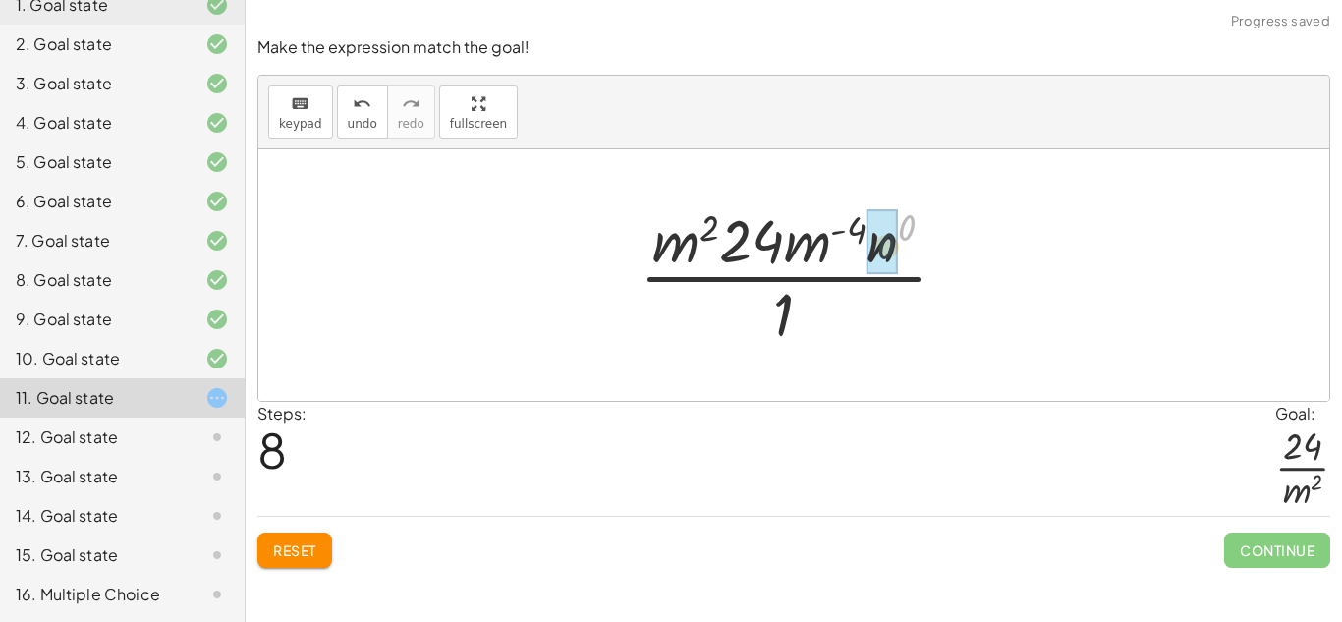
drag, startPoint x: 907, startPoint y: 230, endPoint x: 883, endPoint y: 250, distance: 30.7
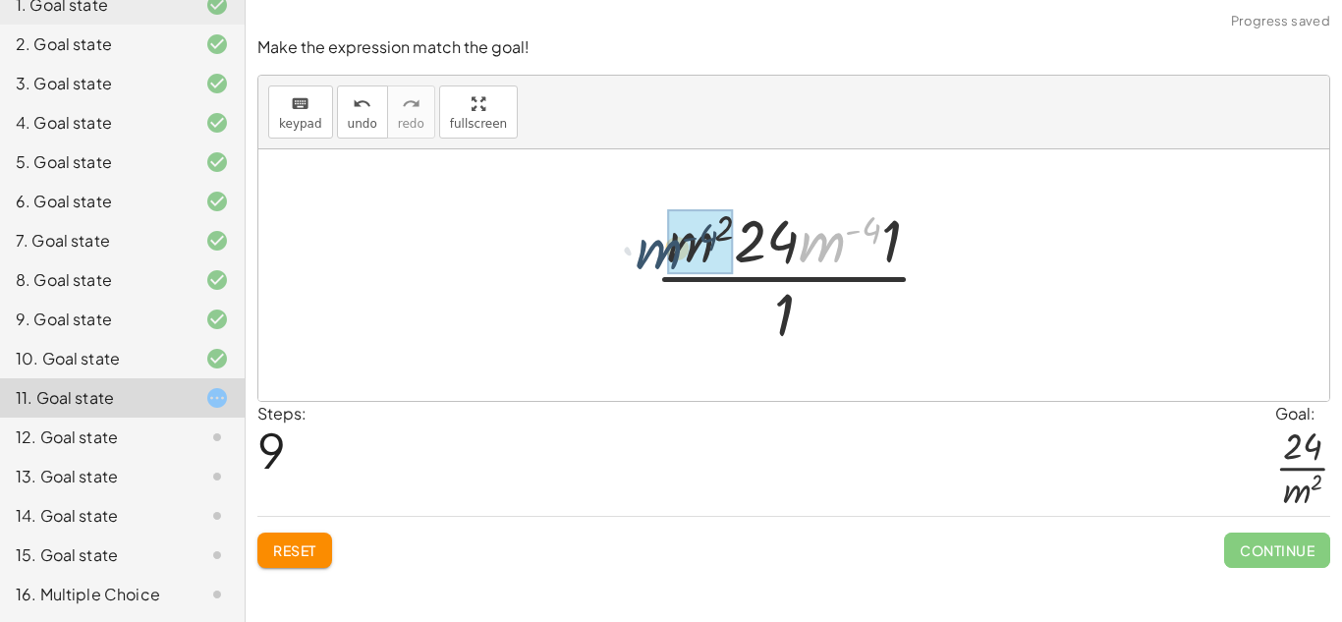
drag, startPoint x: 836, startPoint y: 235, endPoint x: 671, endPoint y: 243, distance: 165.3
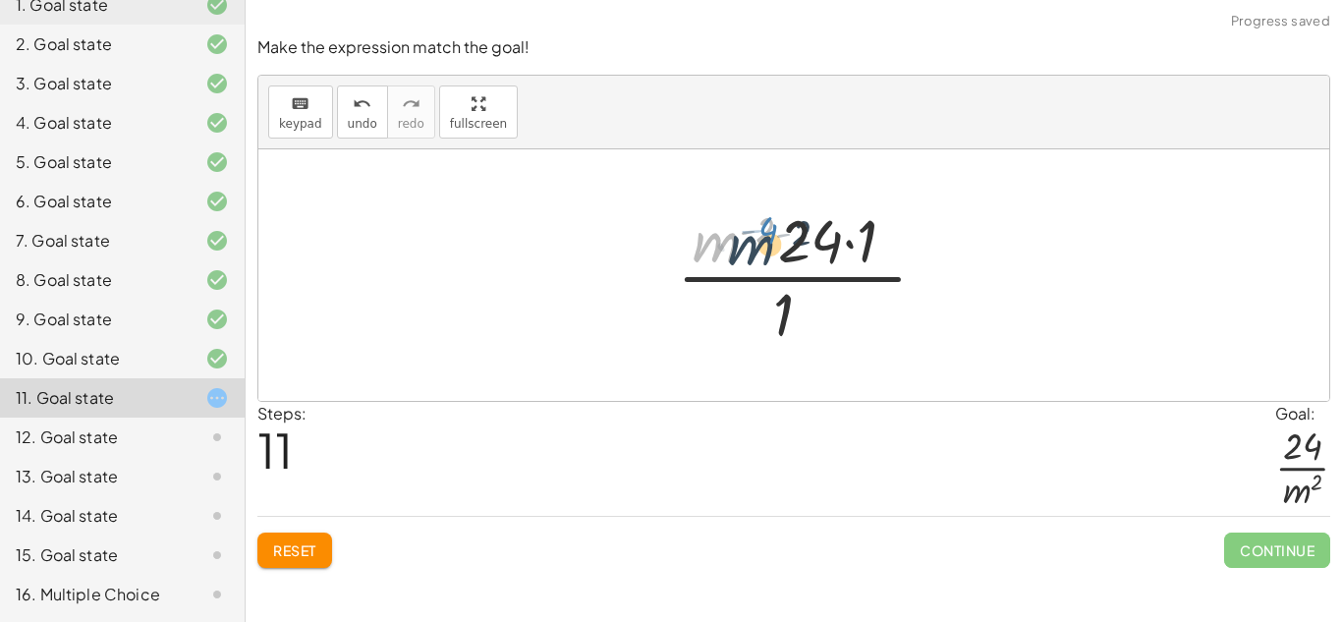
drag, startPoint x: 736, startPoint y: 224, endPoint x: 776, endPoint y: 227, distance: 40.4
click at [776, 227] on div at bounding box center [800, 274] width 261 height 151
drag, startPoint x: 724, startPoint y: 251, endPoint x: 754, endPoint y: 312, distance: 68.6
click at [754, 312] on div at bounding box center [800, 274] width 261 height 151
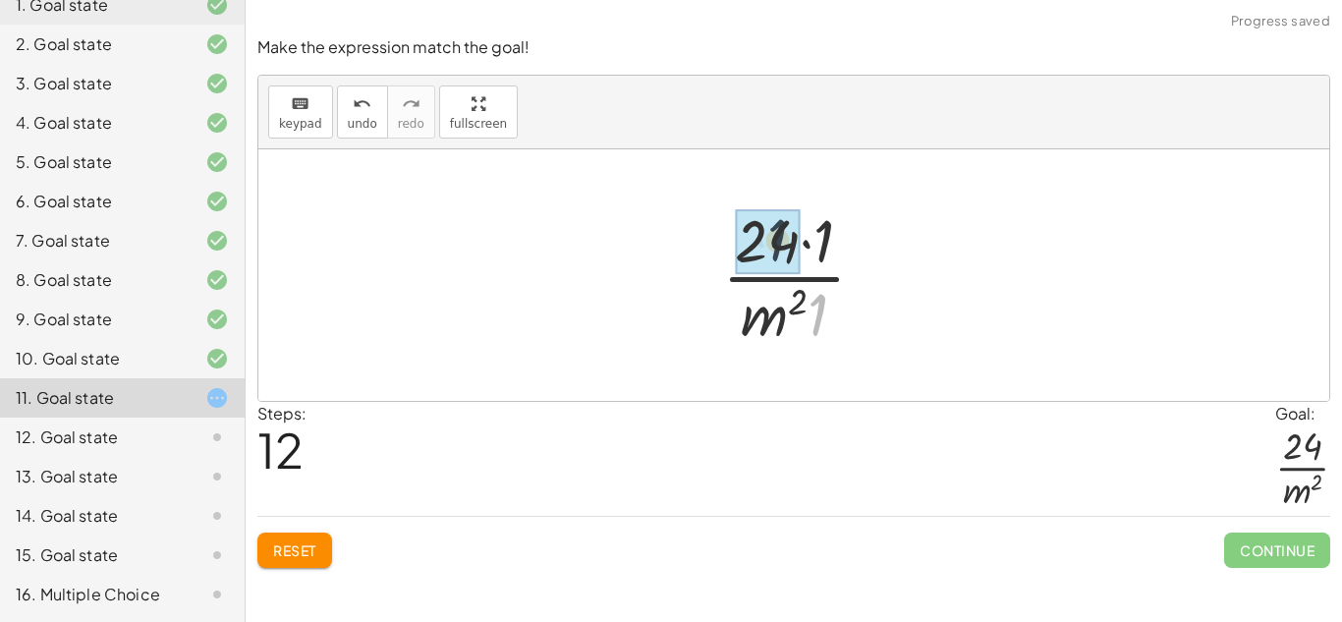
drag, startPoint x: 818, startPoint y: 320, endPoint x: 773, endPoint y: 240, distance: 91.9
drag, startPoint x: 818, startPoint y: 256, endPoint x: 779, endPoint y: 252, distance: 39.6
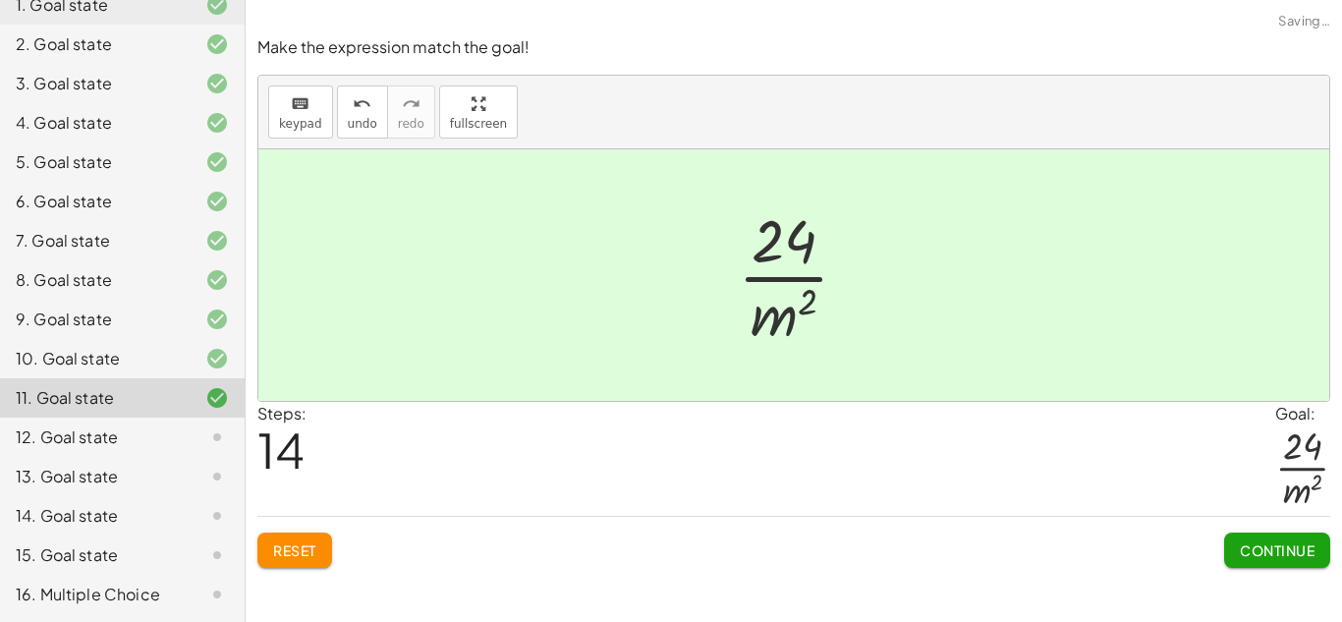
click at [1272, 549] on span "Continue" at bounding box center [1277, 550] width 75 height 18
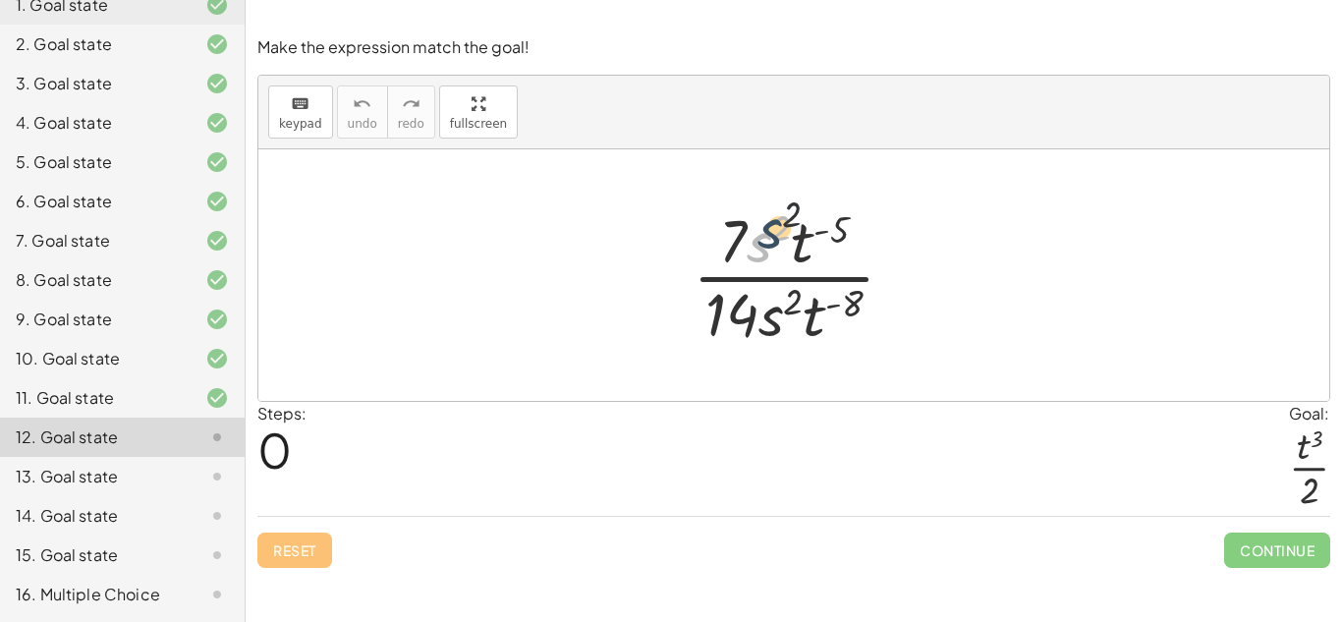
drag, startPoint x: 762, startPoint y: 252, endPoint x: 773, endPoint y: 235, distance: 20.4
click at [773, 235] on div at bounding box center [802, 274] width 238 height 151
click at [776, 301] on div at bounding box center [802, 274] width 238 height 151
drag, startPoint x: 779, startPoint y: 310, endPoint x: 764, endPoint y: 243, distance: 69.4
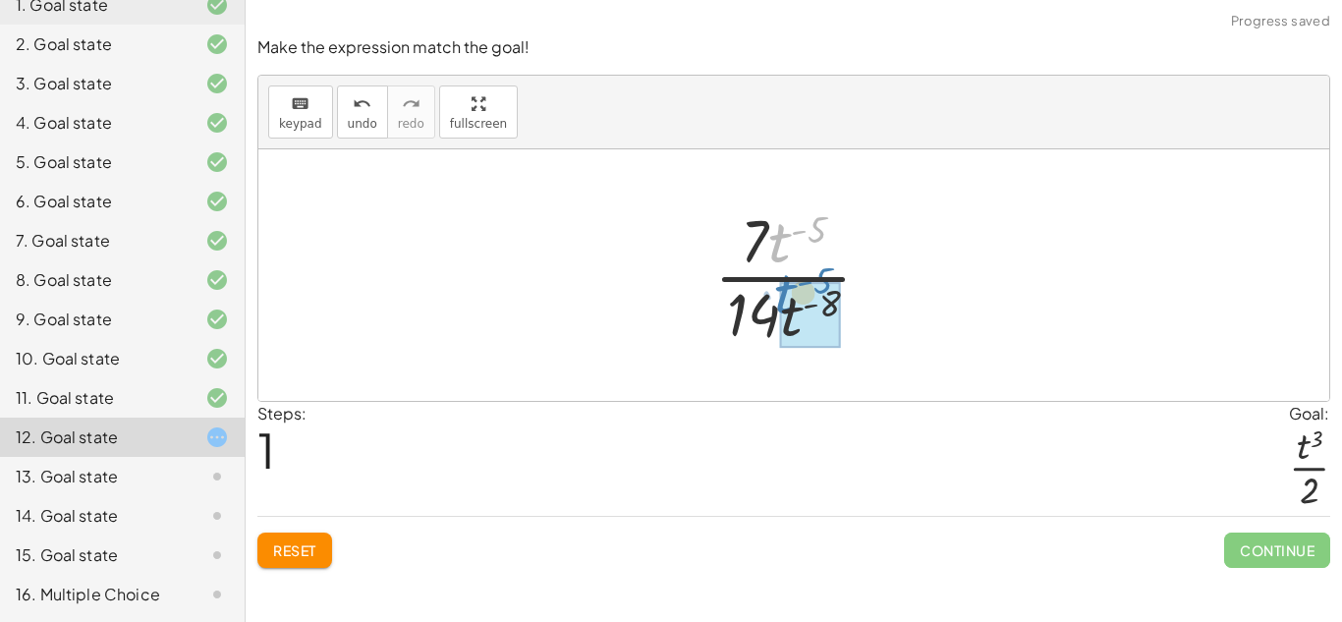
drag, startPoint x: 786, startPoint y: 254, endPoint x: 792, endPoint y: 305, distance: 51.4
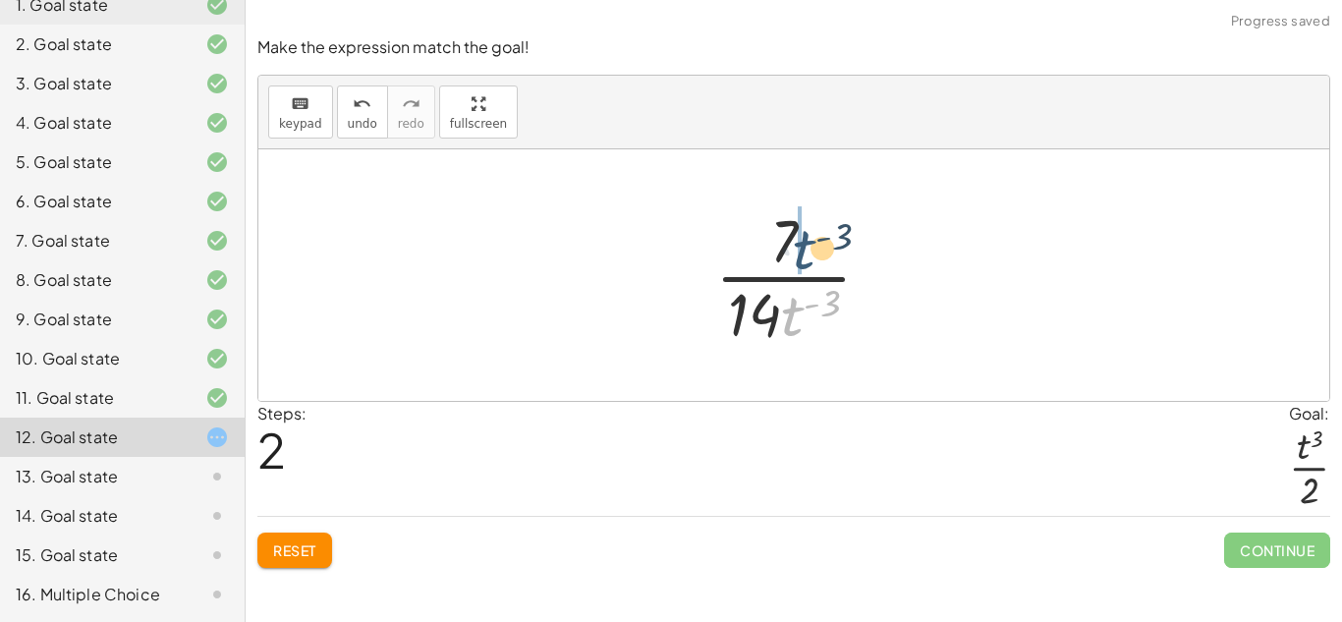
drag, startPoint x: 798, startPoint y: 323, endPoint x: 812, endPoint y: 244, distance: 80.8
click at [812, 244] on div at bounding box center [801, 274] width 192 height 151
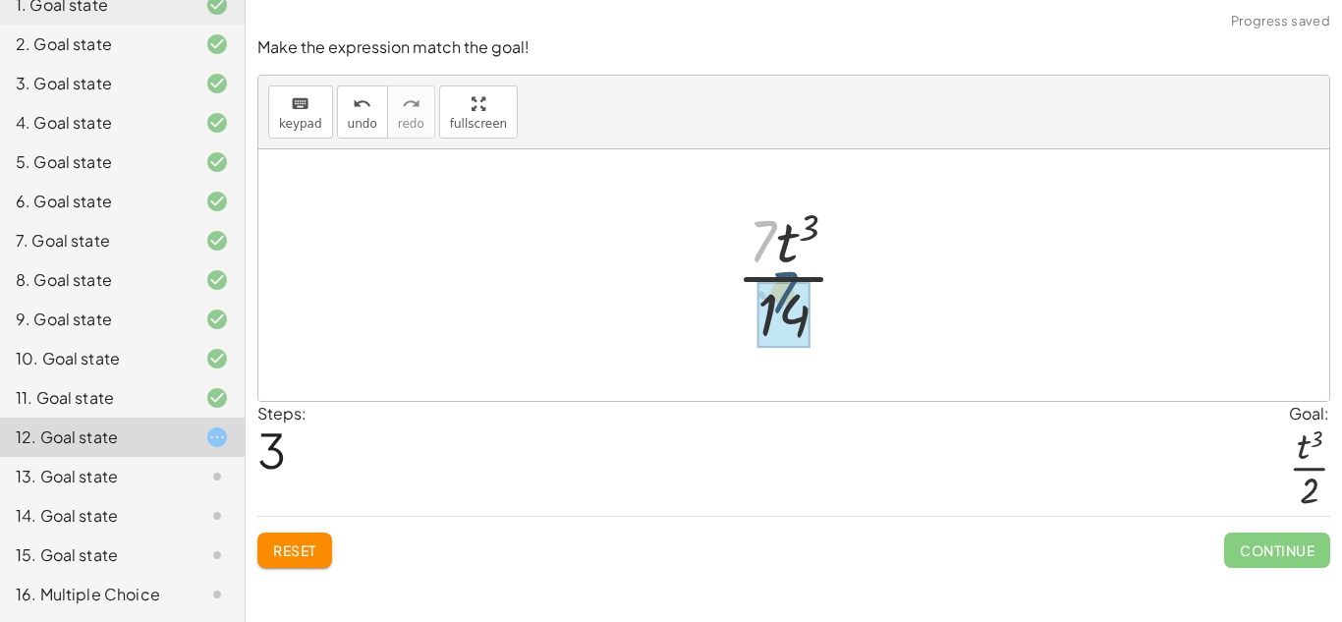
drag, startPoint x: 762, startPoint y: 256, endPoint x: 783, endPoint y: 310, distance: 56.9
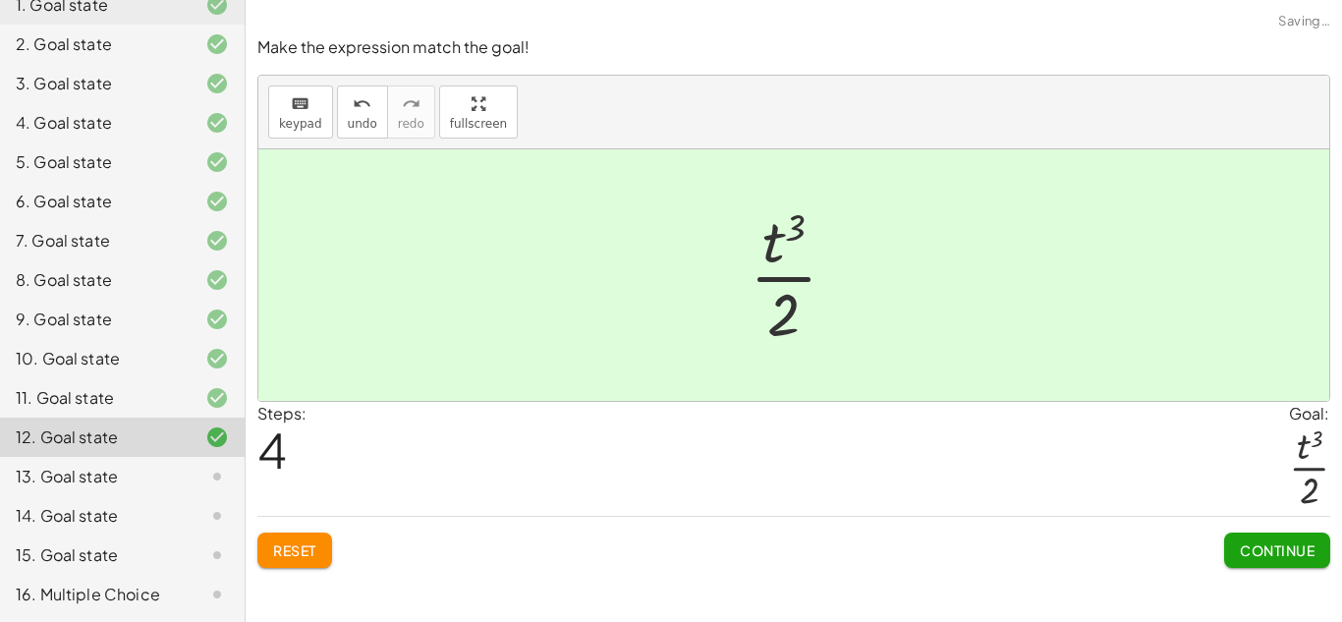
click at [1270, 566] on button "Continue" at bounding box center [1277, 550] width 106 height 35
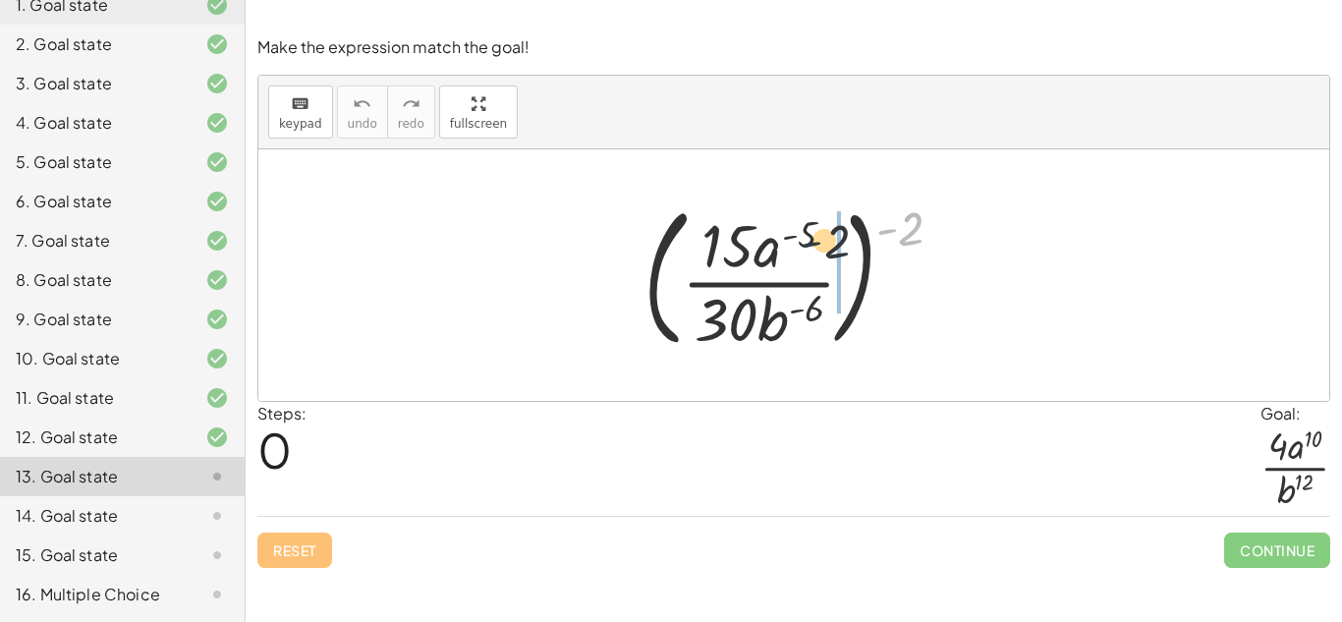
drag, startPoint x: 897, startPoint y: 243, endPoint x: 747, endPoint y: 257, distance: 151.1
click at [747, 257] on div at bounding box center [801, 275] width 335 height 163
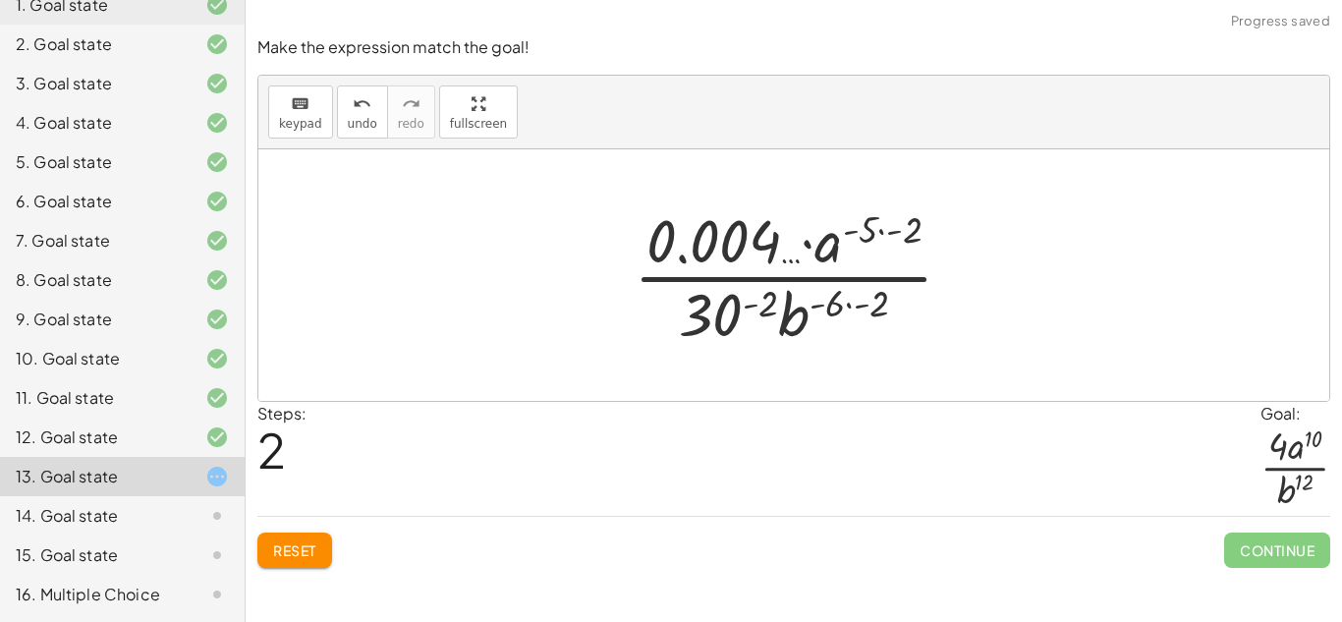
click at [312, 547] on span "Reset" at bounding box center [294, 550] width 43 height 18
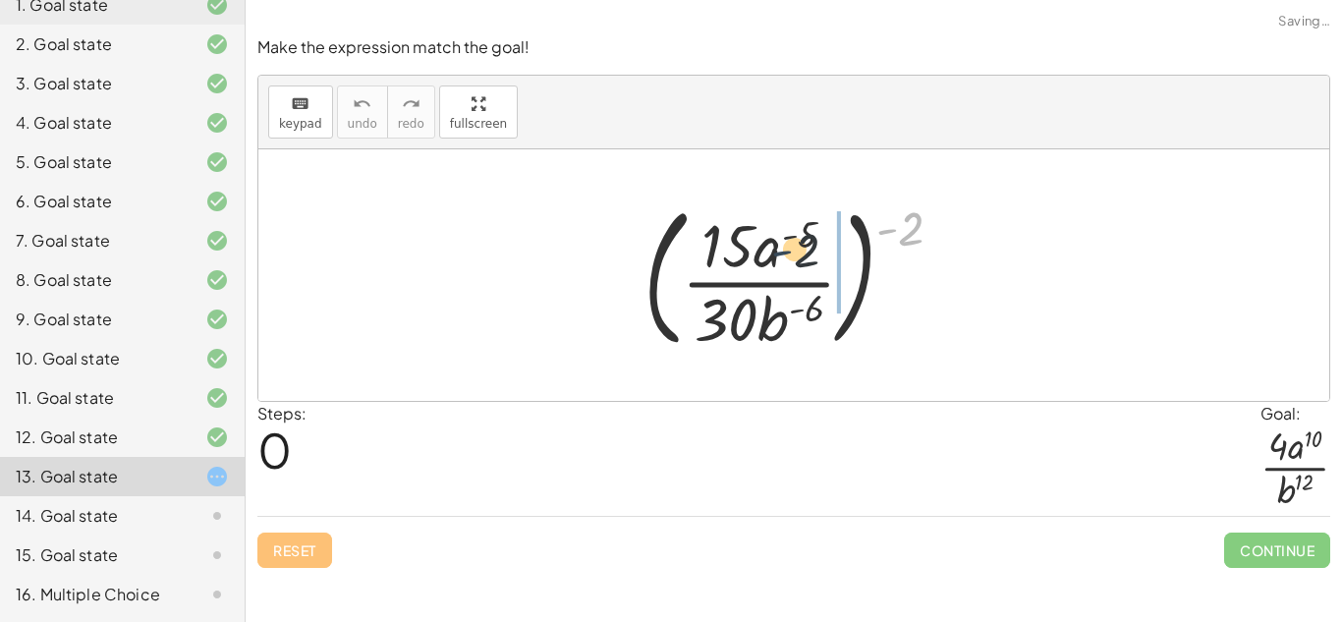
drag, startPoint x: 890, startPoint y: 231, endPoint x: 776, endPoint y: 254, distance: 116.4
click at [776, 254] on div at bounding box center [801, 275] width 335 height 163
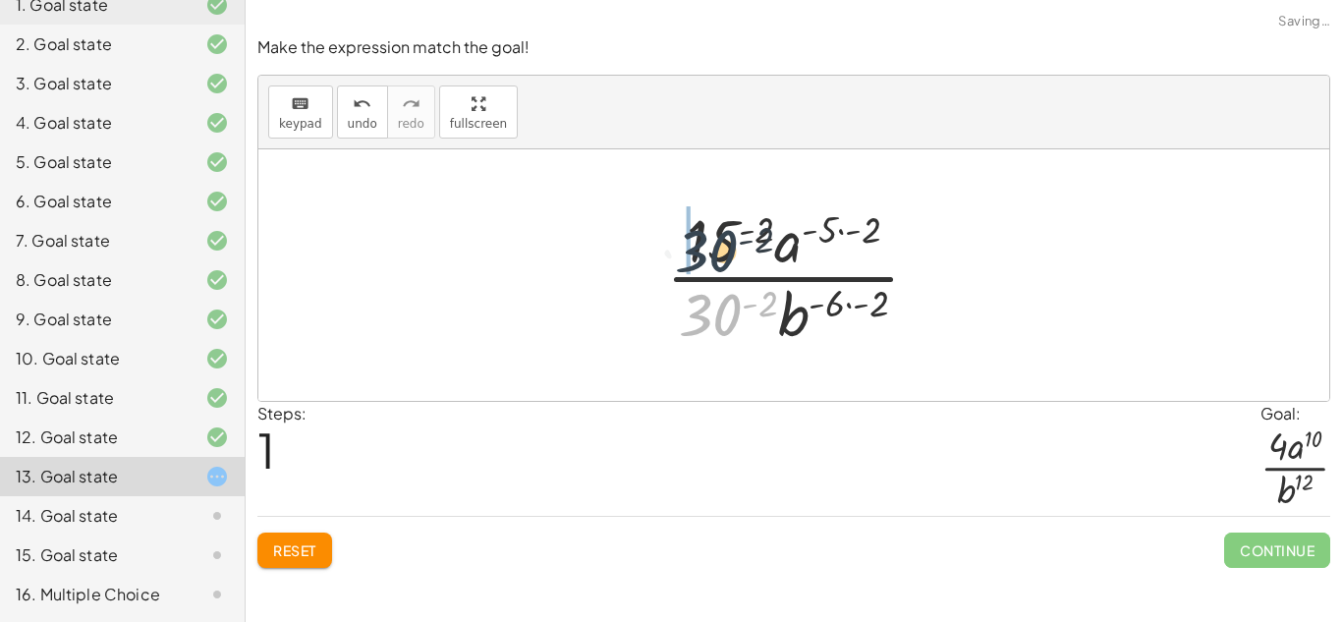
drag, startPoint x: 710, startPoint y: 316, endPoint x: 706, endPoint y: 249, distance: 67.9
click at [706, 249] on div at bounding box center [800, 274] width 289 height 151
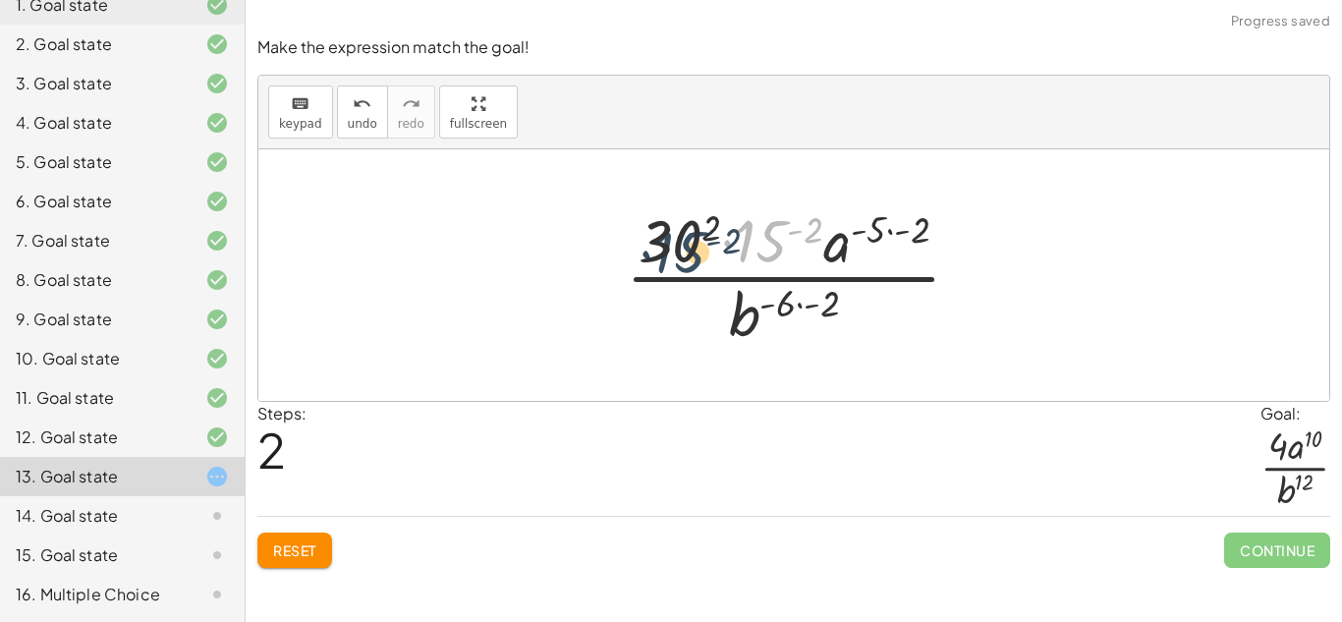
drag, startPoint x: 771, startPoint y: 236, endPoint x: 682, endPoint y: 247, distance: 90.1
click at [682, 247] on div at bounding box center [801, 274] width 370 height 151
drag, startPoint x: 754, startPoint y: 247, endPoint x: 668, endPoint y: 243, distance: 85.6
click at [668, 243] on div at bounding box center [801, 274] width 376 height 151
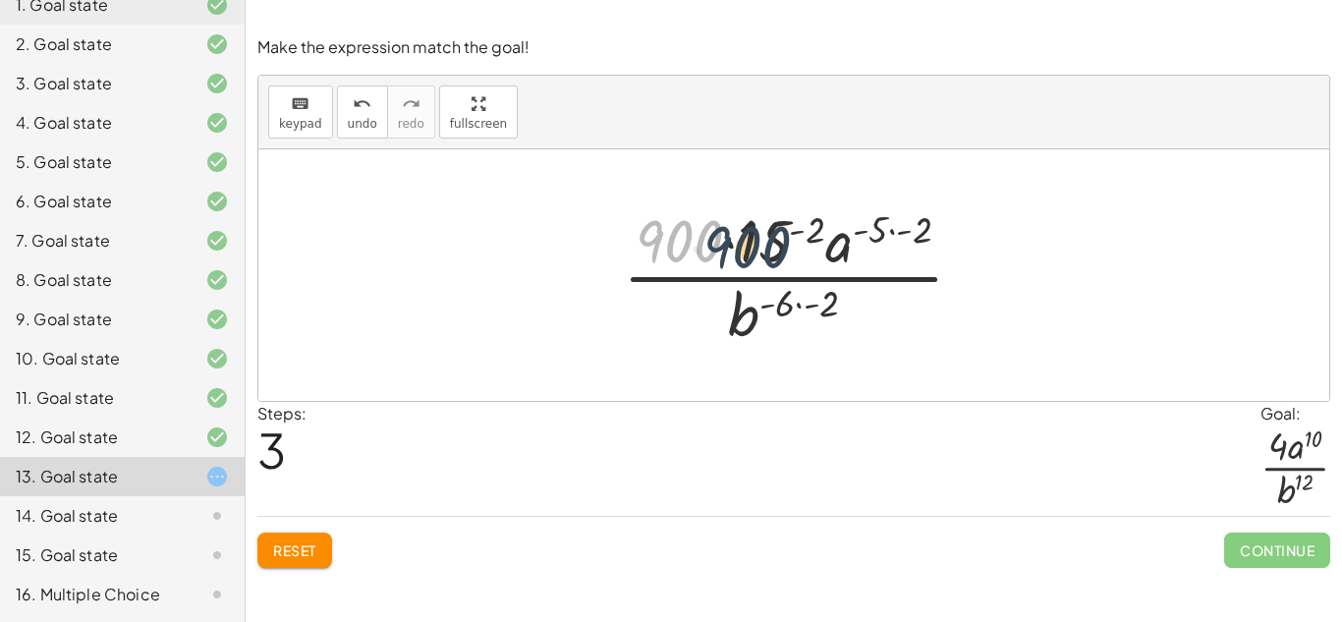
drag, startPoint x: 687, startPoint y: 238, endPoint x: 758, endPoint y: 245, distance: 71.1
click at [758, 245] on div at bounding box center [801, 274] width 376 height 151
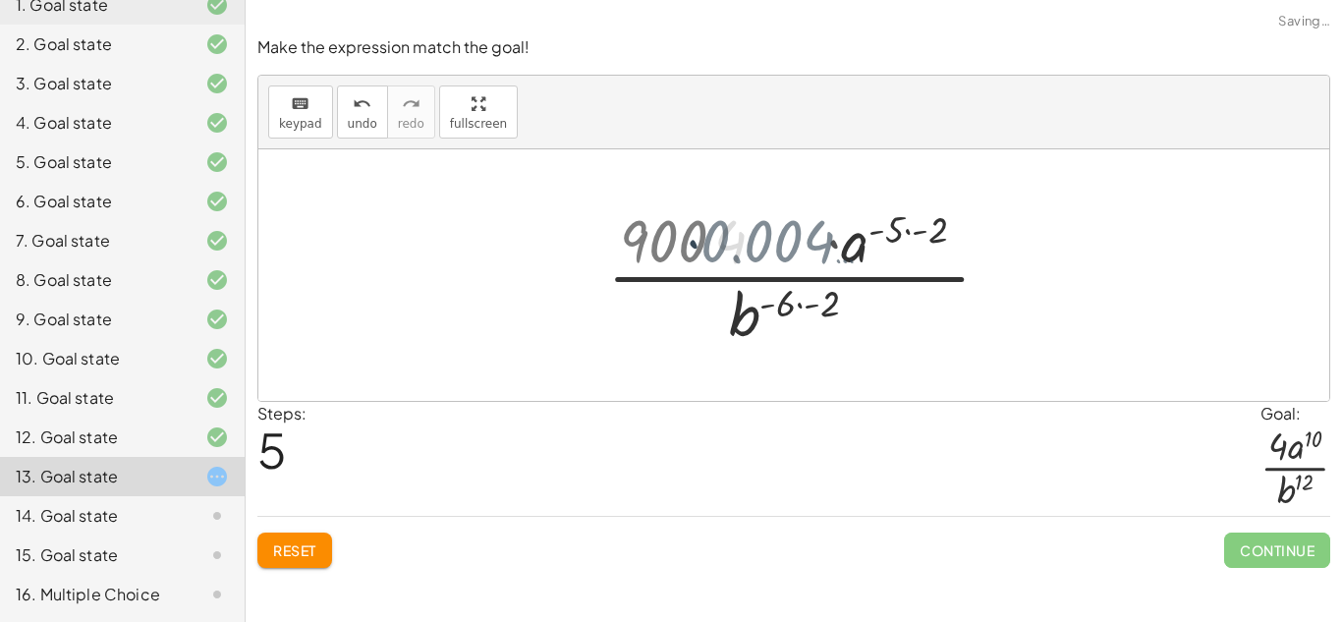
drag, startPoint x: 649, startPoint y: 241, endPoint x: 765, endPoint y: 250, distance: 116.3
click at [765, 250] on div "( · 15 · a ( - 5 ) · 30 · b ( - 6 ) ) ( - 2 ) · 15 ( - 2 ) · a ( · - 5 · - 2 ) …" at bounding box center [793, 275] width 1071 height 252
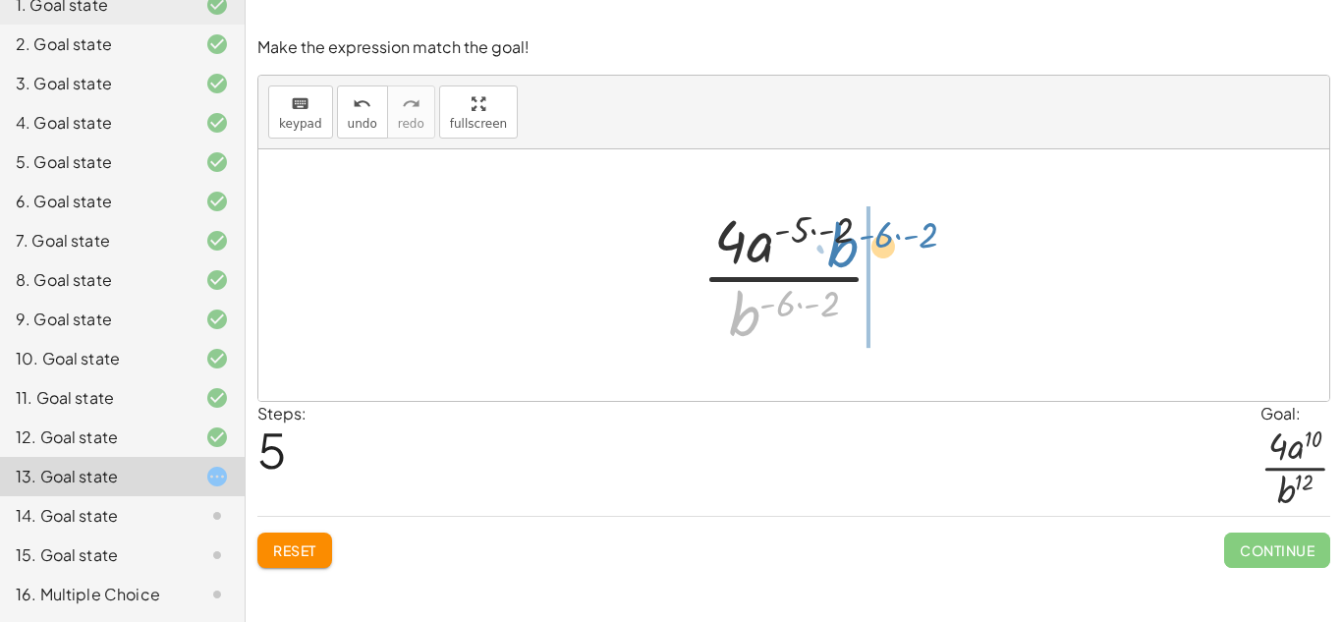
drag, startPoint x: 737, startPoint y: 331, endPoint x: 833, endPoint y: 259, distance: 120.1
click at [833, 259] on div at bounding box center [801, 274] width 219 height 151
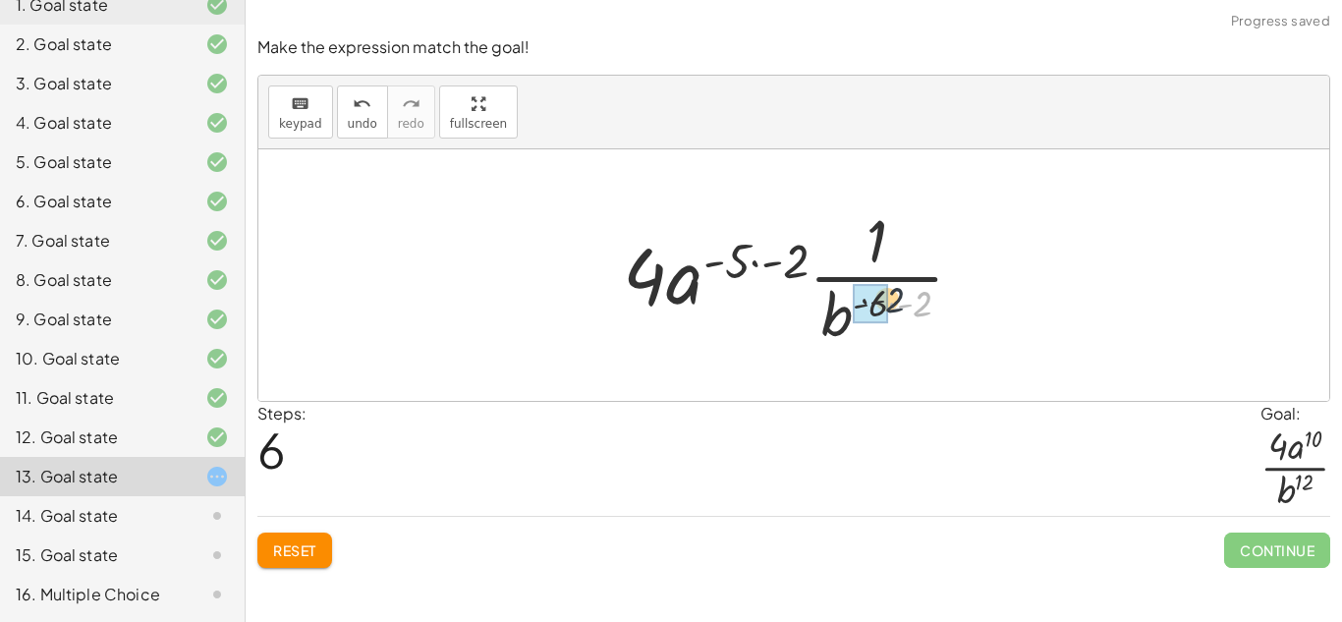
drag, startPoint x: 919, startPoint y: 309, endPoint x: 868, endPoint y: 303, distance: 51.4
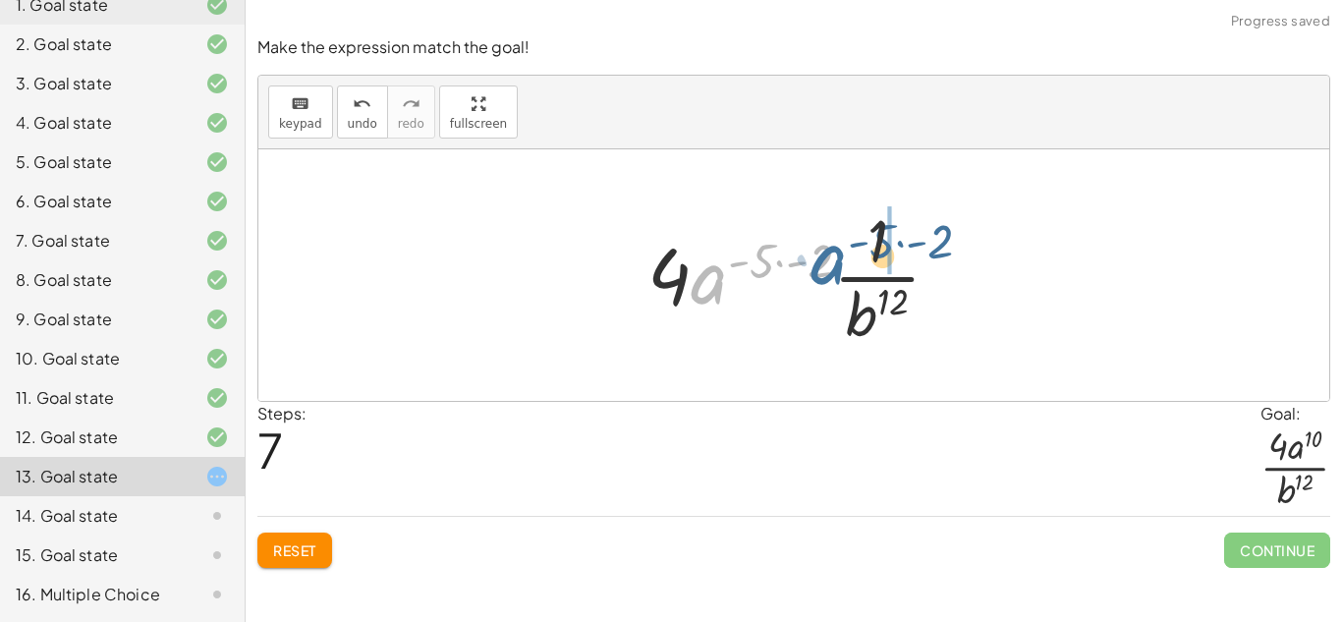
drag, startPoint x: 712, startPoint y: 272, endPoint x: 835, endPoint y: 253, distance: 124.4
click at [835, 253] on div at bounding box center [802, 274] width 328 height 151
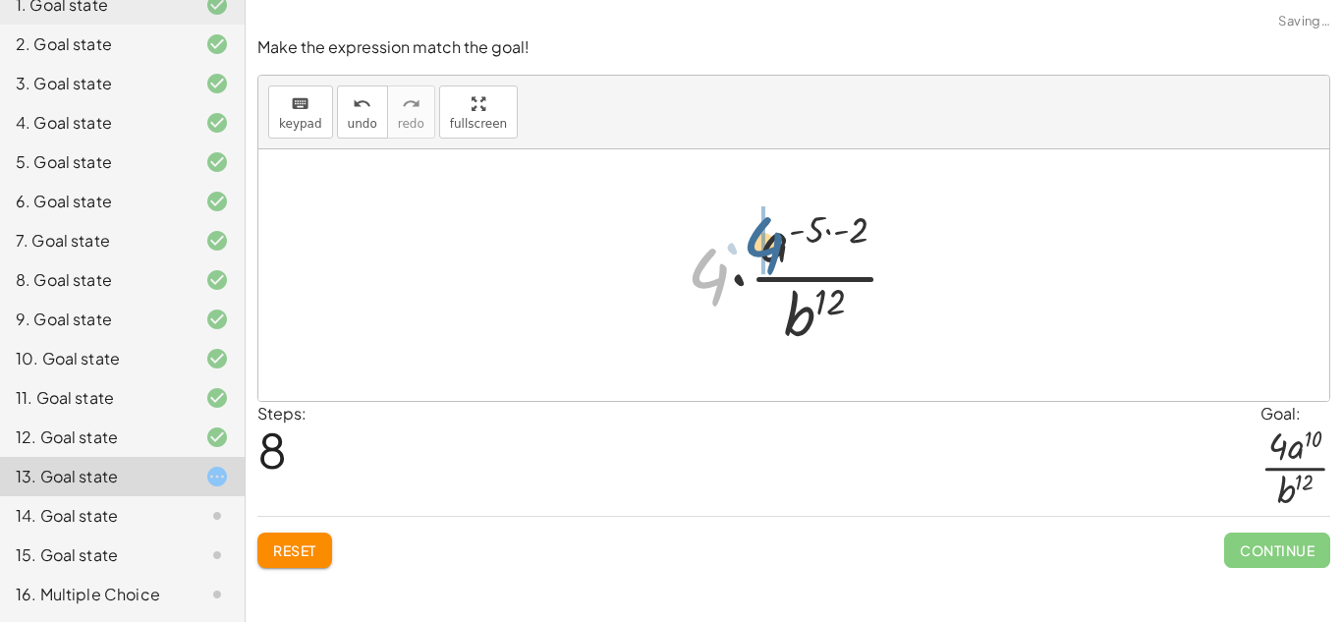
drag, startPoint x: 714, startPoint y: 265, endPoint x: 772, endPoint y: 233, distance: 66.4
click at [772, 233] on div at bounding box center [801, 274] width 249 height 151
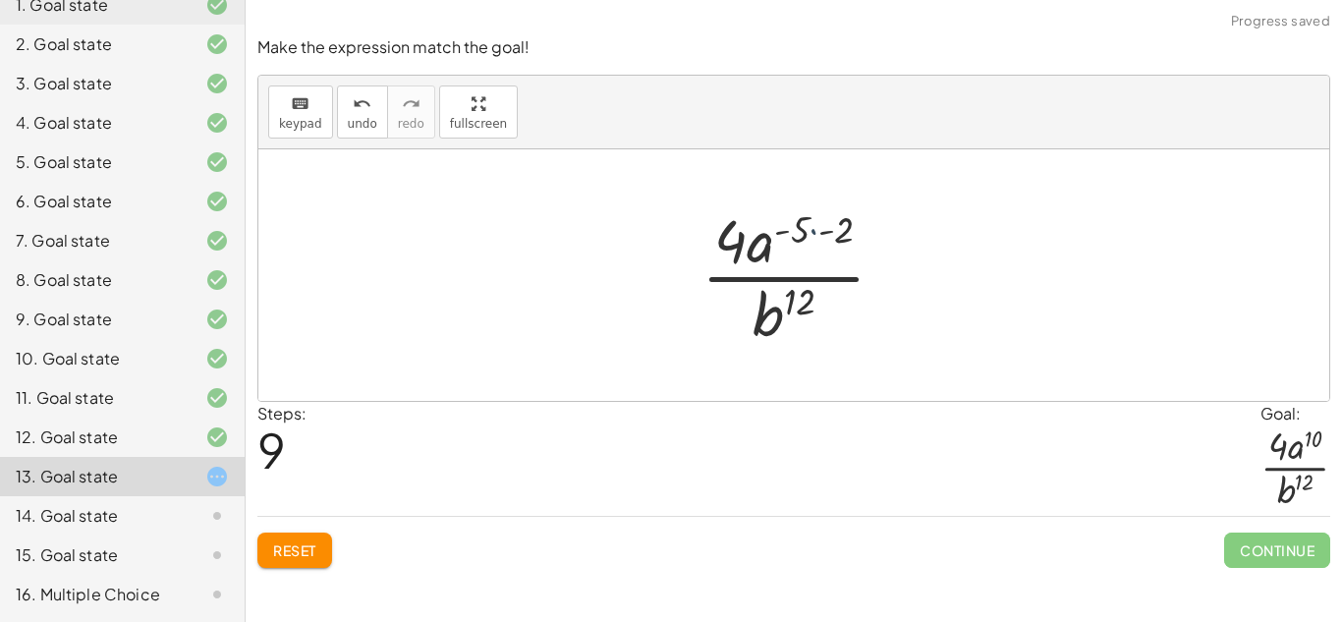
drag, startPoint x: 815, startPoint y: 228, endPoint x: 826, endPoint y: 228, distance: 11.8
click at [826, 228] on div at bounding box center [801, 274] width 219 height 151
drag, startPoint x: 765, startPoint y: 244, endPoint x: 814, endPoint y: 328, distance: 97.3
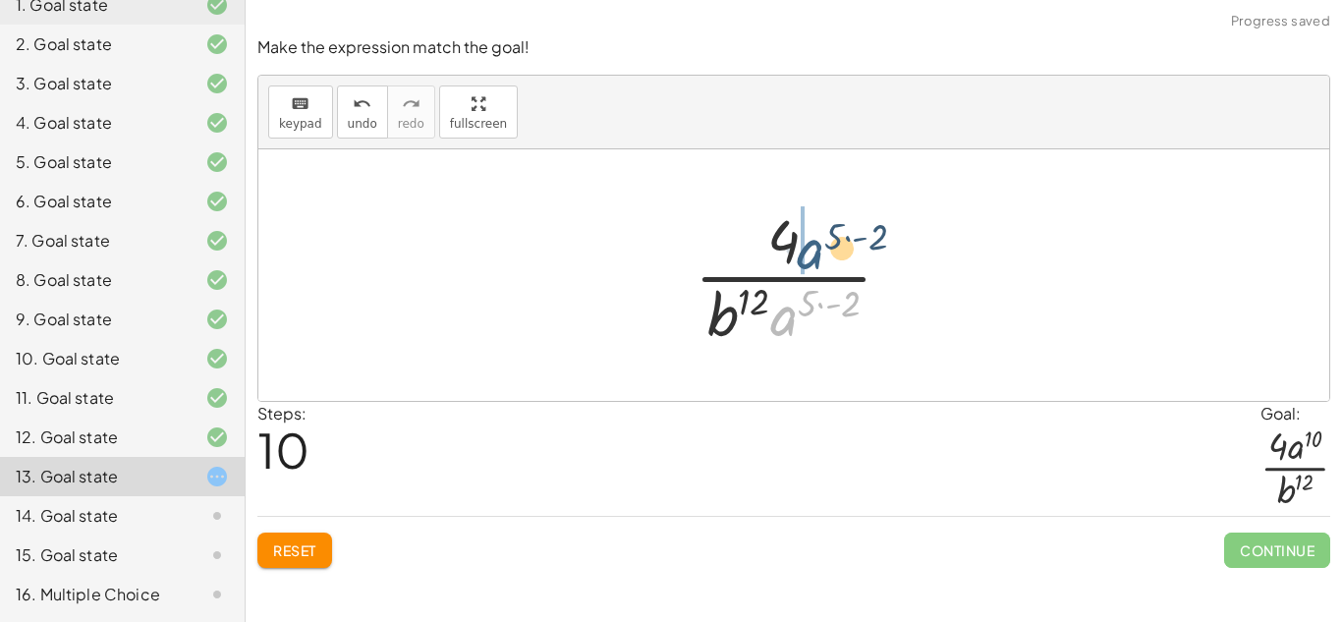
drag, startPoint x: 792, startPoint y: 318, endPoint x: 819, endPoint y: 249, distance: 75.0
click at [819, 249] on div at bounding box center [801, 274] width 233 height 151
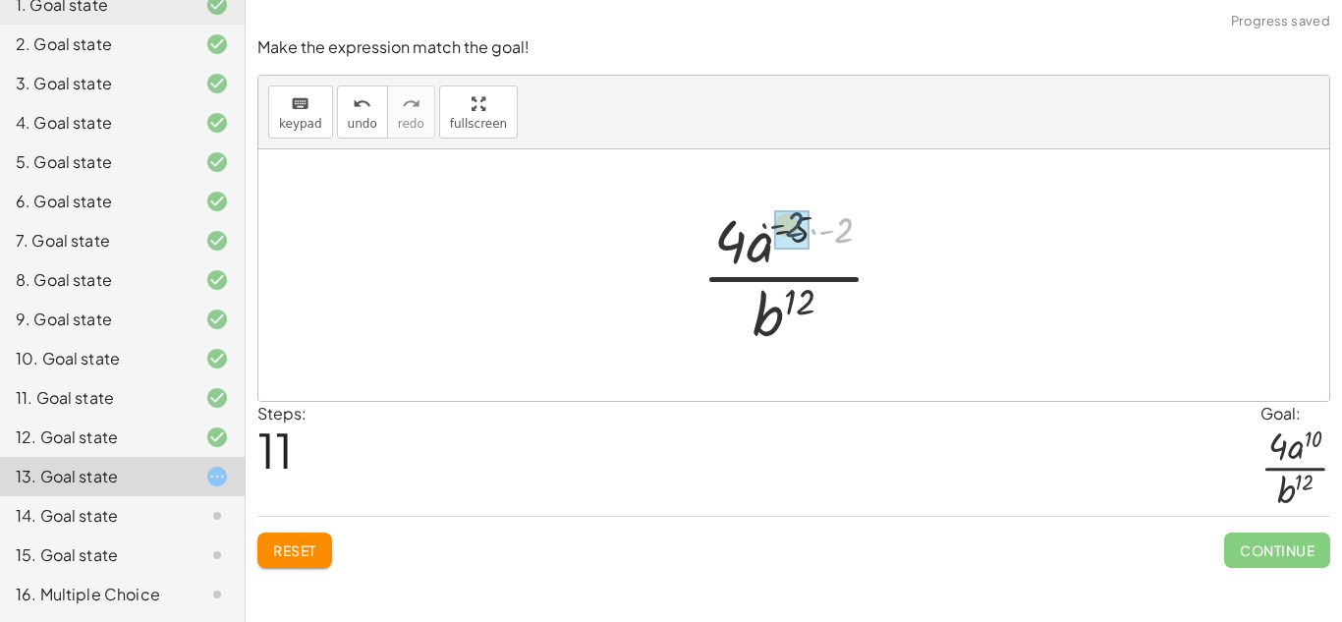
drag, startPoint x: 837, startPoint y: 234, endPoint x: 785, endPoint y: 228, distance: 52.4
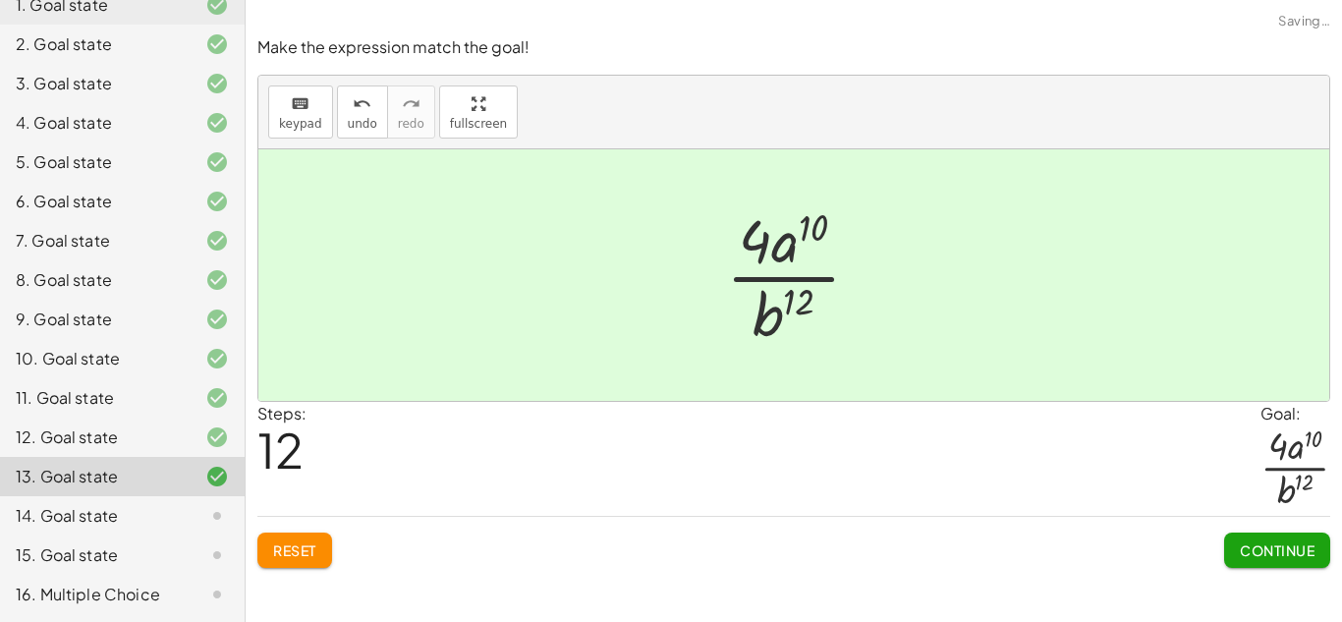
click at [1259, 556] on span "Continue" at bounding box center [1277, 550] width 75 height 18
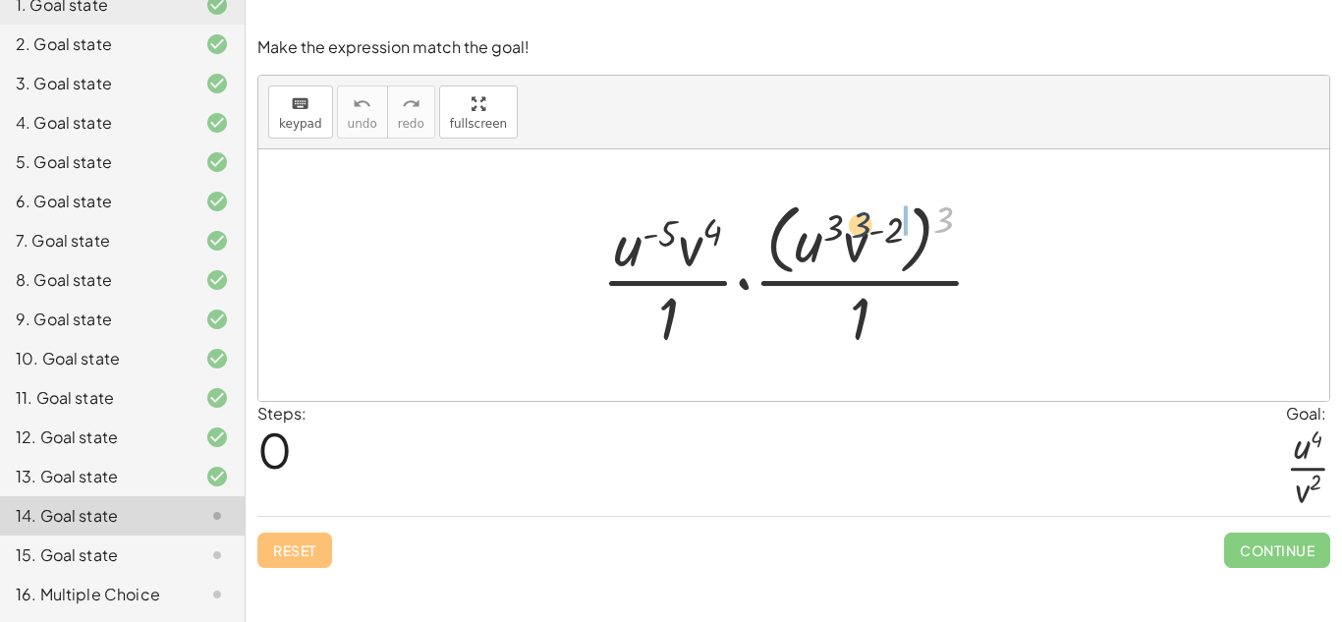
drag, startPoint x: 950, startPoint y: 227, endPoint x: 856, endPoint y: 233, distance: 94.5
click at [856, 233] on div at bounding box center [802, 275] width 420 height 160
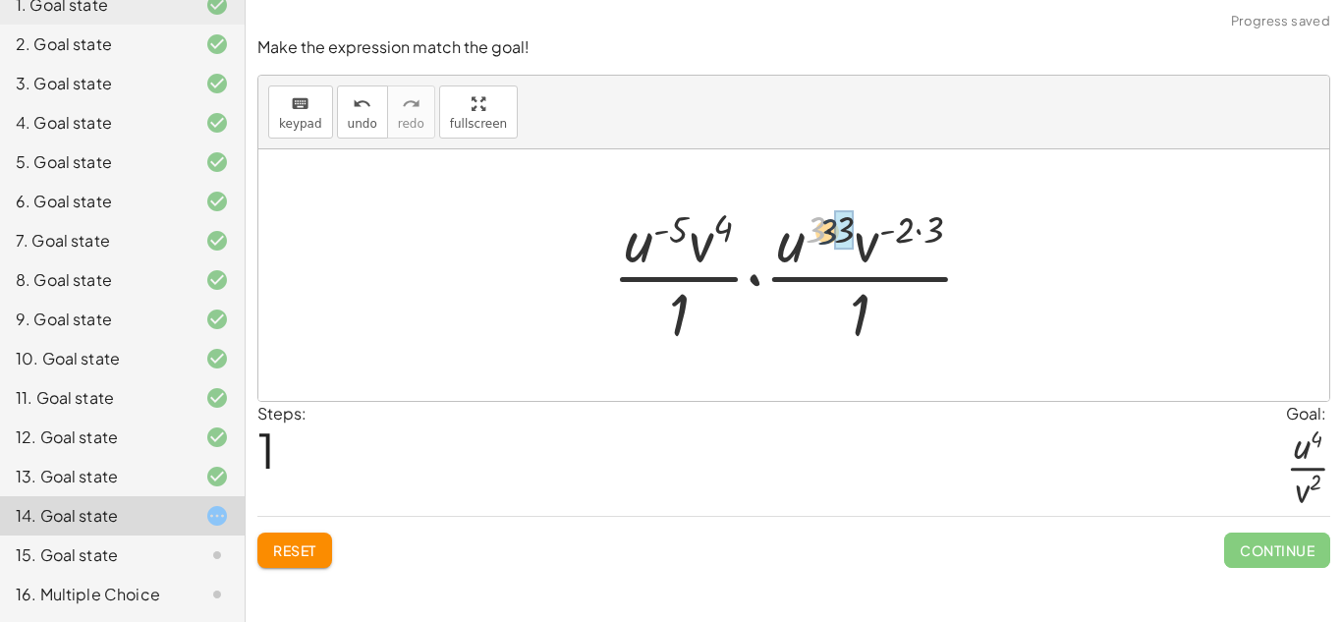
drag, startPoint x: 817, startPoint y: 231, endPoint x: 839, endPoint y: 233, distance: 22.7
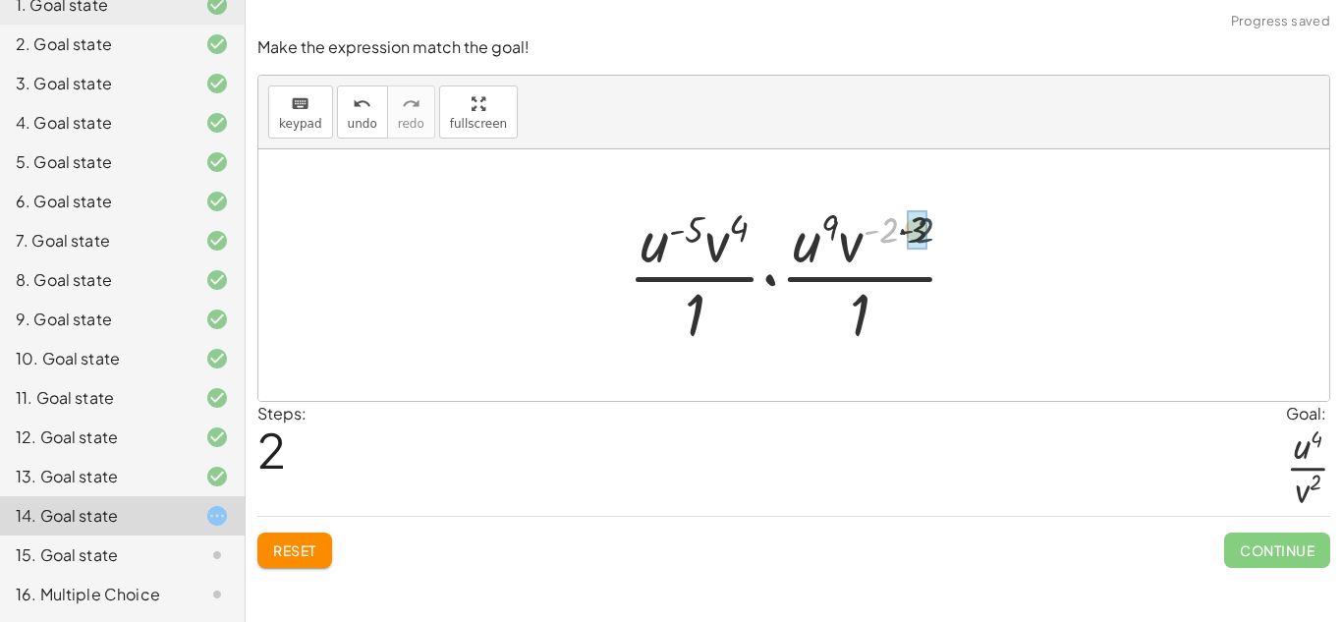
drag, startPoint x: 883, startPoint y: 236, endPoint x: 923, endPoint y: 236, distance: 39.3
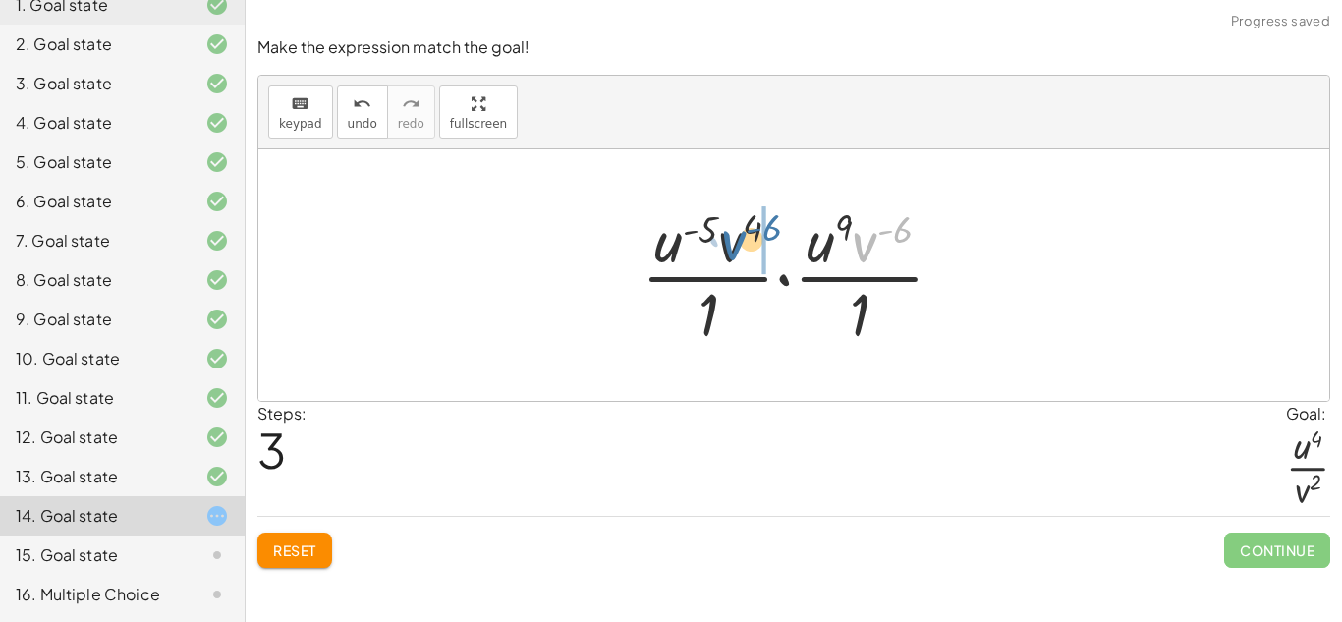
drag, startPoint x: 874, startPoint y: 249, endPoint x: 737, endPoint y: 247, distance: 136.6
click at [737, 247] on div at bounding box center [801, 274] width 338 height 151
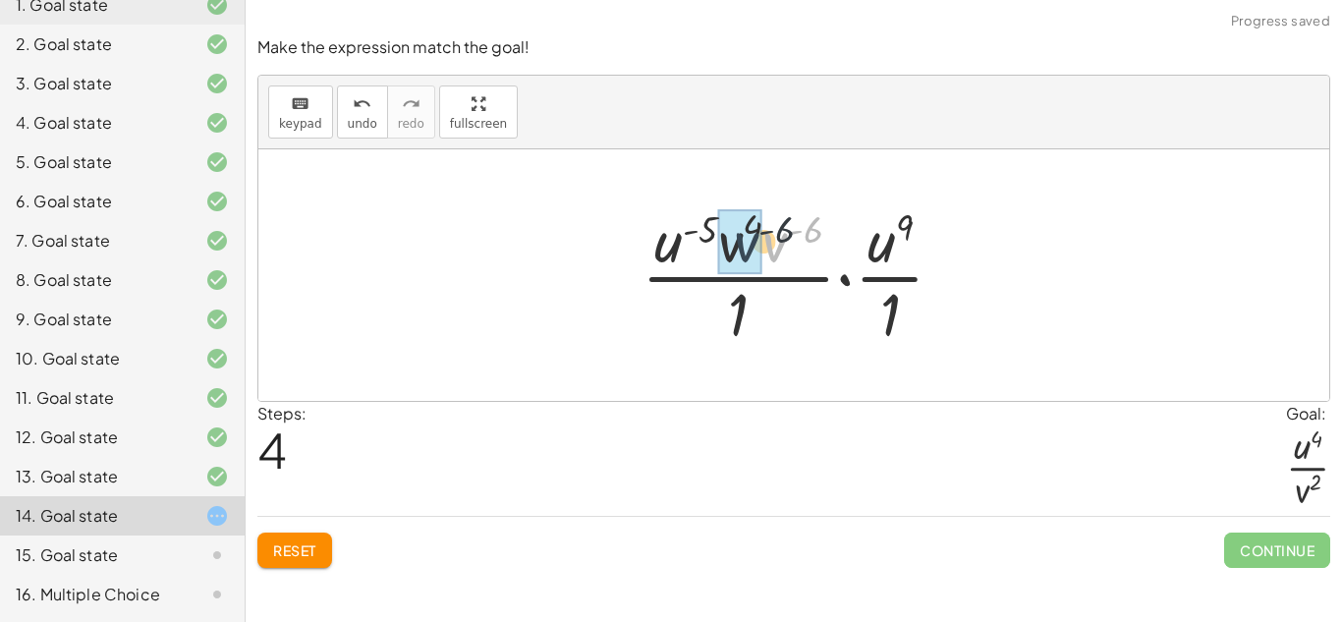
drag, startPoint x: 780, startPoint y: 237, endPoint x: 739, endPoint y: 237, distance: 41.3
drag, startPoint x: 805, startPoint y: 233, endPoint x: 751, endPoint y: 230, distance: 54.1
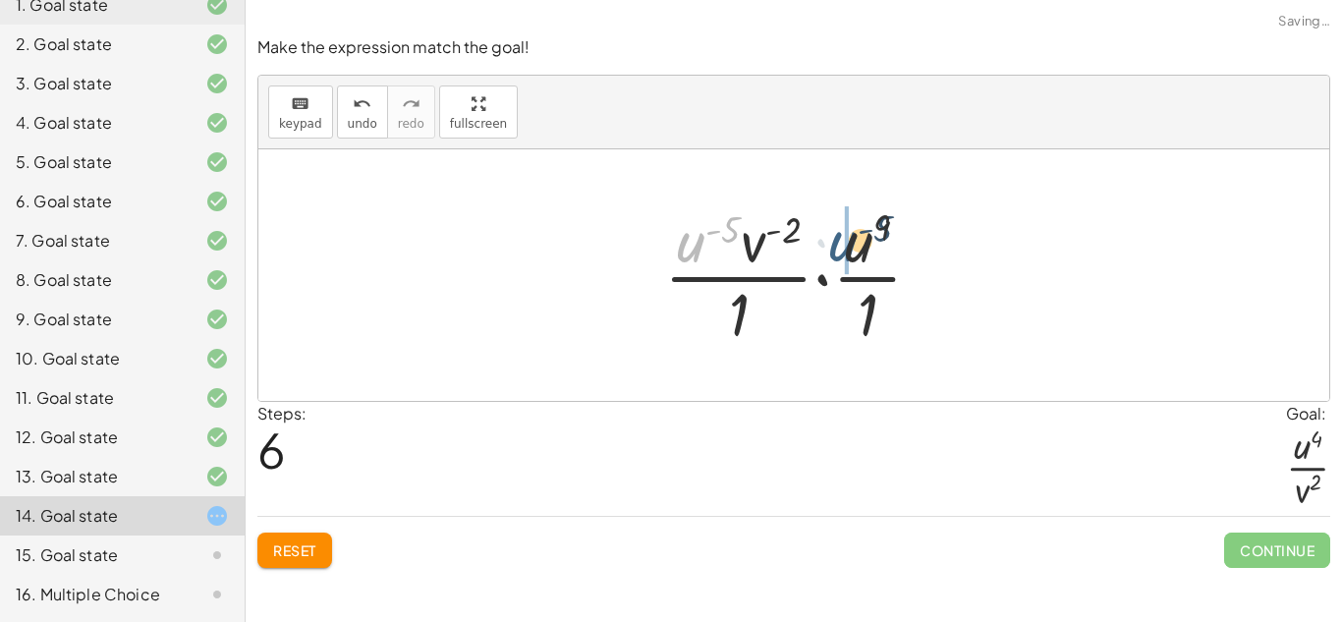
drag, startPoint x: 694, startPoint y: 249, endPoint x: 850, endPoint y: 248, distance: 156.2
click at [850, 248] on div at bounding box center [801, 274] width 294 height 151
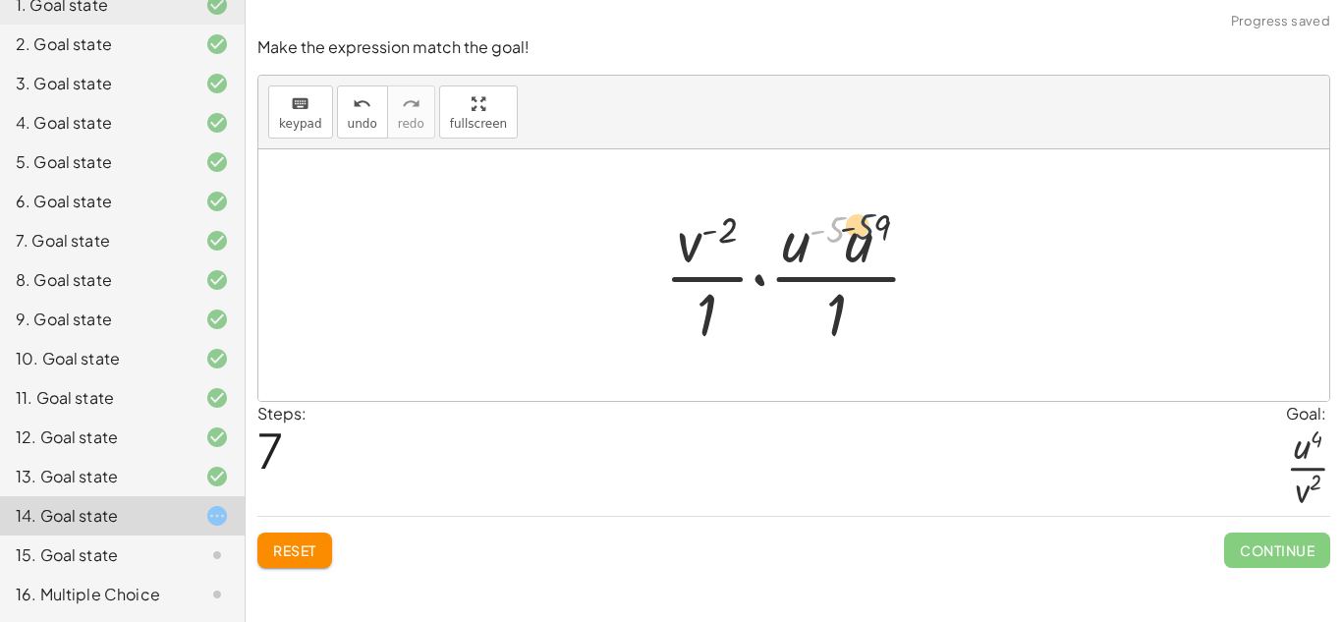
drag, startPoint x: 836, startPoint y: 236, endPoint x: 879, endPoint y: 232, distance: 43.4
click at [879, 232] on div at bounding box center [801, 274] width 294 height 151
drag, startPoint x: 849, startPoint y: 258, endPoint x: 785, endPoint y: 255, distance: 63.9
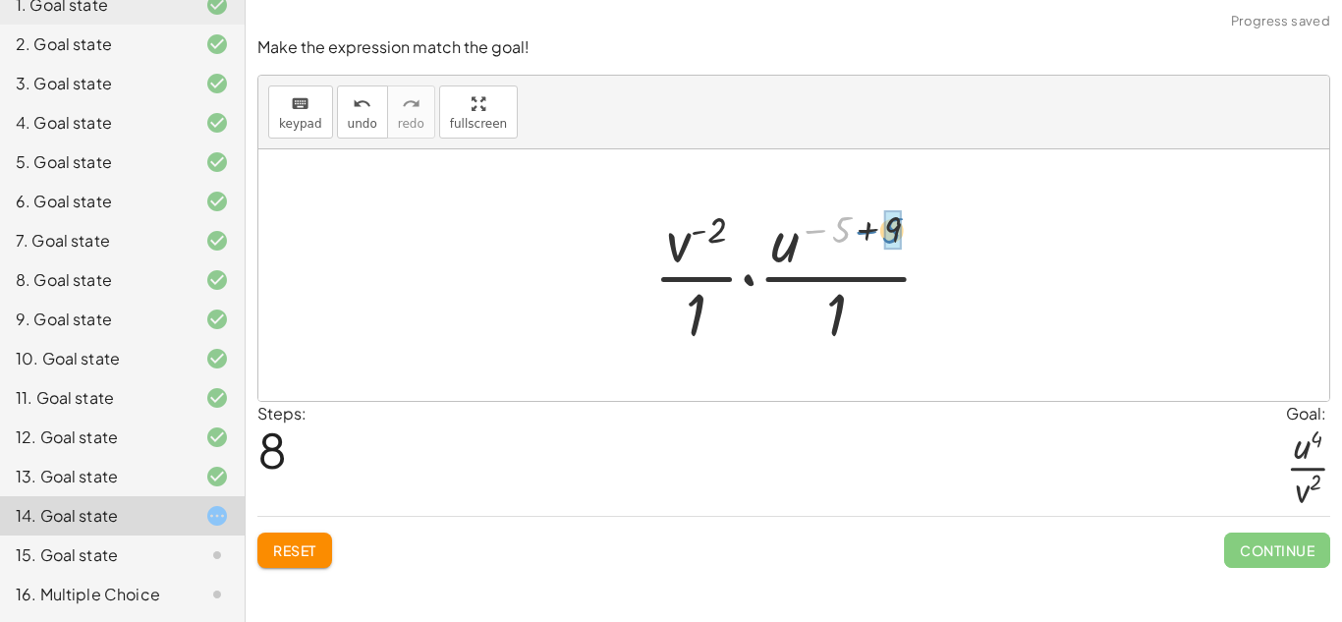
drag, startPoint x: 843, startPoint y: 230, endPoint x: 897, endPoint y: 231, distance: 54.1
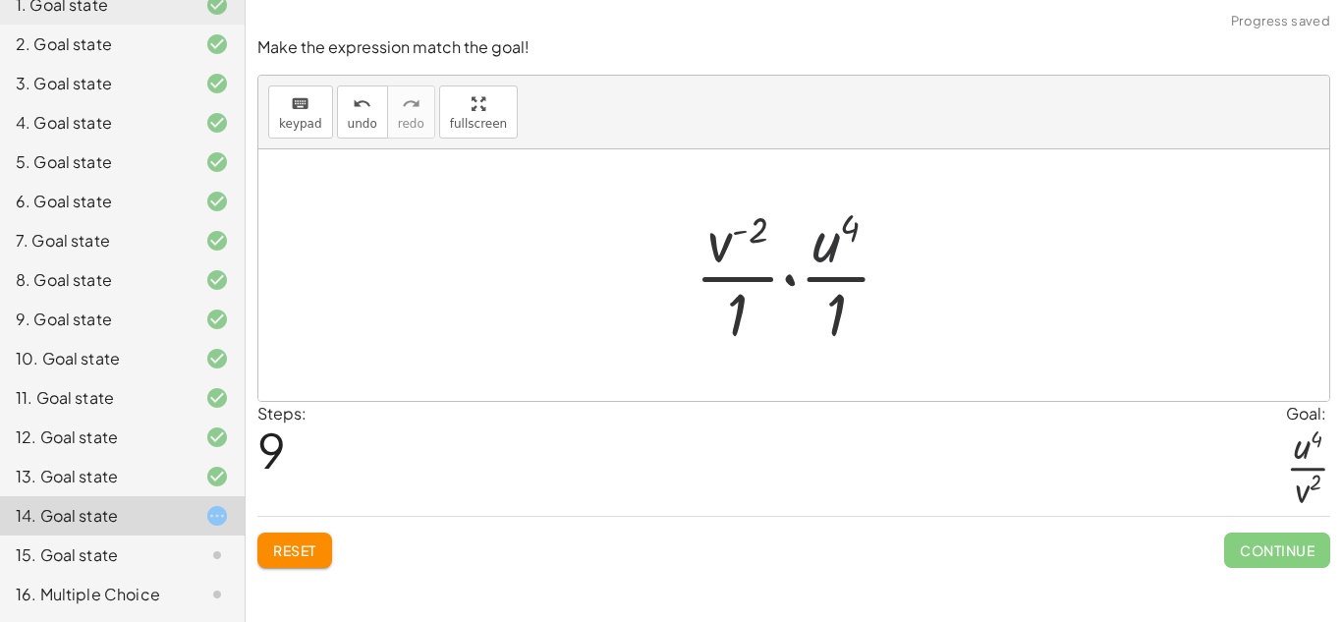
click at [820, 261] on div at bounding box center [801, 274] width 232 height 151
drag, startPoint x: 729, startPoint y: 249, endPoint x: 742, endPoint y: 310, distance: 63.2
click at [742, 310] on div at bounding box center [801, 274] width 232 height 151
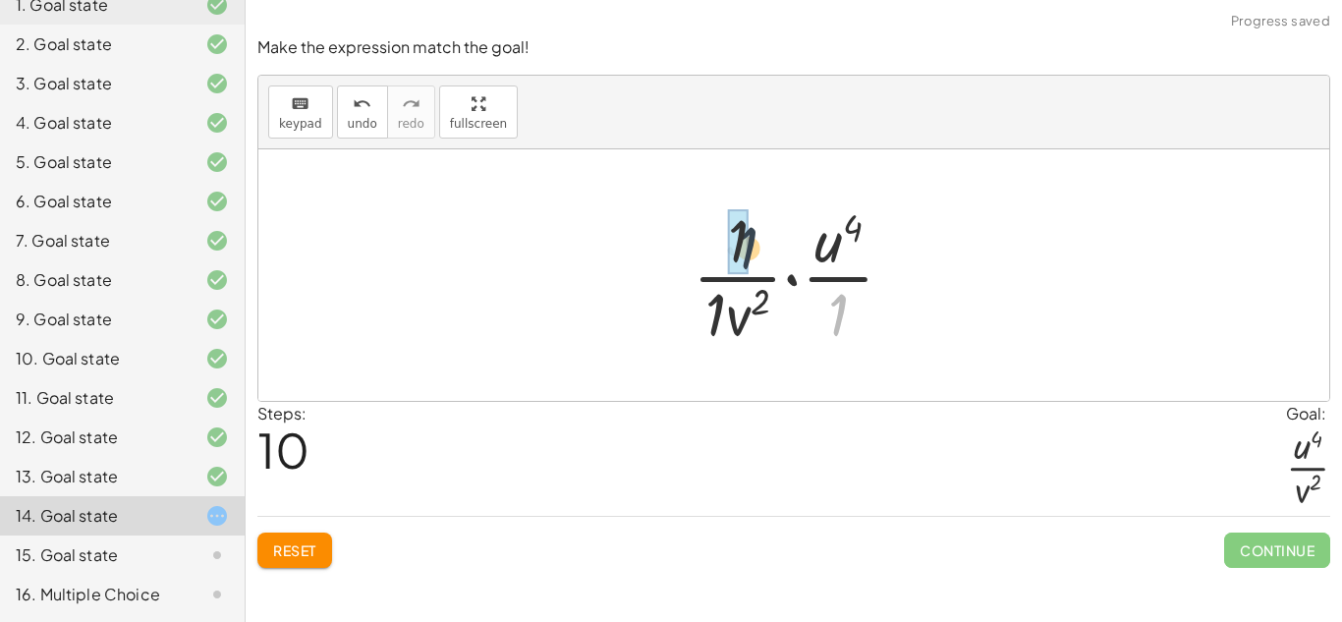
drag, startPoint x: 834, startPoint y: 313, endPoint x: 738, endPoint y: 243, distance: 119.5
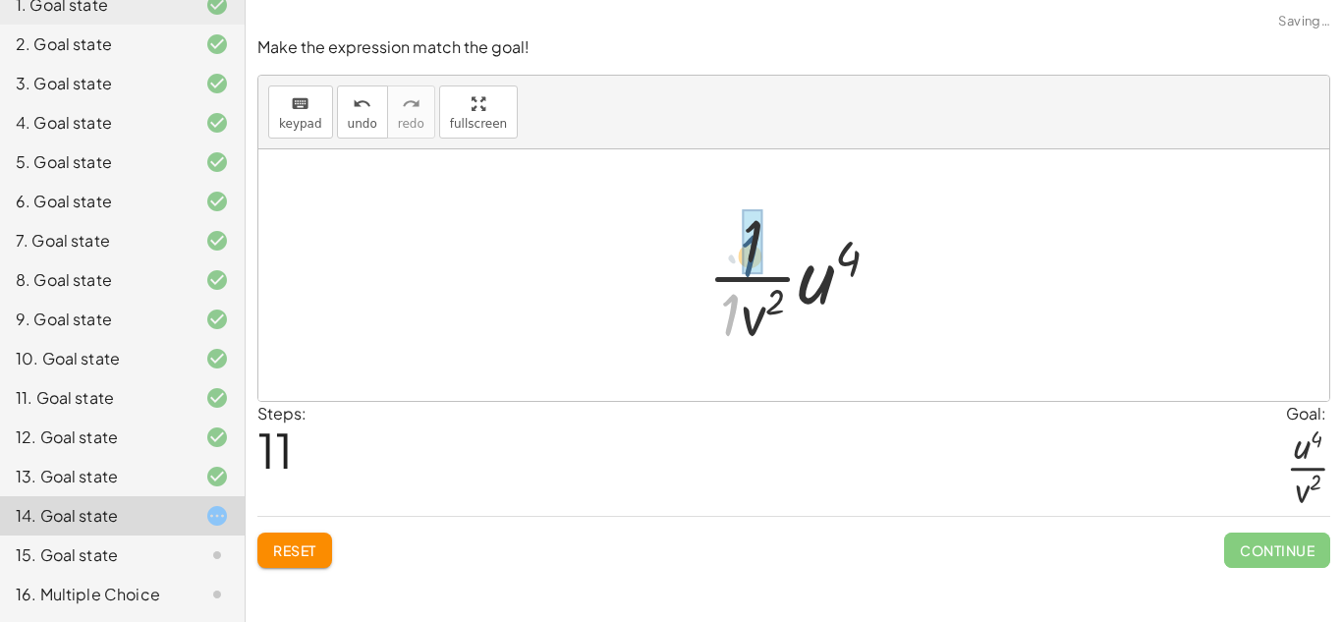
drag, startPoint x: 730, startPoint y: 303, endPoint x: 751, endPoint y: 236, distance: 69.9
click at [739, 239] on div at bounding box center [801, 274] width 188 height 151
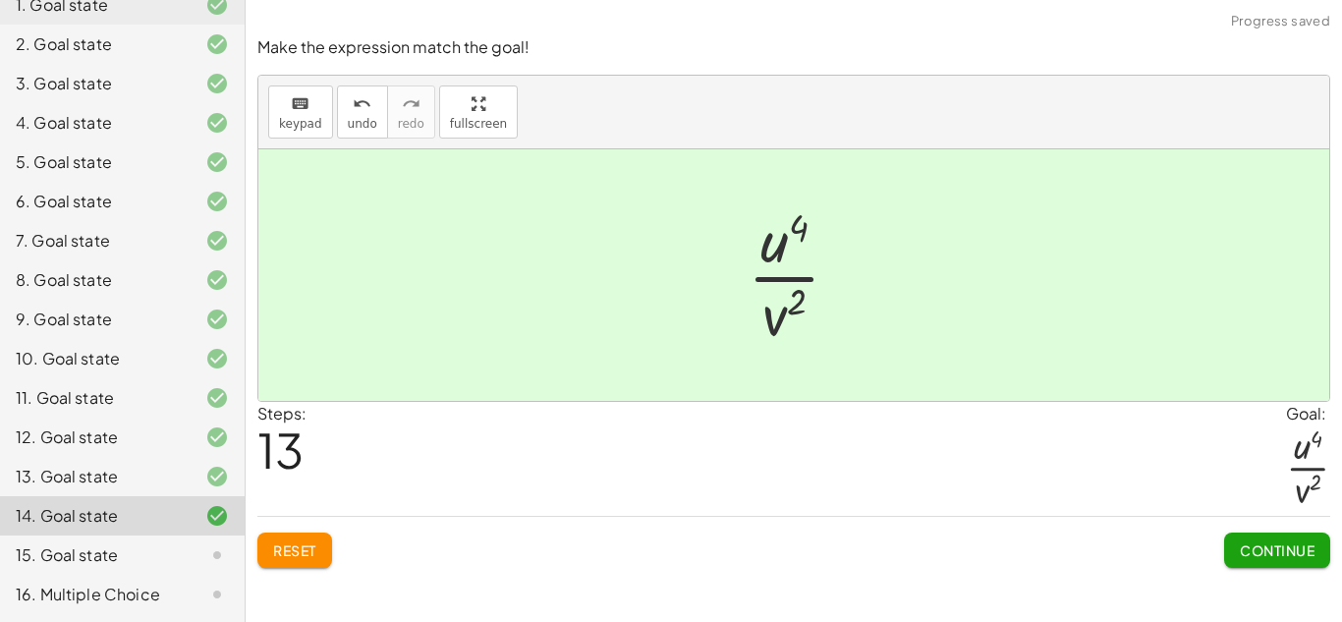
click at [1281, 543] on span "Continue" at bounding box center [1277, 550] width 75 height 18
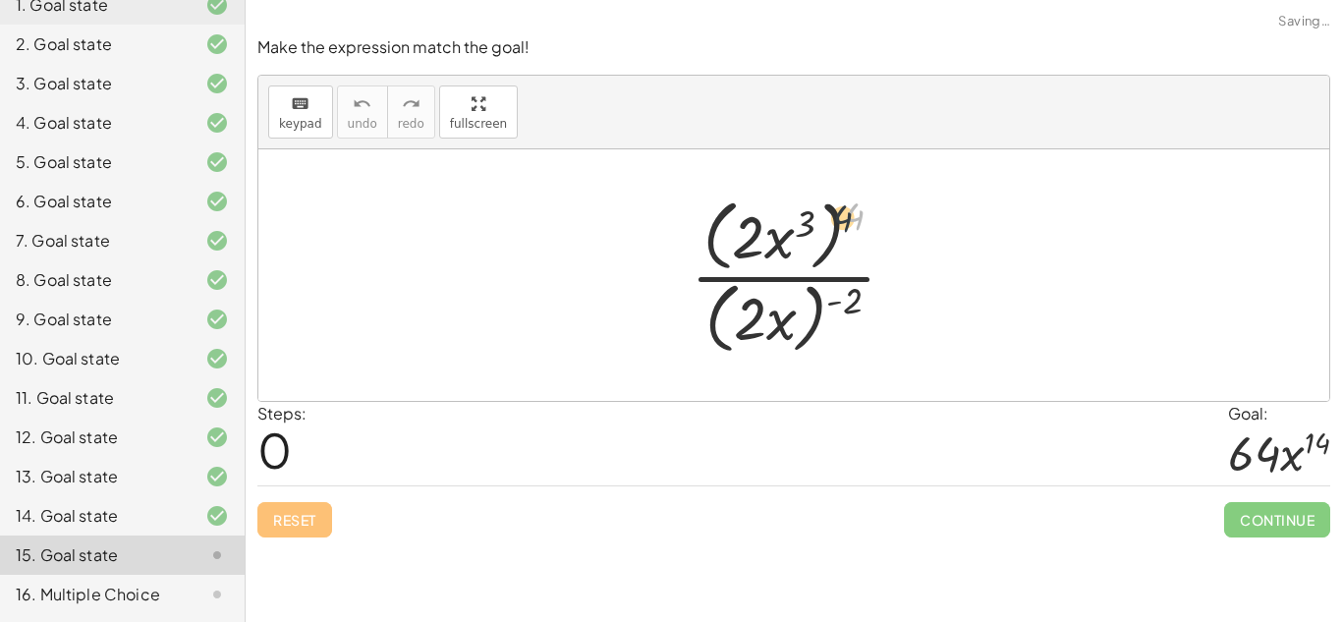
drag, startPoint x: 849, startPoint y: 222, endPoint x: 777, endPoint y: 235, distance: 72.9
click at [777, 235] on div at bounding box center [801, 275] width 241 height 169
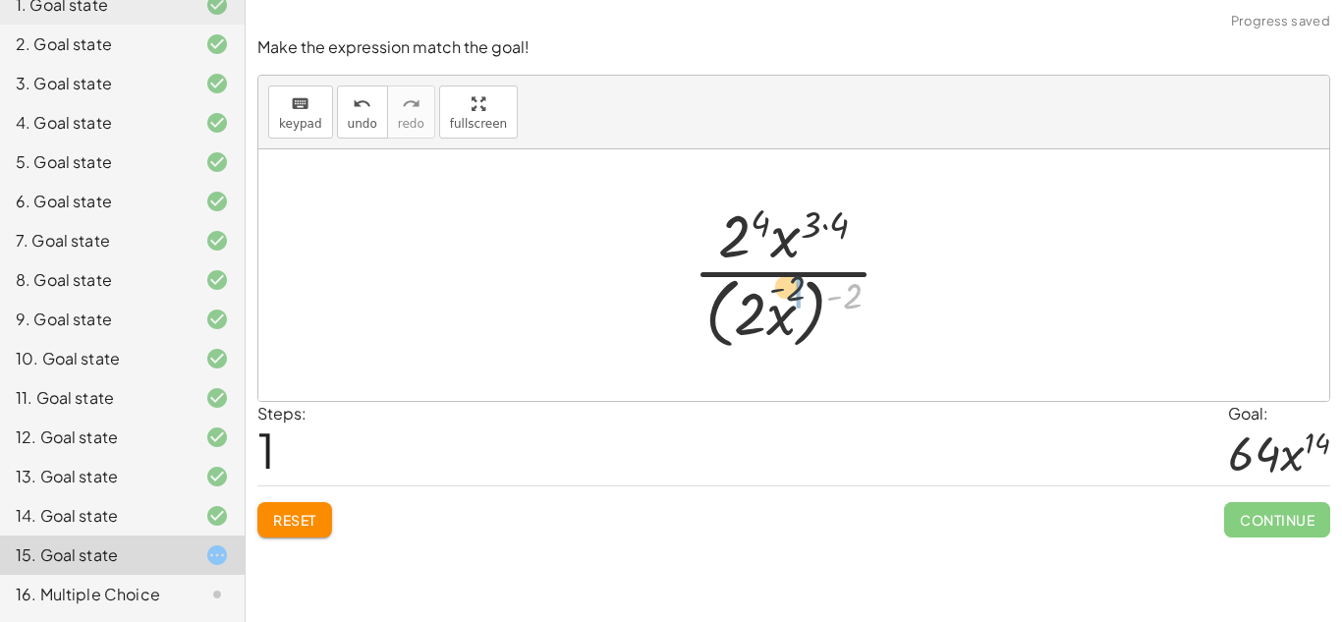
drag, startPoint x: 849, startPoint y: 292, endPoint x: 778, endPoint y: 284, distance: 71.2
click at [778, 284] on div at bounding box center [801, 275] width 236 height 160
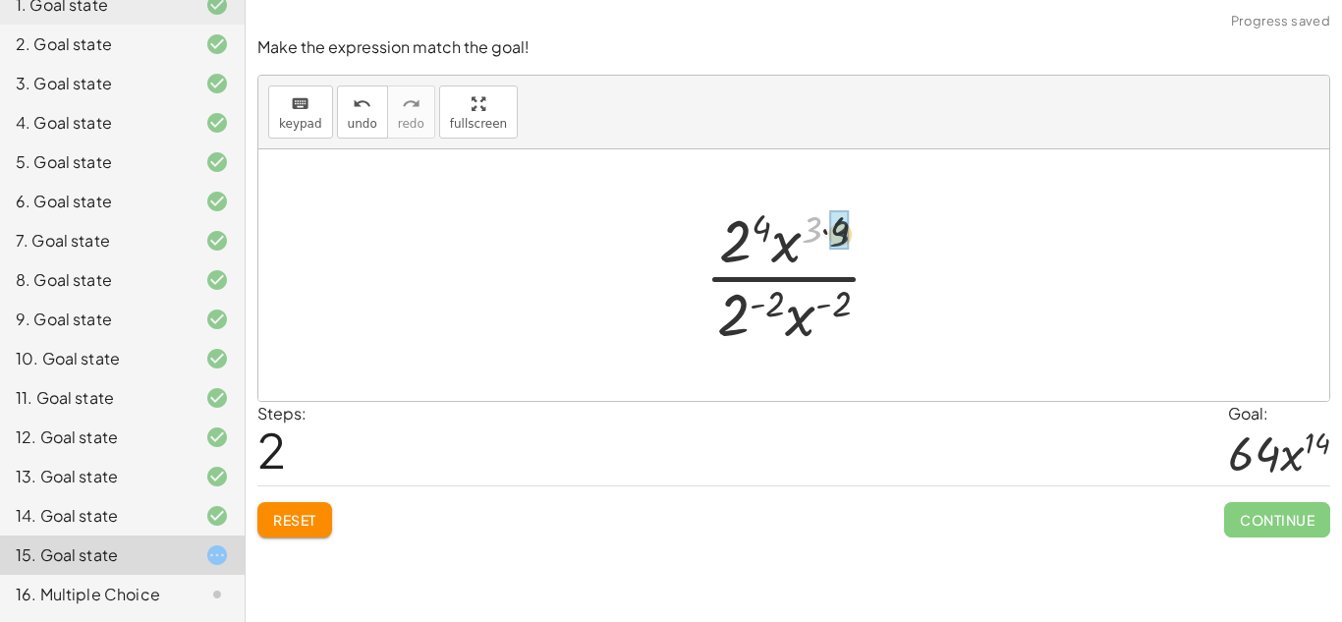
drag, startPoint x: 817, startPoint y: 222, endPoint x: 857, endPoint y: 229, distance: 40.9
click at [857, 229] on div at bounding box center [801, 274] width 213 height 151
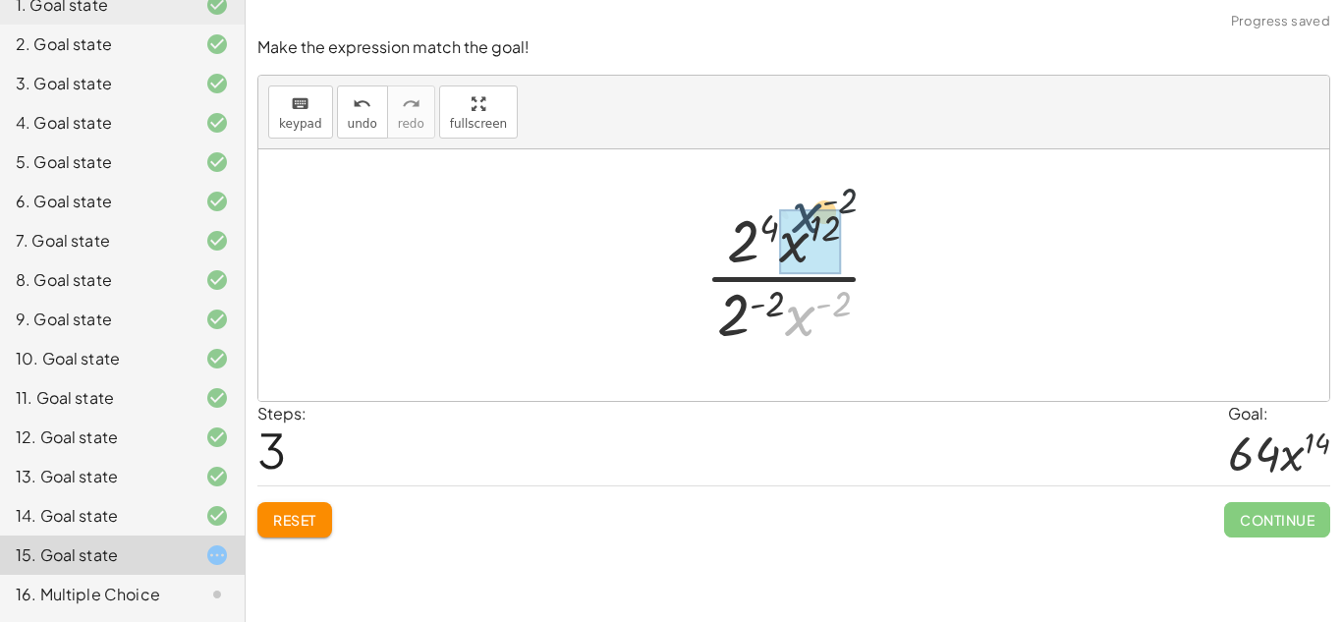
drag, startPoint x: 801, startPoint y: 315, endPoint x: 809, endPoint y: 213, distance: 102.5
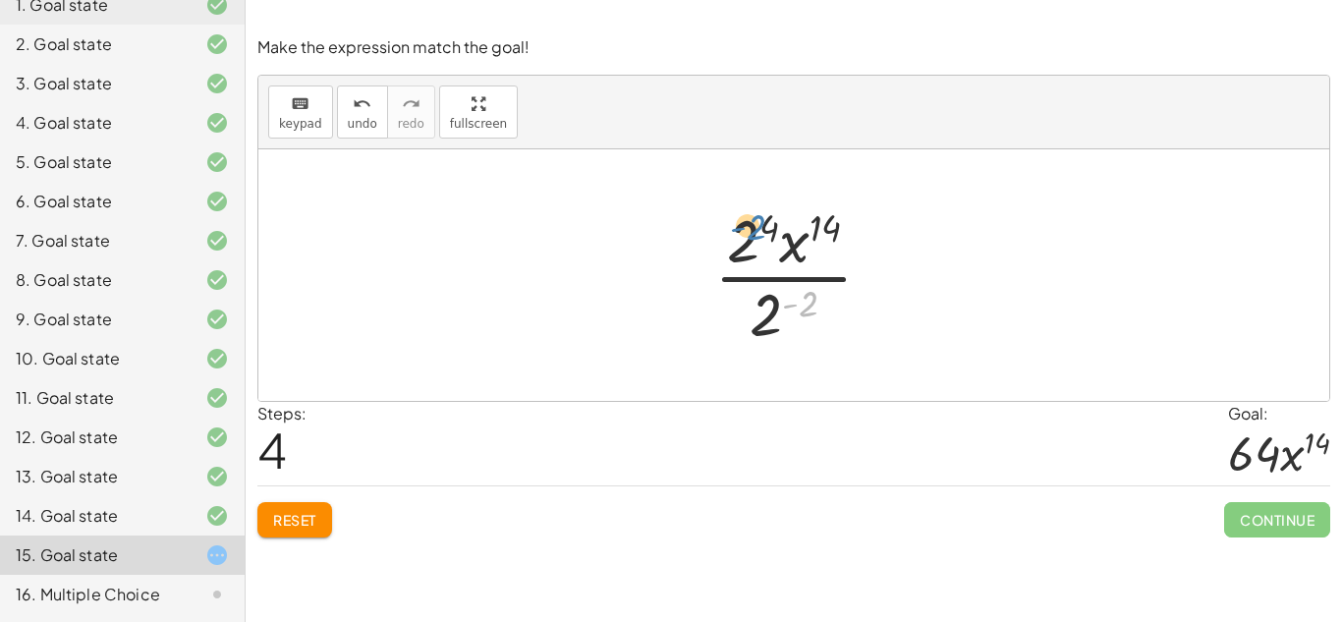
drag, startPoint x: 801, startPoint y: 307, endPoint x: 753, endPoint y: 231, distance: 89.7
click at [753, 231] on div at bounding box center [802, 274] width 194 height 151
drag, startPoint x: 746, startPoint y: 245, endPoint x: 773, endPoint y: 313, distance: 74.1
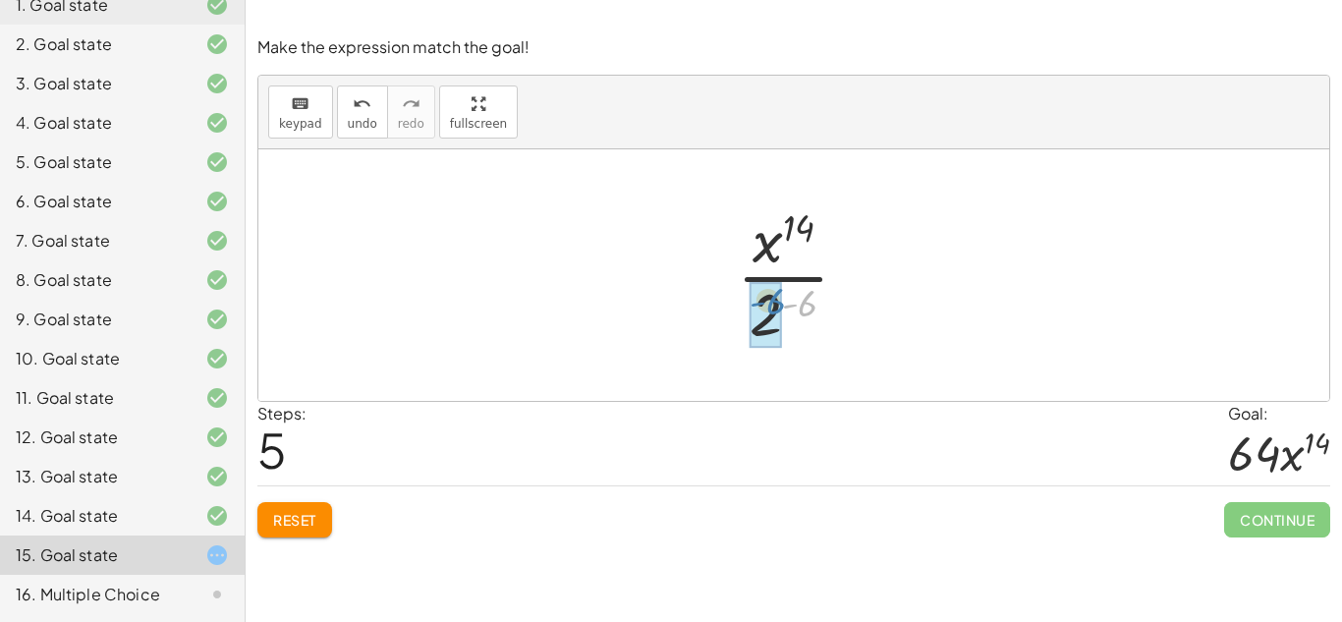
drag, startPoint x: 809, startPoint y: 310, endPoint x: 775, endPoint y: 308, distance: 33.5
click at [308, 518] on span "Reset" at bounding box center [294, 520] width 43 height 18
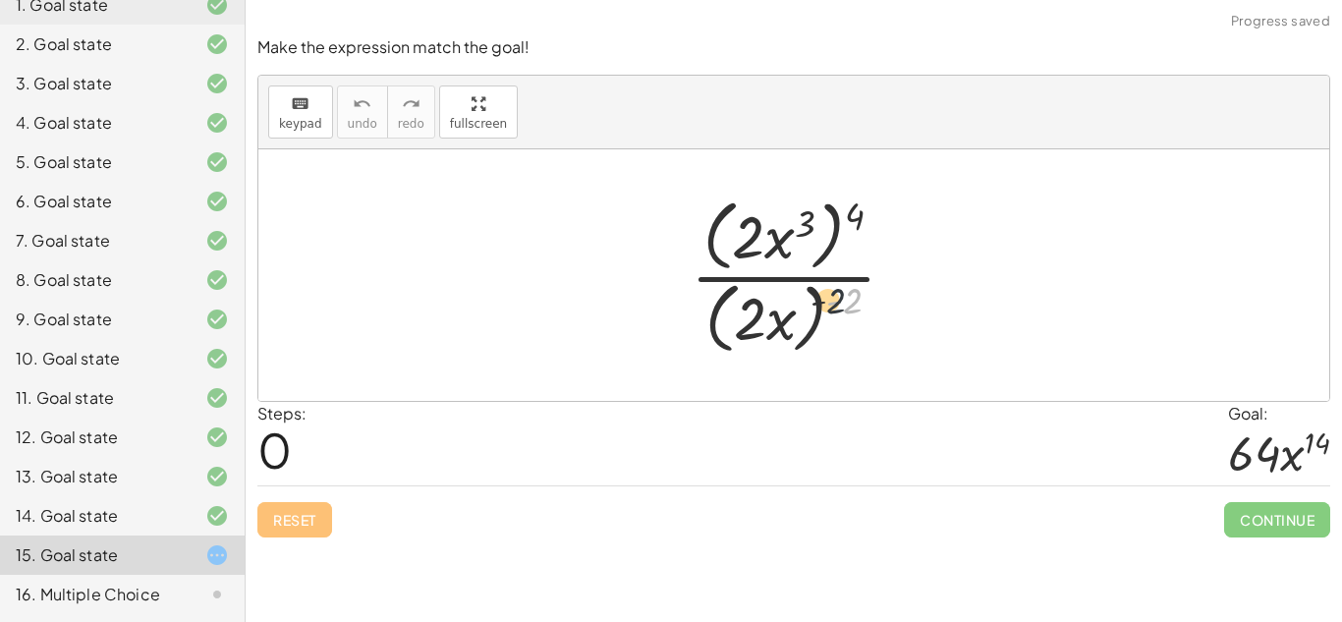
drag, startPoint x: 852, startPoint y: 306, endPoint x: 793, endPoint y: 310, distance: 59.1
click at [793, 310] on div at bounding box center [801, 275] width 241 height 169
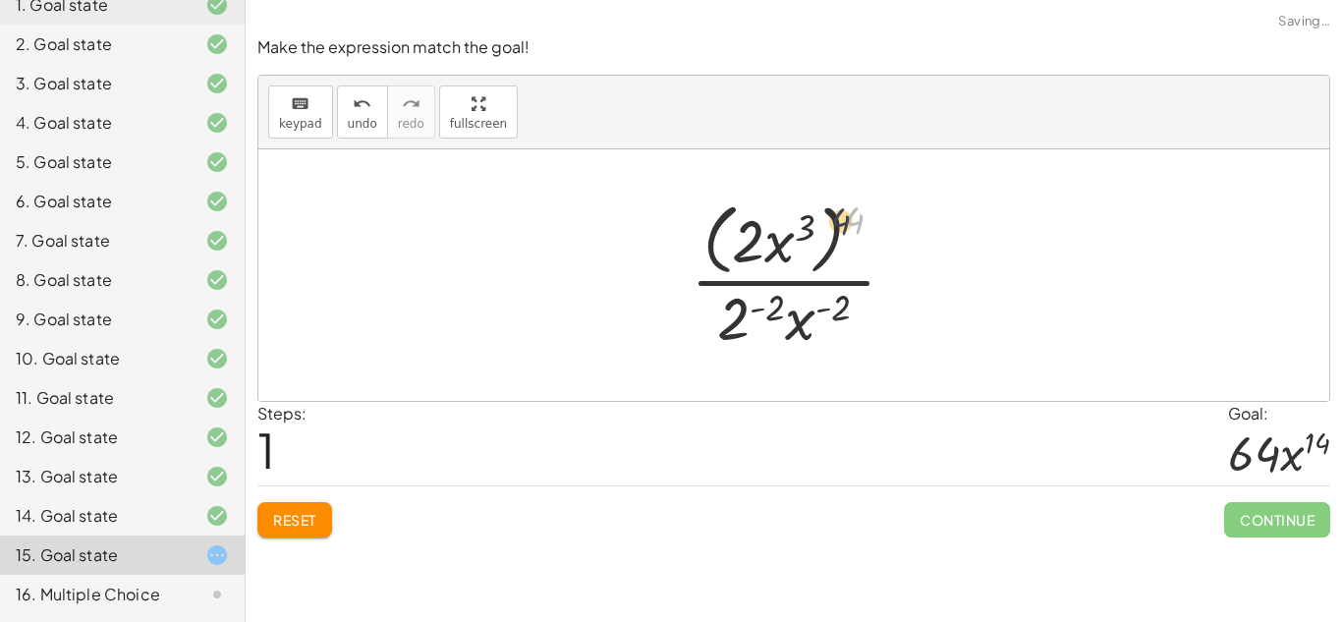
drag, startPoint x: 861, startPoint y: 210, endPoint x: 807, endPoint y: 219, distance: 54.8
click at [807, 219] on div at bounding box center [801, 275] width 241 height 160
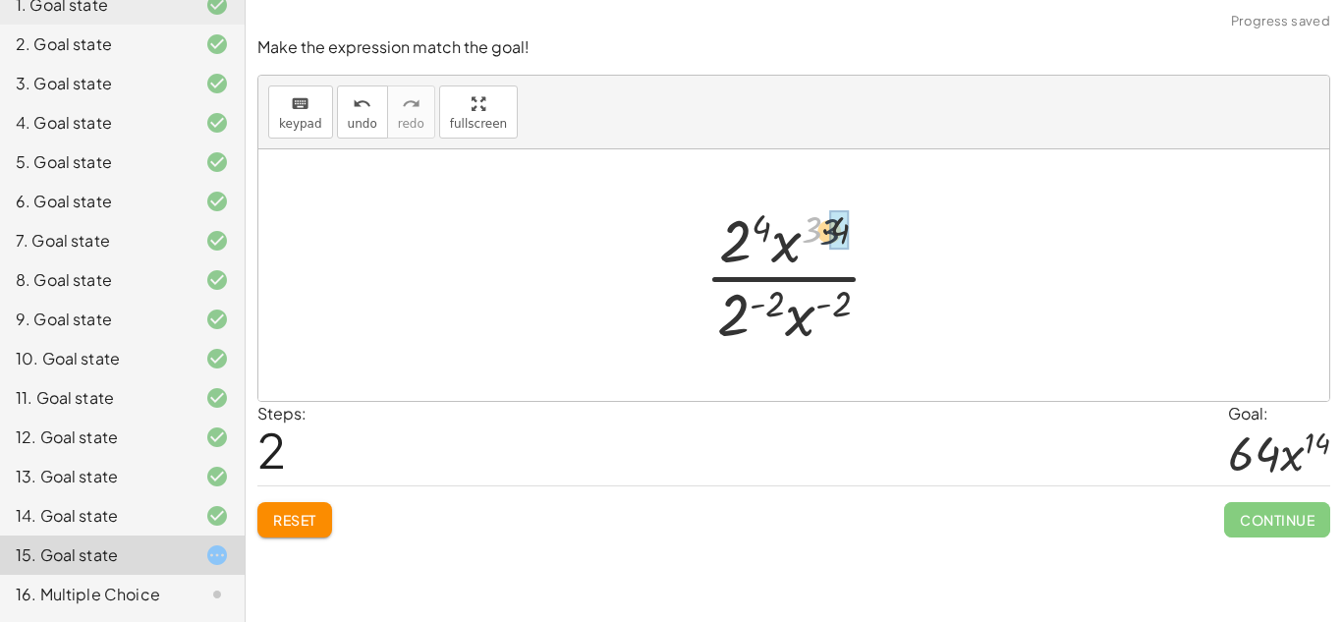
drag, startPoint x: 813, startPoint y: 226, endPoint x: 843, endPoint y: 230, distance: 30.7
drag, startPoint x: 808, startPoint y: 307, endPoint x: 806, endPoint y: 239, distance: 67.8
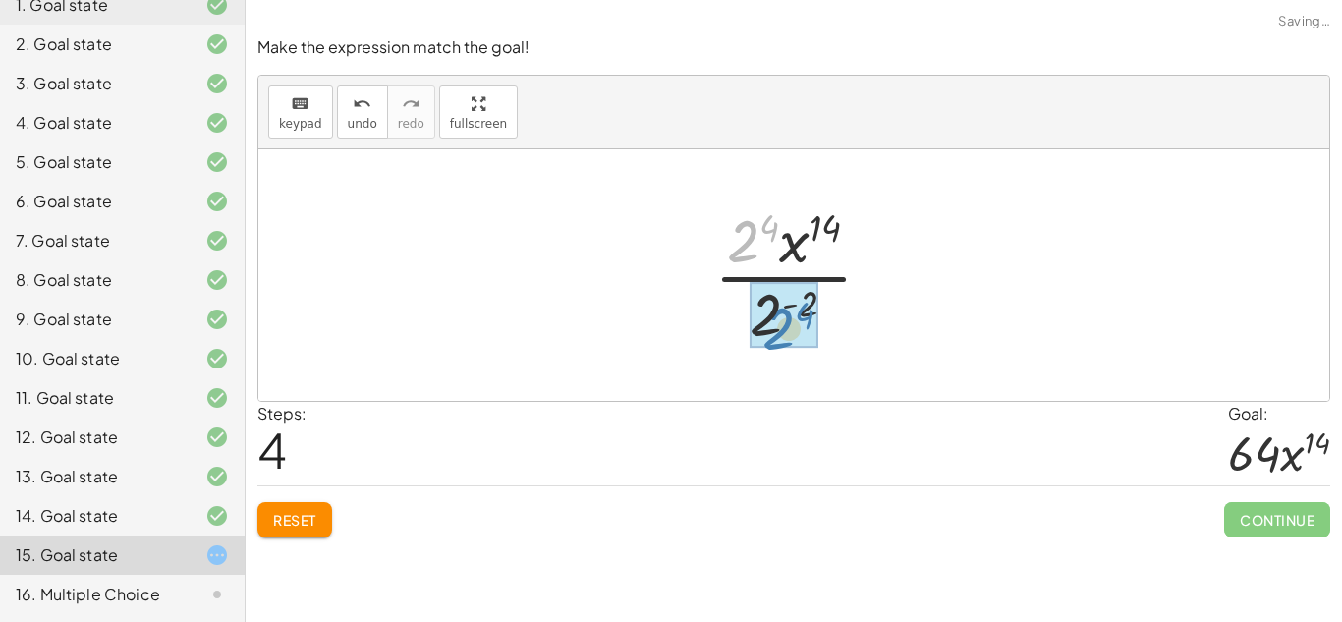
drag, startPoint x: 740, startPoint y: 238, endPoint x: 775, endPoint y: 322, distance: 91.6
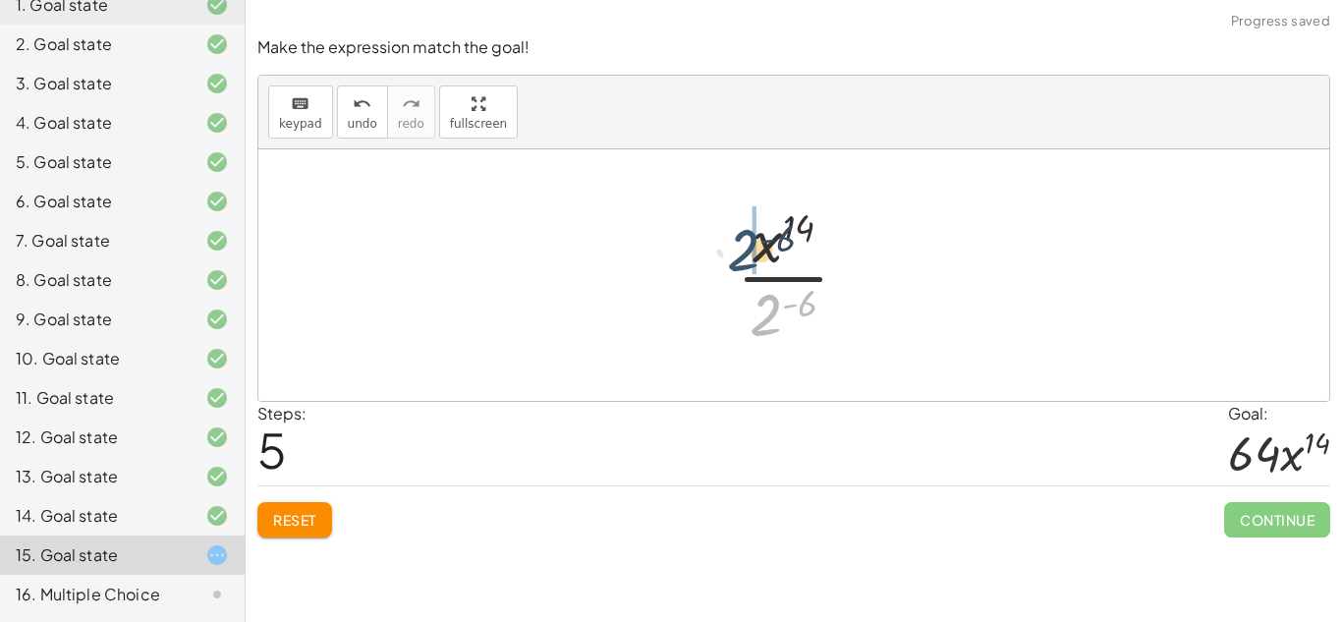
drag, startPoint x: 763, startPoint y: 312, endPoint x: 742, endPoint y: 250, distance: 66.5
click at [742, 250] on div at bounding box center [800, 274] width 147 height 151
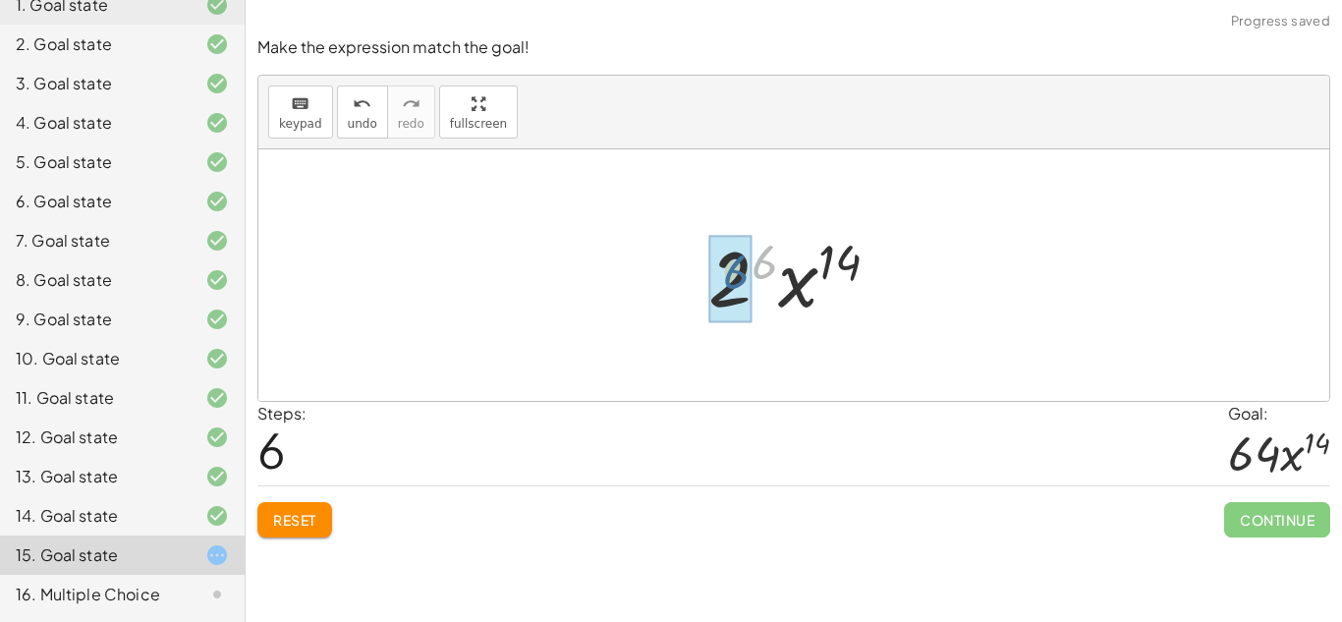
drag, startPoint x: 762, startPoint y: 267, endPoint x: 733, endPoint y: 277, distance: 31.1
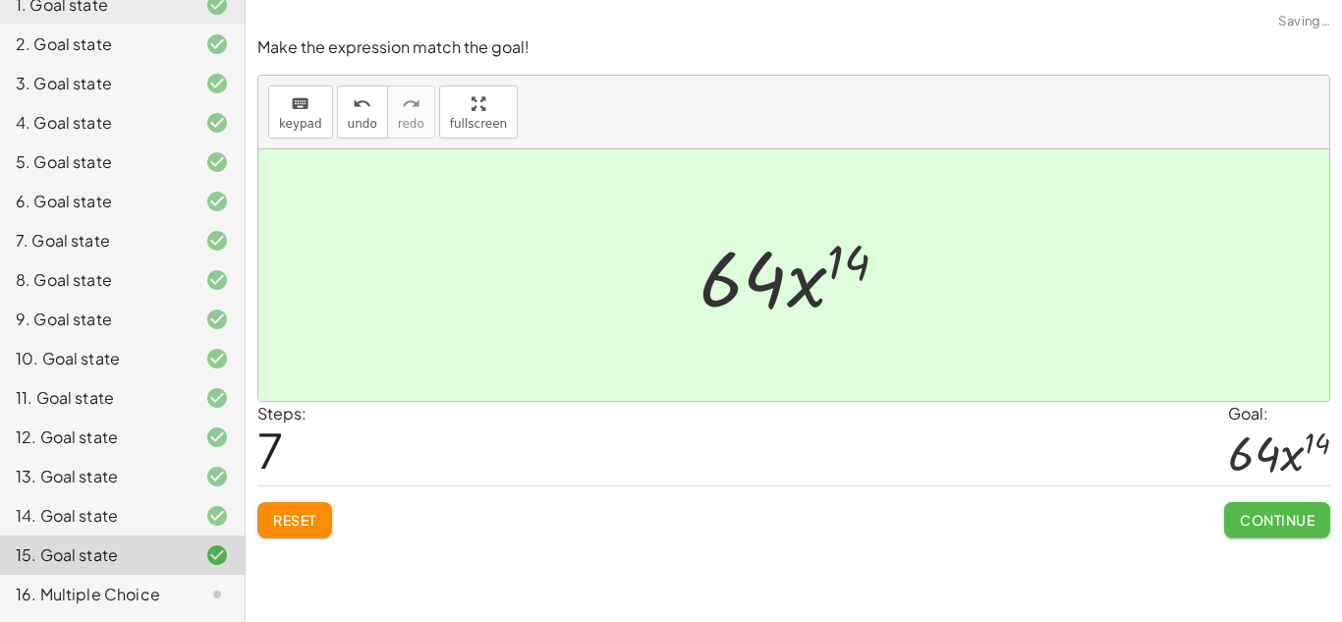
click at [1248, 520] on span "Continue" at bounding box center [1277, 520] width 75 height 18
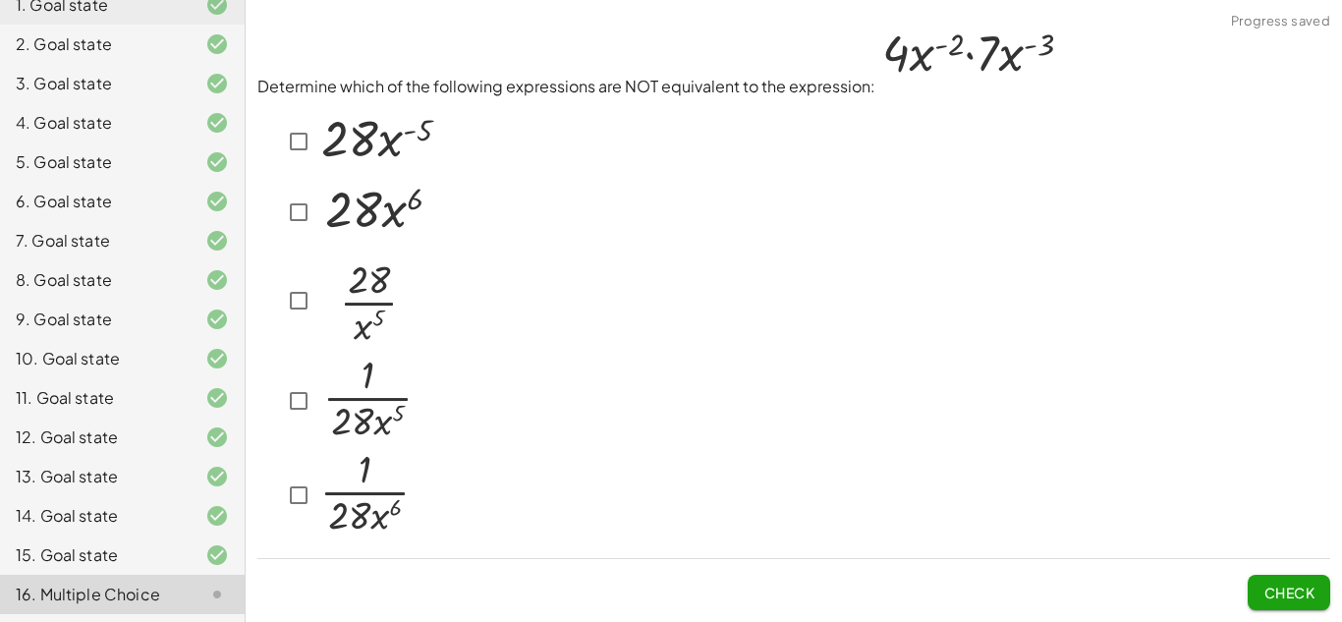
click at [1044, 391] on div at bounding box center [793, 319] width 1073 height 445
click at [307, 117] on div at bounding box center [360, 141] width 158 height 73
click at [1306, 607] on button "Check" at bounding box center [1289, 592] width 83 height 35
click at [1294, 608] on button "Check" at bounding box center [1289, 592] width 83 height 35
click at [1306, 585] on span "Check" at bounding box center [1289, 593] width 51 height 18
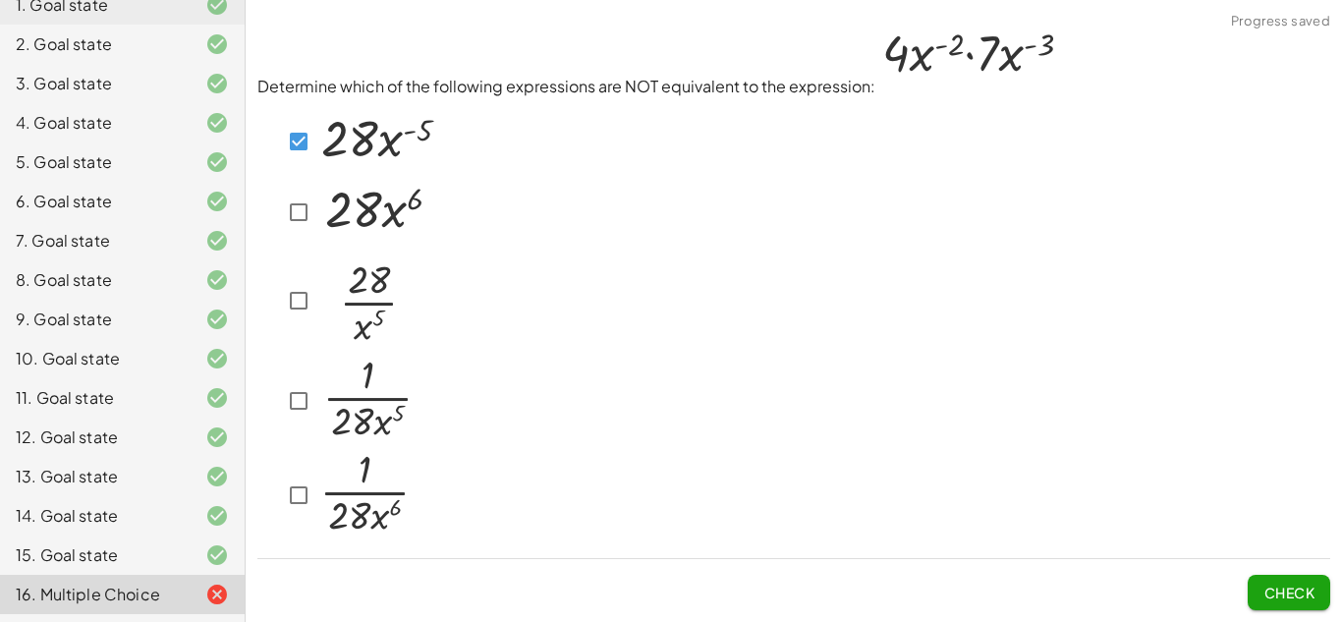
click at [1277, 596] on span "Check" at bounding box center [1289, 593] width 51 height 18
click at [1280, 581] on button "Check" at bounding box center [1289, 592] width 83 height 35
click at [1304, 581] on button "Check" at bounding box center [1289, 592] width 83 height 35
click at [1307, 592] on span "Check" at bounding box center [1289, 593] width 51 height 18
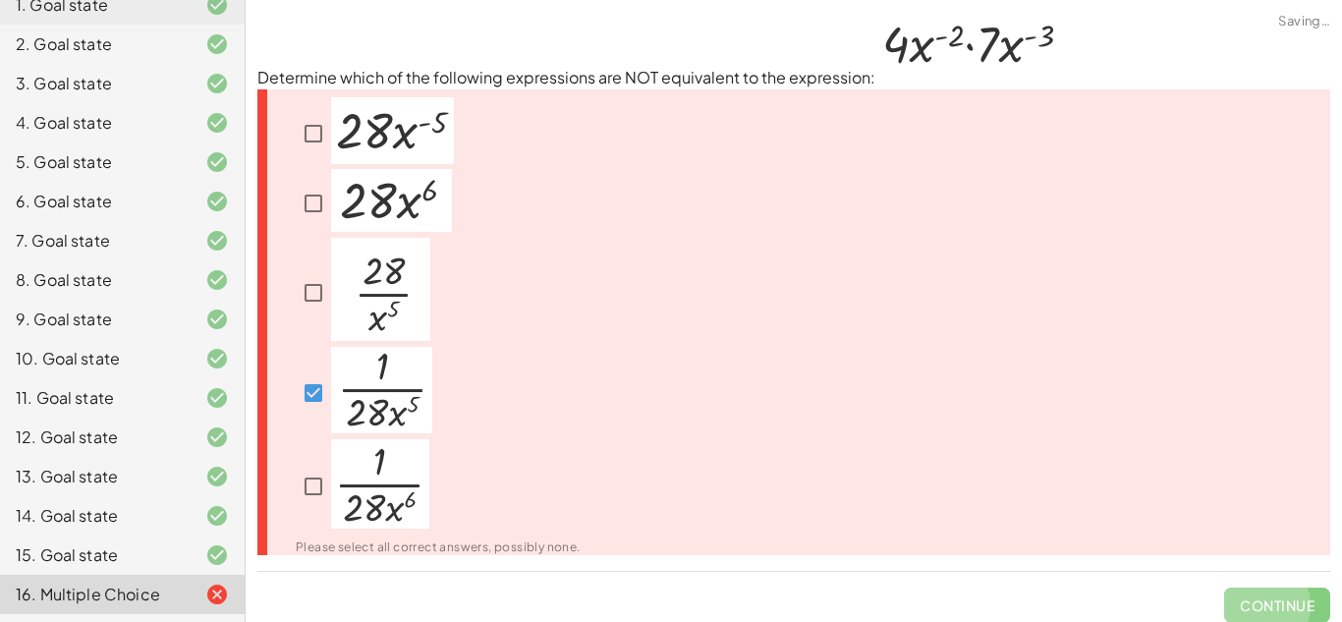
click at [1307, 592] on span "Continue" at bounding box center [1277, 597] width 106 height 51
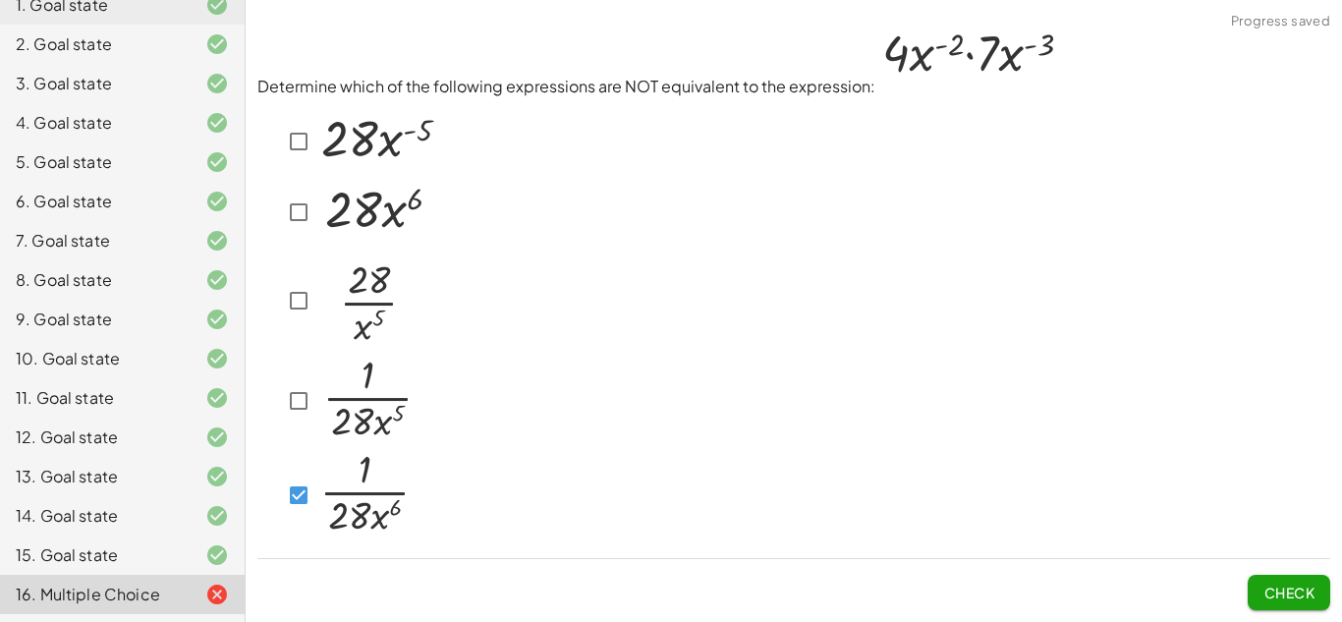
click at [1275, 610] on div "Determine which of the following expressions are NOT equivalent to the expressi…" at bounding box center [794, 315] width 1097 height 613
click at [1264, 597] on span "Check" at bounding box center [1289, 593] width 51 height 18
click at [1301, 595] on span "Check" at bounding box center [1289, 593] width 51 height 18
click at [1276, 584] on span "Check" at bounding box center [1289, 593] width 51 height 18
click at [1284, 601] on button "Check" at bounding box center [1289, 592] width 83 height 35
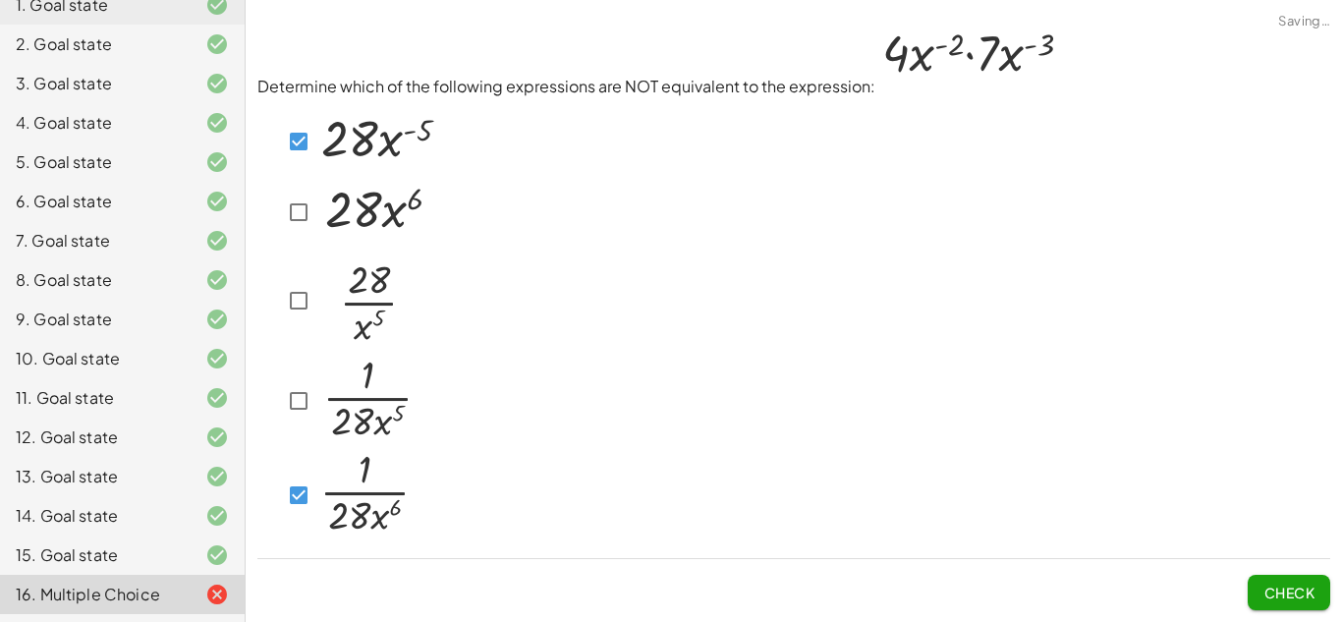
click at [1309, 588] on span "Check" at bounding box center [1289, 593] width 51 height 18
click at [1316, 597] on button "Check" at bounding box center [1289, 592] width 83 height 35
click at [1276, 587] on span "Check" at bounding box center [1289, 593] width 51 height 18
click at [1298, 592] on span "Check" at bounding box center [1289, 593] width 51 height 18
click at [1255, 598] on button "Check" at bounding box center [1289, 592] width 83 height 35
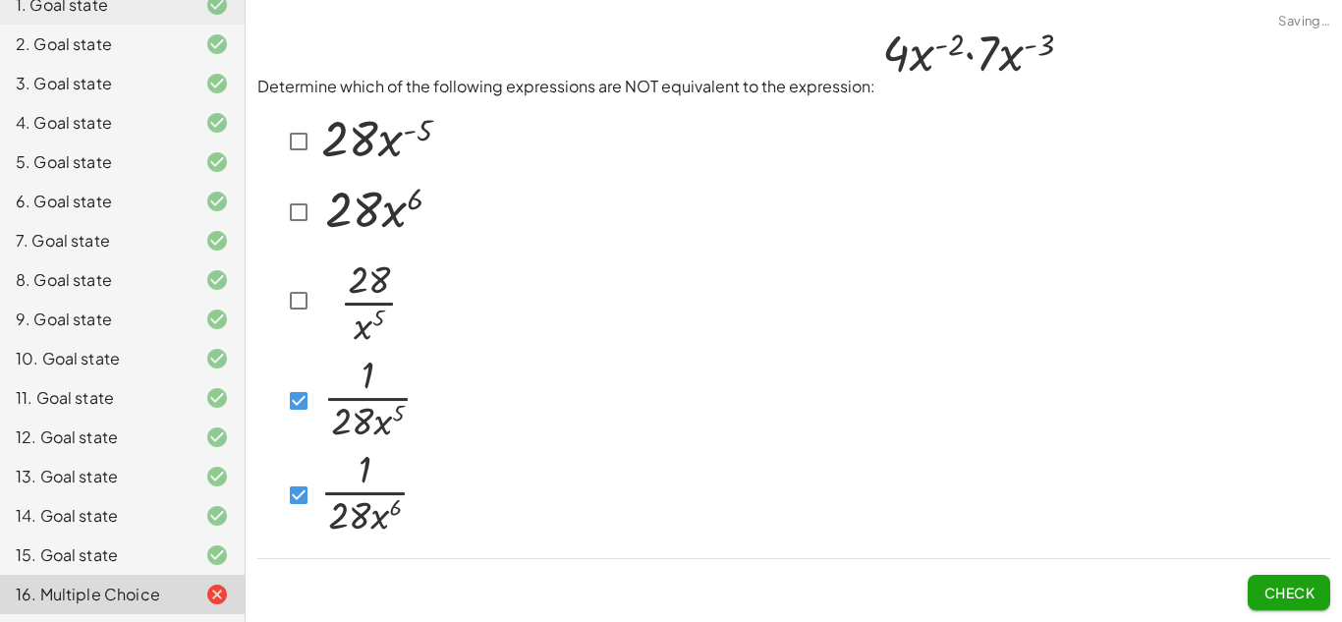
click at [1264, 592] on span "Check" at bounding box center [1289, 593] width 51 height 18
click at [1259, 593] on button "Check" at bounding box center [1289, 592] width 83 height 35
click at [1318, 598] on button "Check" at bounding box center [1289, 592] width 83 height 35
click at [1305, 582] on button "Check" at bounding box center [1289, 592] width 83 height 35
click at [1277, 597] on span "Check" at bounding box center [1289, 593] width 51 height 18
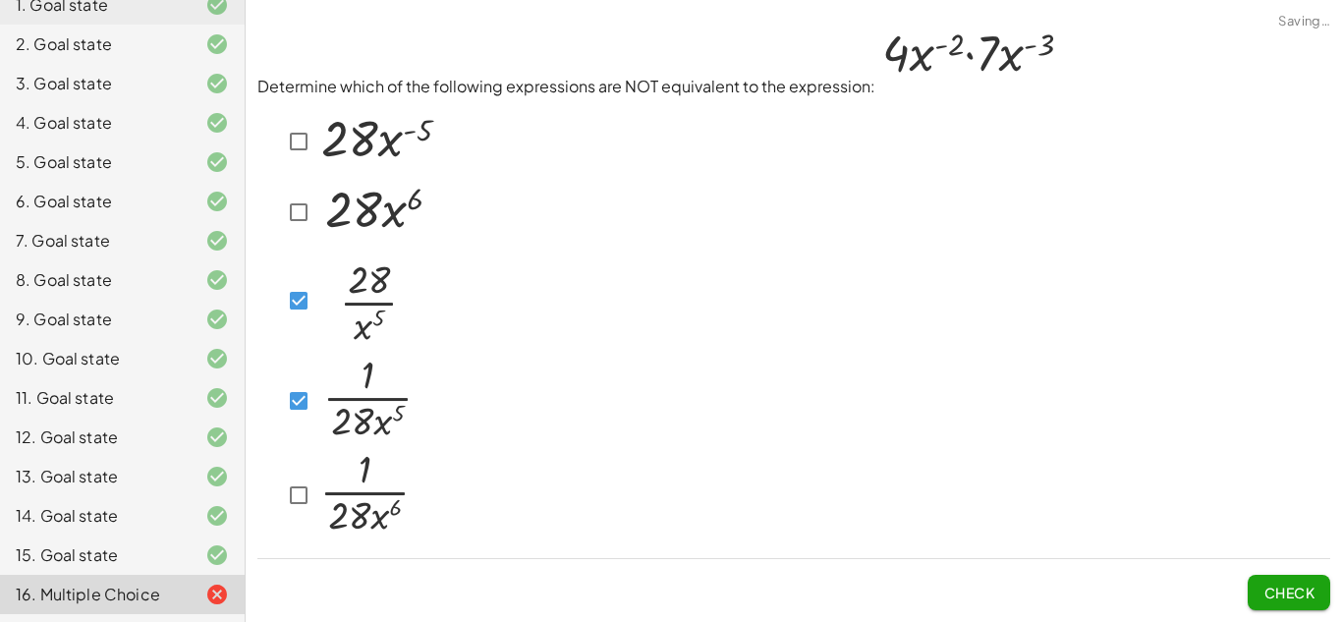
click at [1299, 594] on span "Check" at bounding box center [1289, 593] width 51 height 18
click at [1286, 584] on span "Check" at bounding box center [1289, 593] width 51 height 18
click at [1270, 592] on span "Check" at bounding box center [1289, 593] width 51 height 18
